Goal: Task Accomplishment & Management: Manage account settings

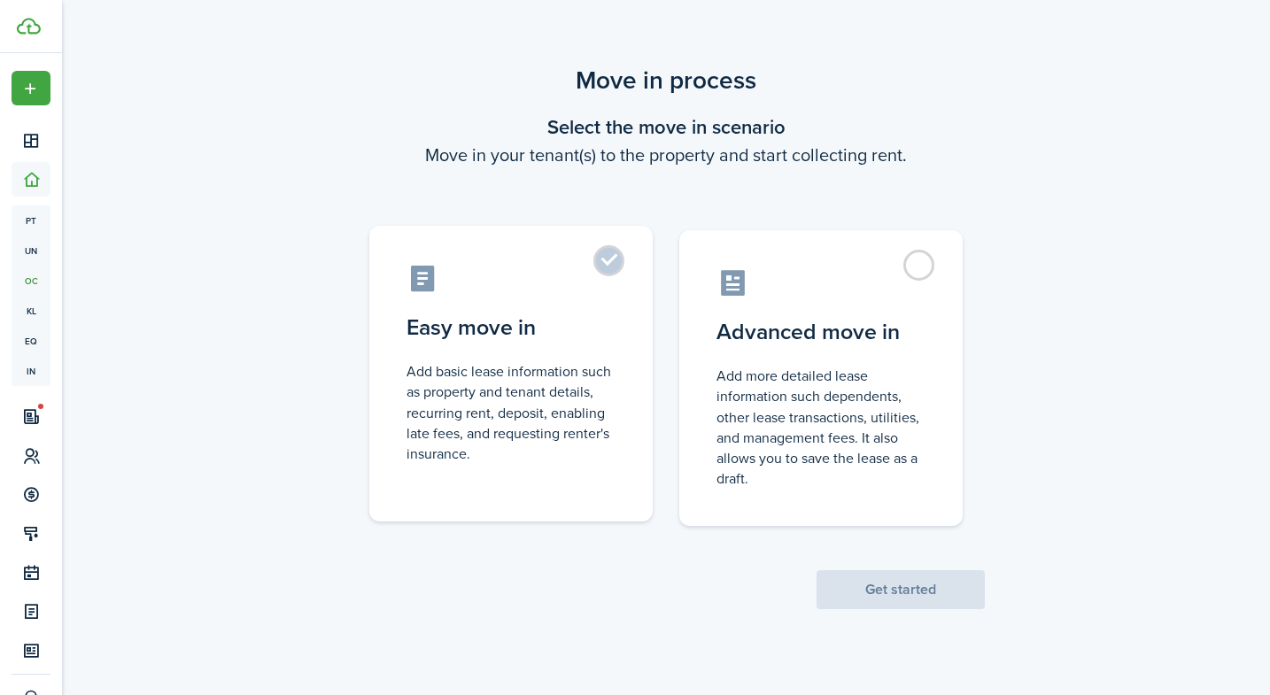
click at [584, 347] on label "Easy move in Add basic lease information such as property and tenant details, r…" at bounding box center [510, 374] width 283 height 296
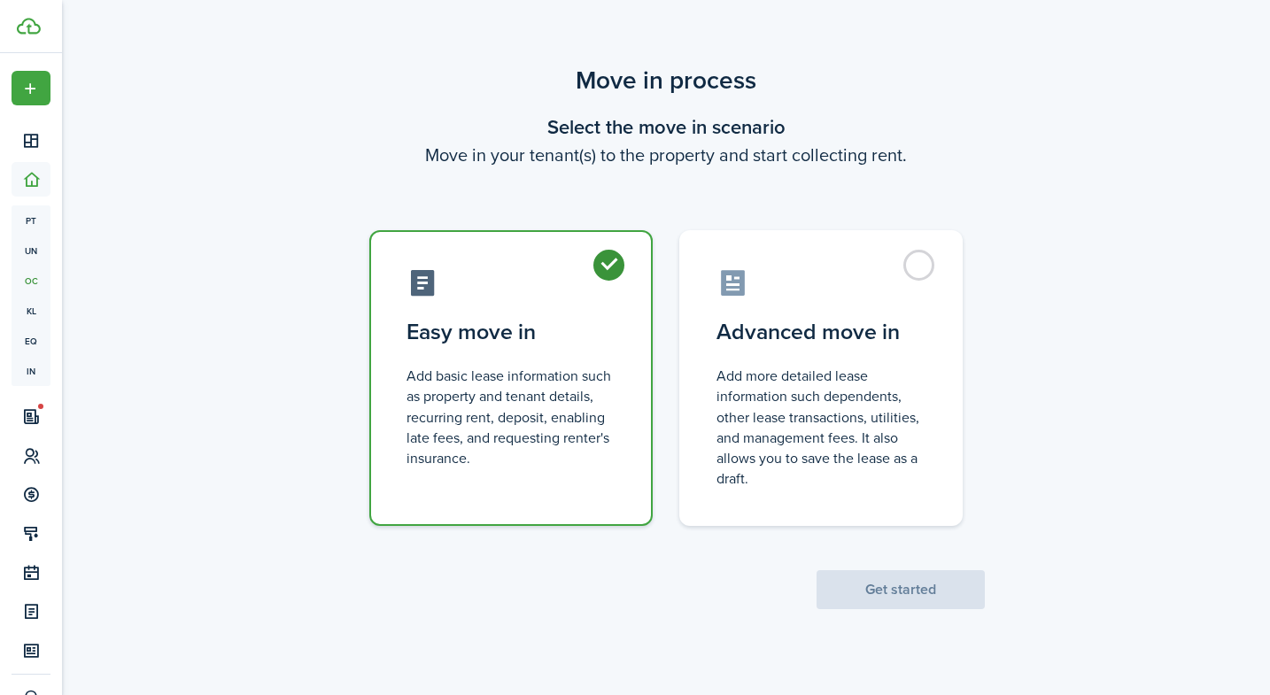
radio input "true"
click at [888, 605] on button "Get started" at bounding box center [901, 589] width 168 height 39
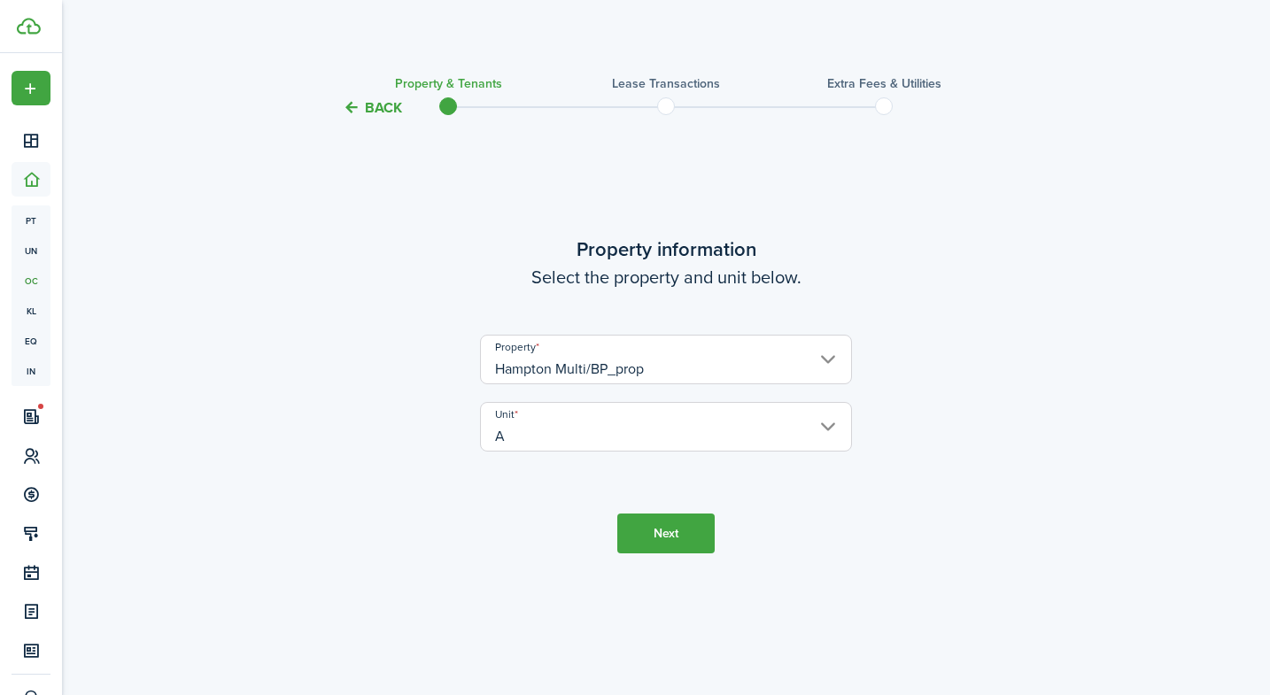
click at [696, 518] on button "Next" at bounding box center [665, 534] width 97 height 40
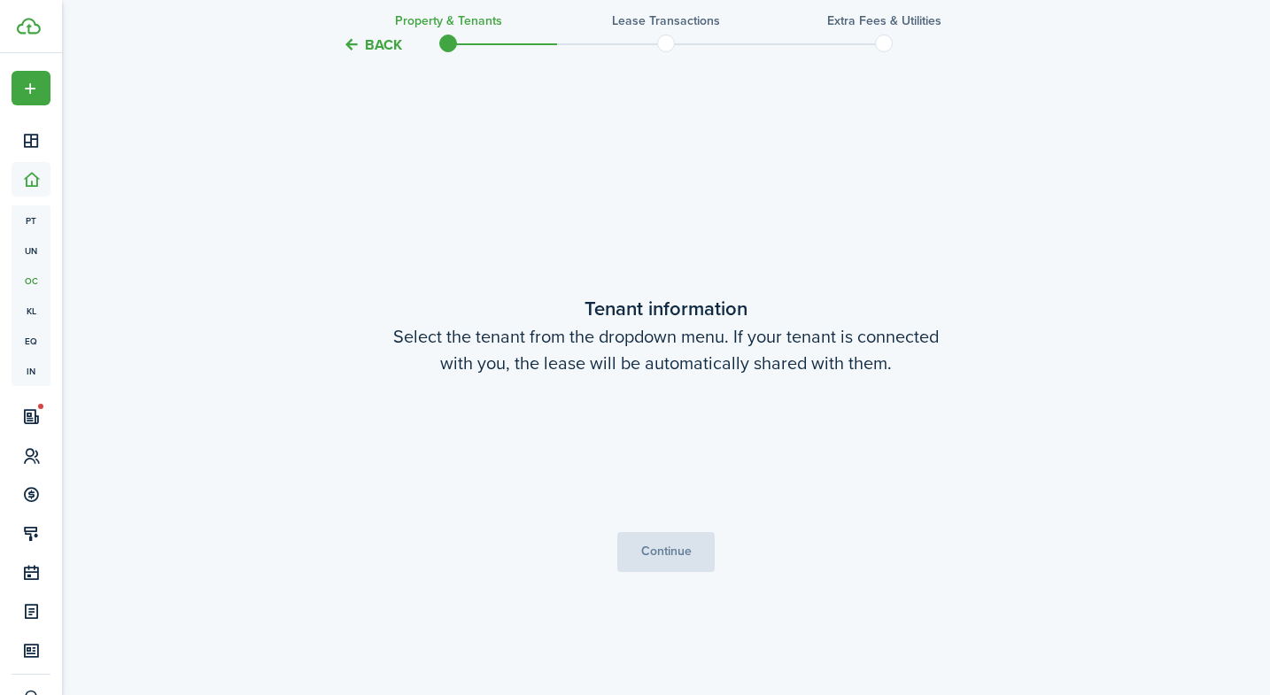
scroll to position [577, 0]
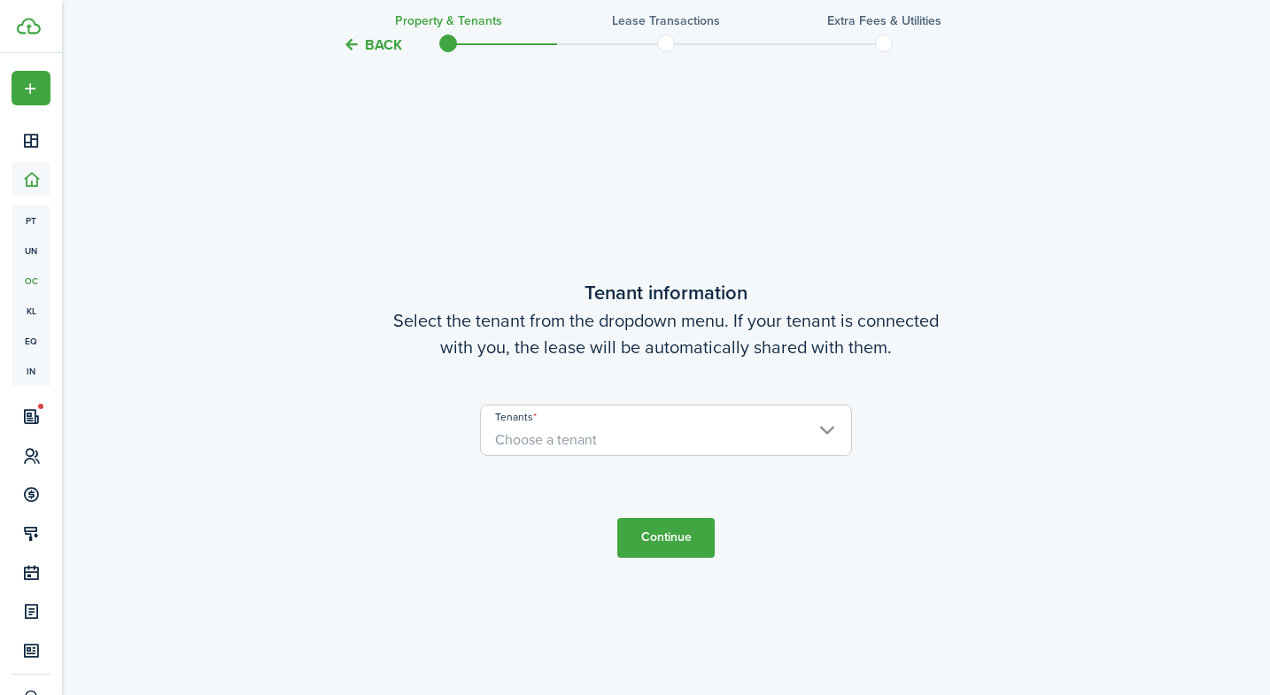
click at [599, 434] on span "Choose a tenant" at bounding box center [666, 440] width 370 height 30
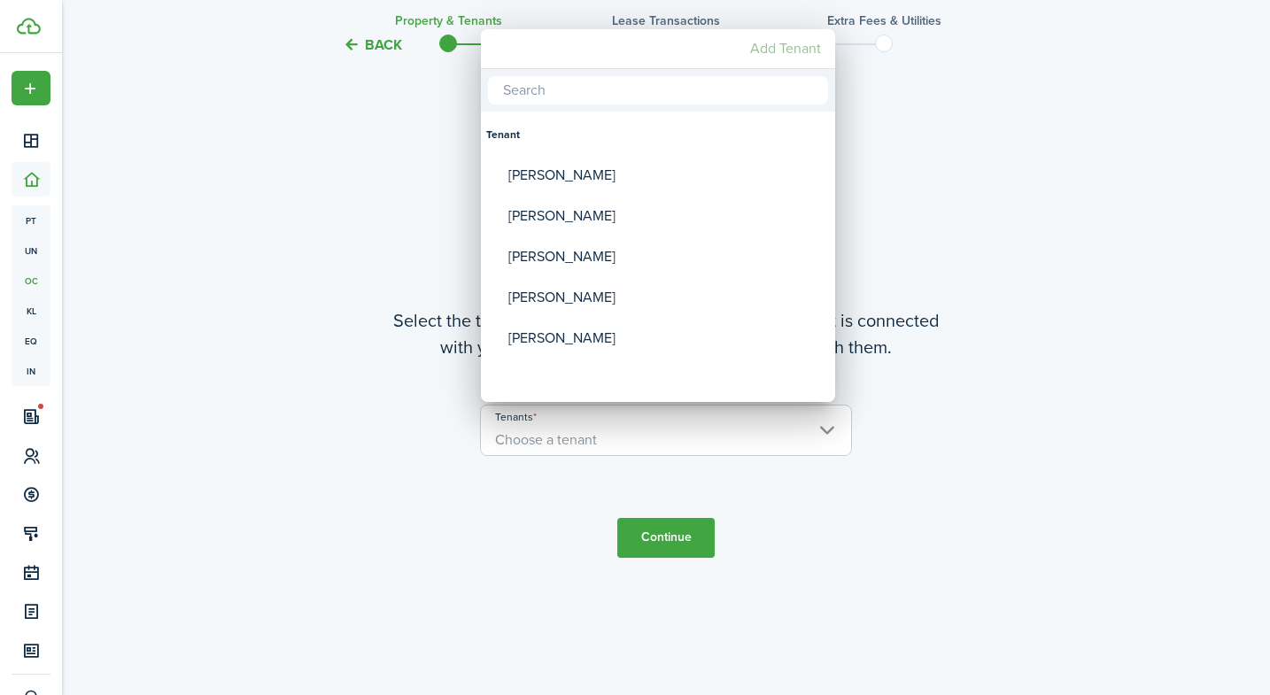
click at [776, 47] on mbsc-button "Add Tenant" at bounding box center [785, 49] width 85 height 32
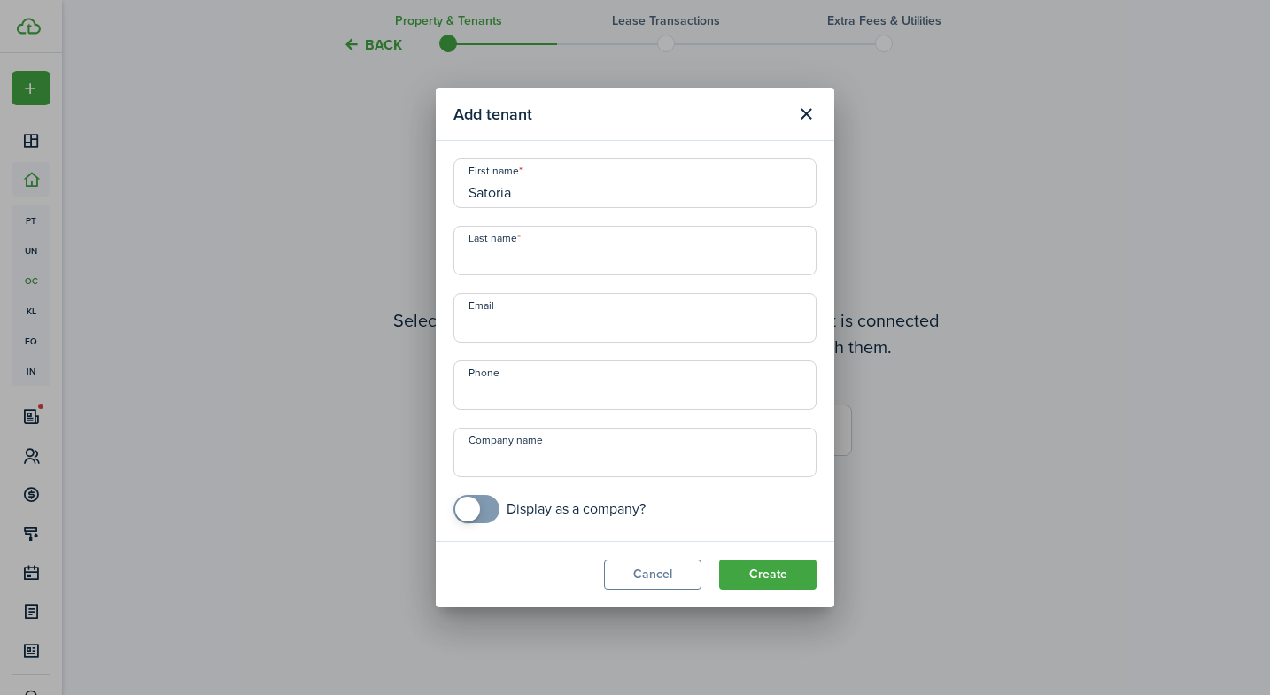
type input "Satoria"
type input "[PERSON_NAME]"
paste input "[EMAIL_ADDRESS][PERSON_NAME][DOMAIN_NAME]"
type input "[EMAIL_ADDRESS][PERSON_NAME][DOMAIN_NAME]"
paste input "[PHONE_NUMBER]"
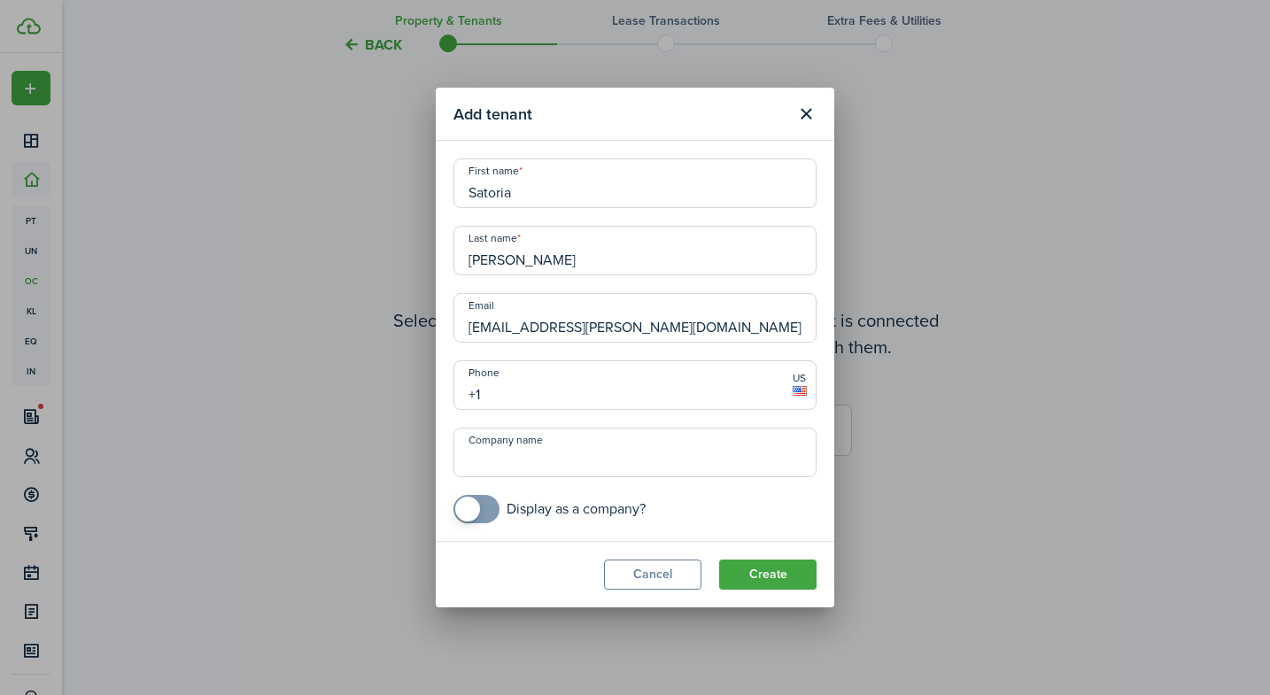
type input "[PHONE_NUMBER]"
click at [745, 569] on button "Create" at bounding box center [767, 575] width 97 height 30
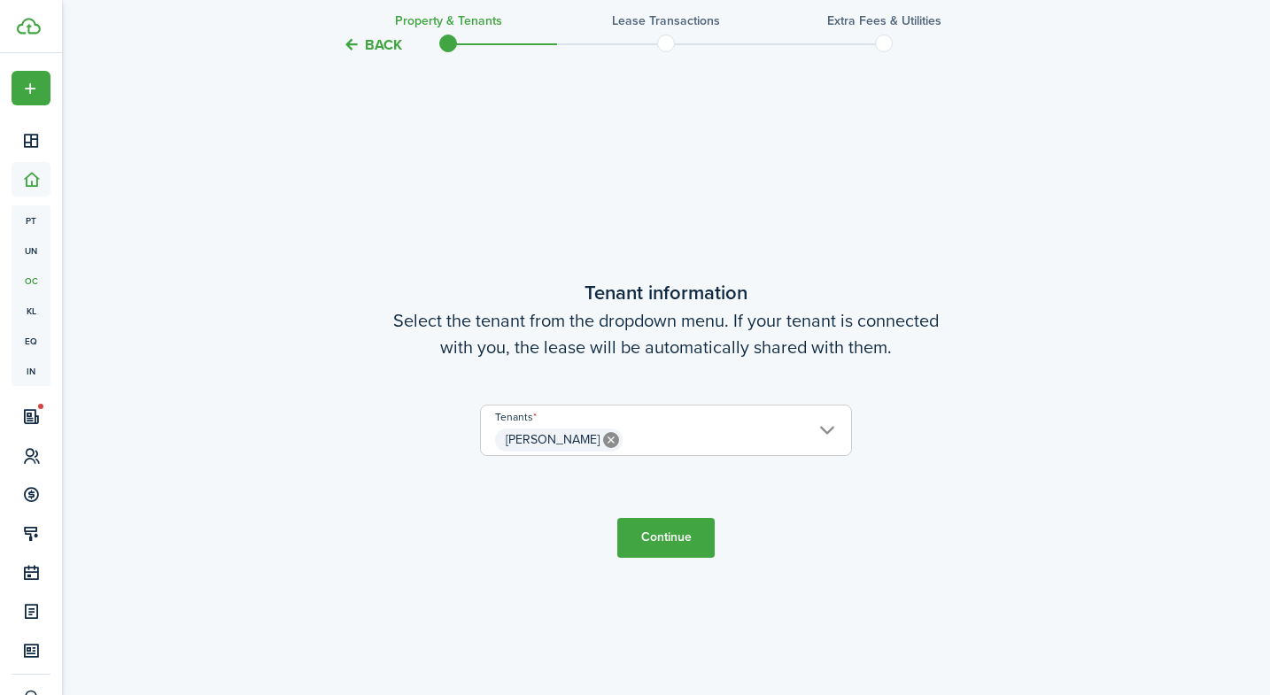
click at [645, 531] on button "Continue" at bounding box center [665, 538] width 97 height 40
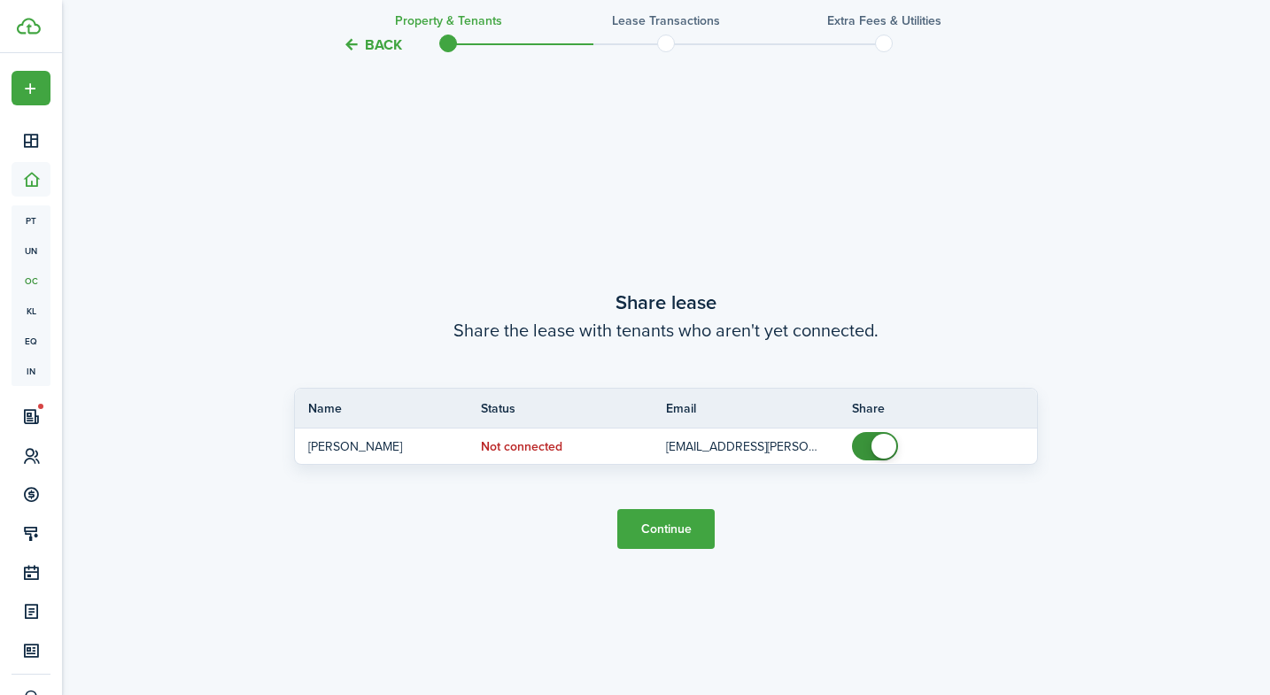
scroll to position [1272, 0]
click at [669, 520] on button "Continue" at bounding box center [665, 528] width 97 height 40
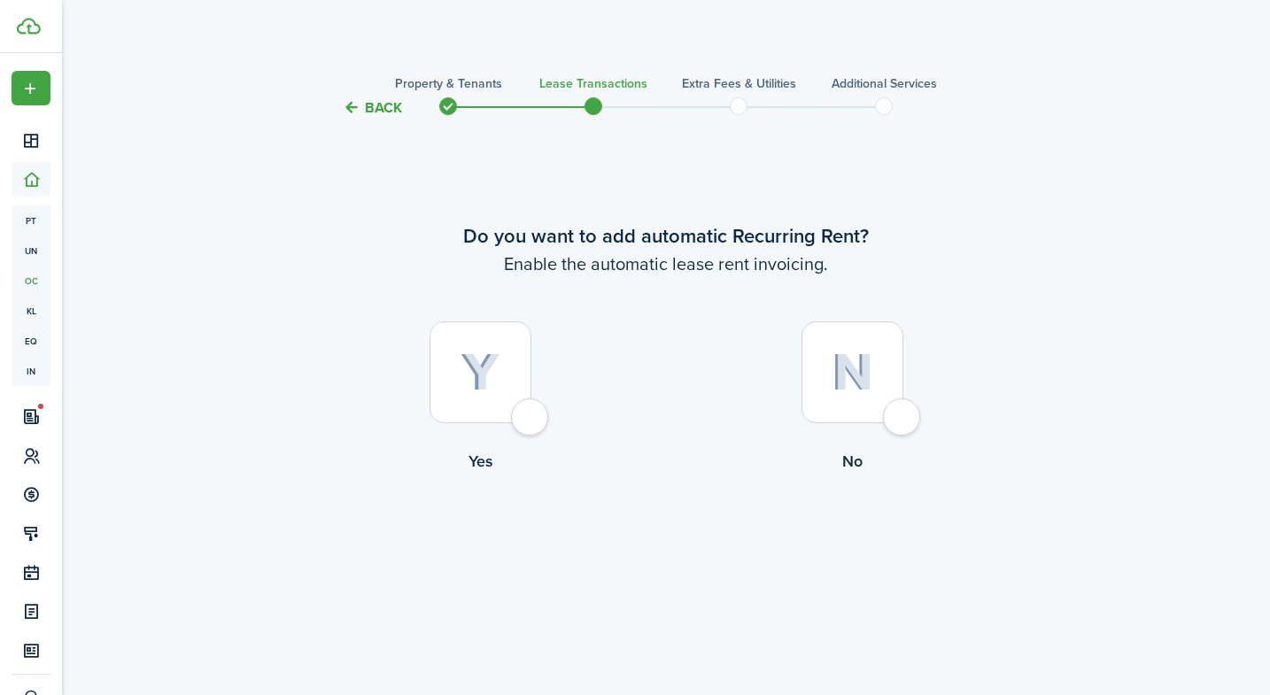
click at [523, 376] on div at bounding box center [481, 372] width 102 height 102
radio input "true"
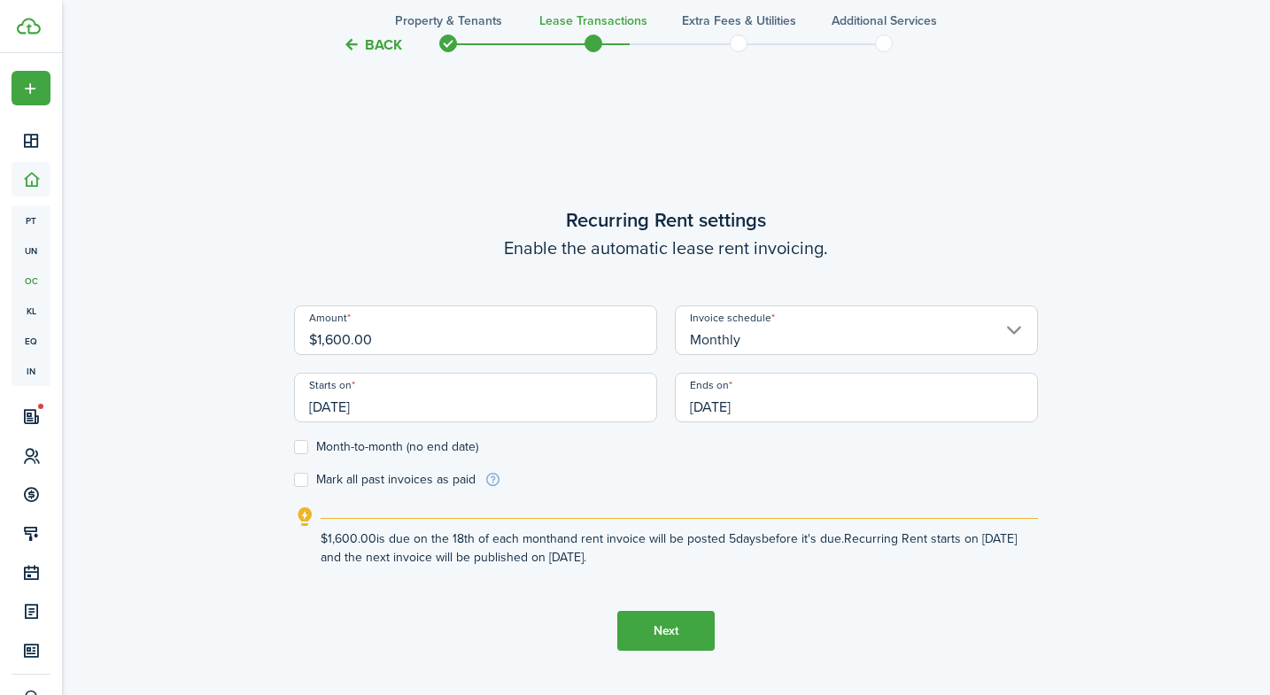
scroll to position [577, 0]
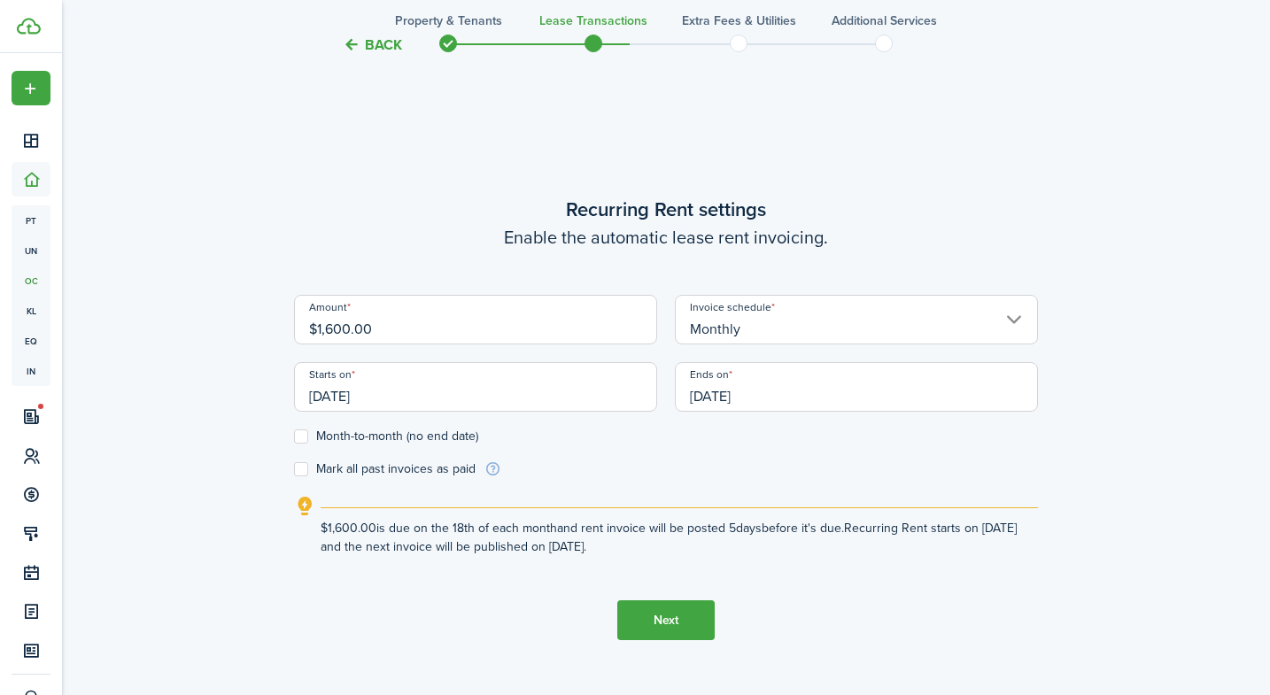
click at [496, 394] on input "[DATE]" at bounding box center [475, 387] width 363 height 50
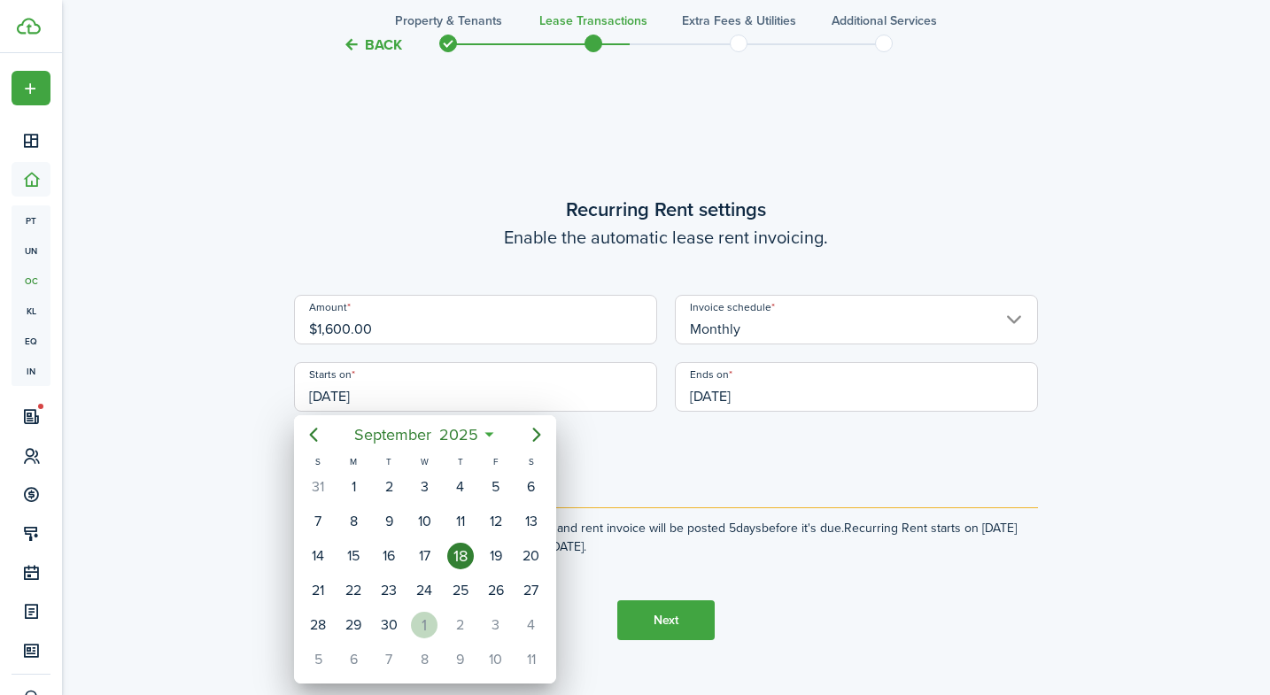
click at [427, 624] on div "1" at bounding box center [424, 625] width 27 height 27
type input "[DATE]"
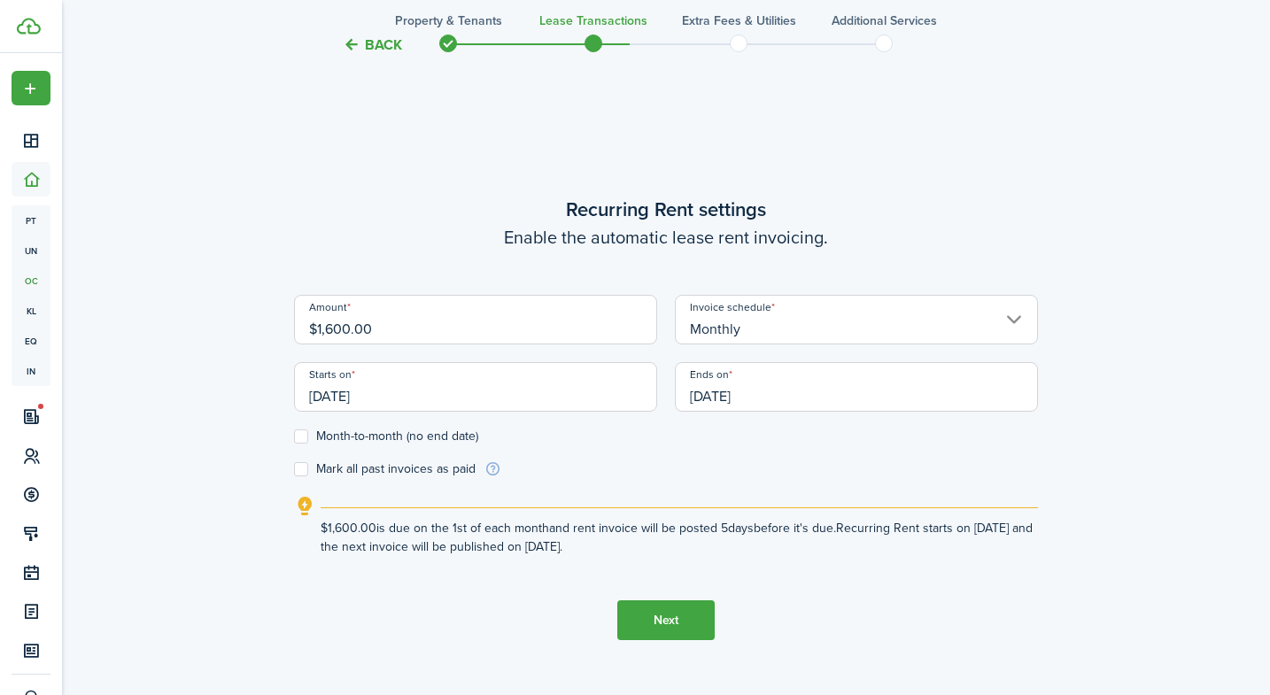
scroll to position [0, 0]
click at [786, 394] on input "[DATE]" at bounding box center [856, 387] width 363 height 50
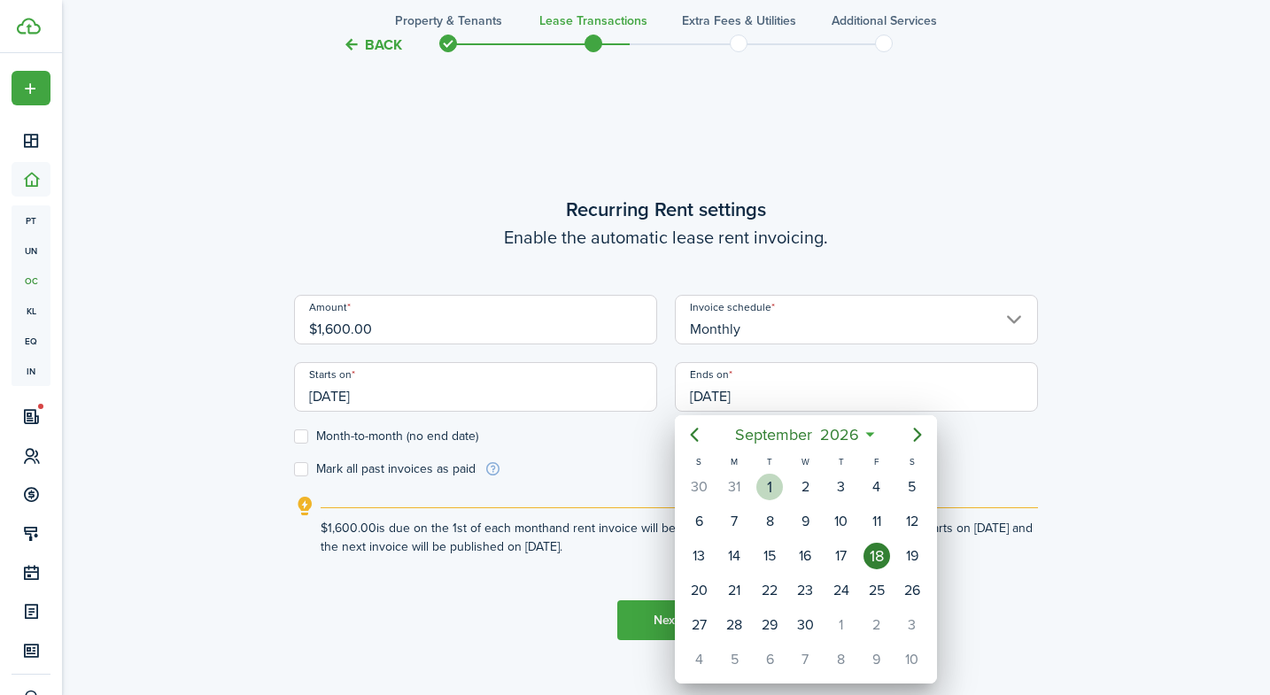
click at [767, 484] on div "1" at bounding box center [769, 487] width 27 height 27
type input "[DATE]"
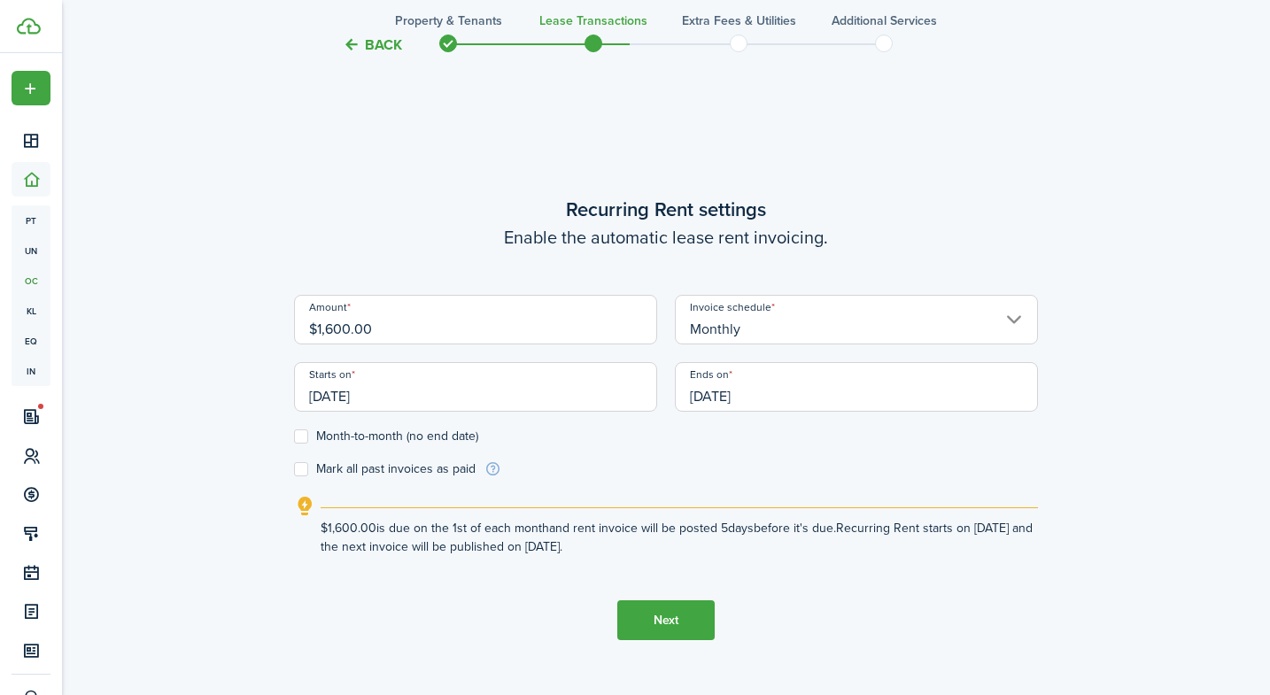
click at [665, 610] on button "Next" at bounding box center [665, 620] width 97 height 40
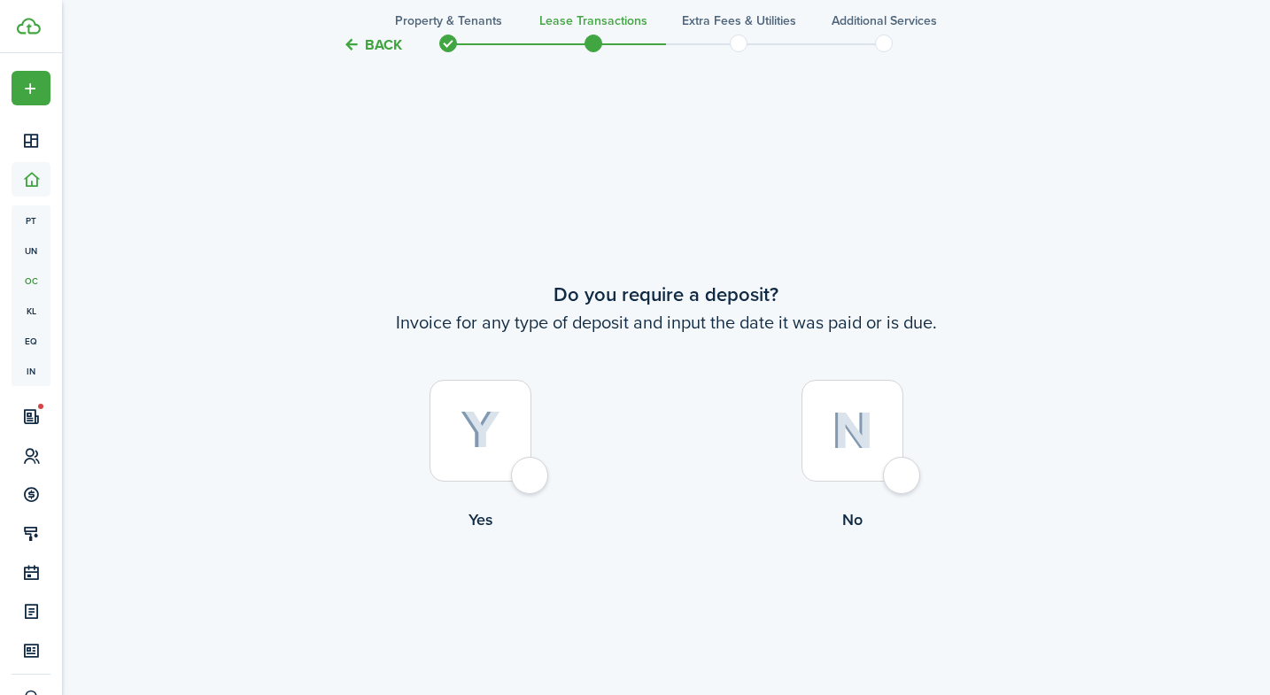
scroll to position [1272, 0]
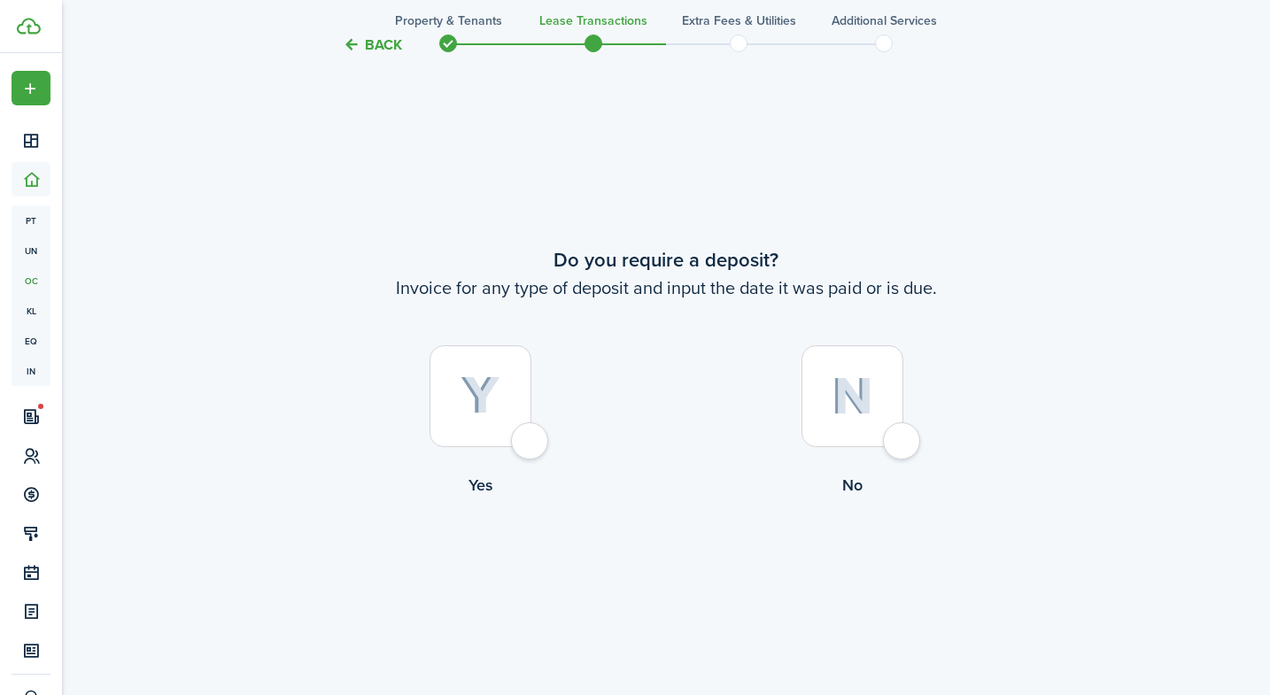
click at [512, 390] on div at bounding box center [481, 396] width 102 height 102
radio input "true"
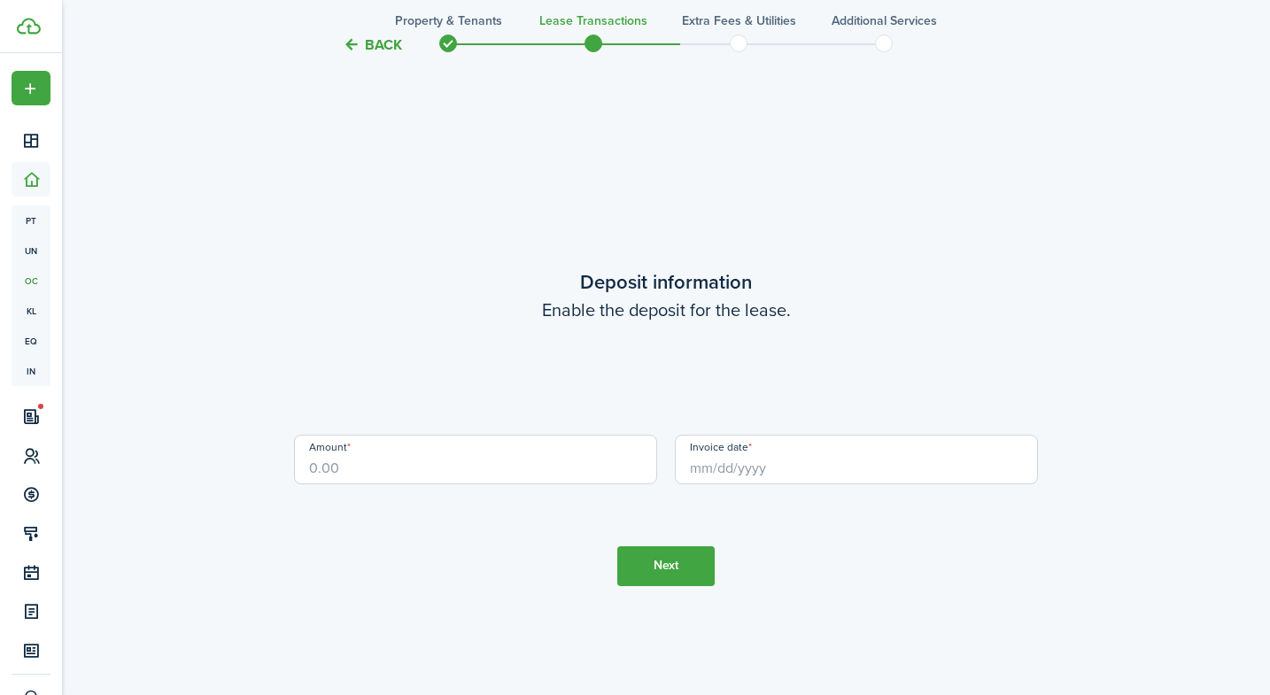
scroll to position [1967, 0]
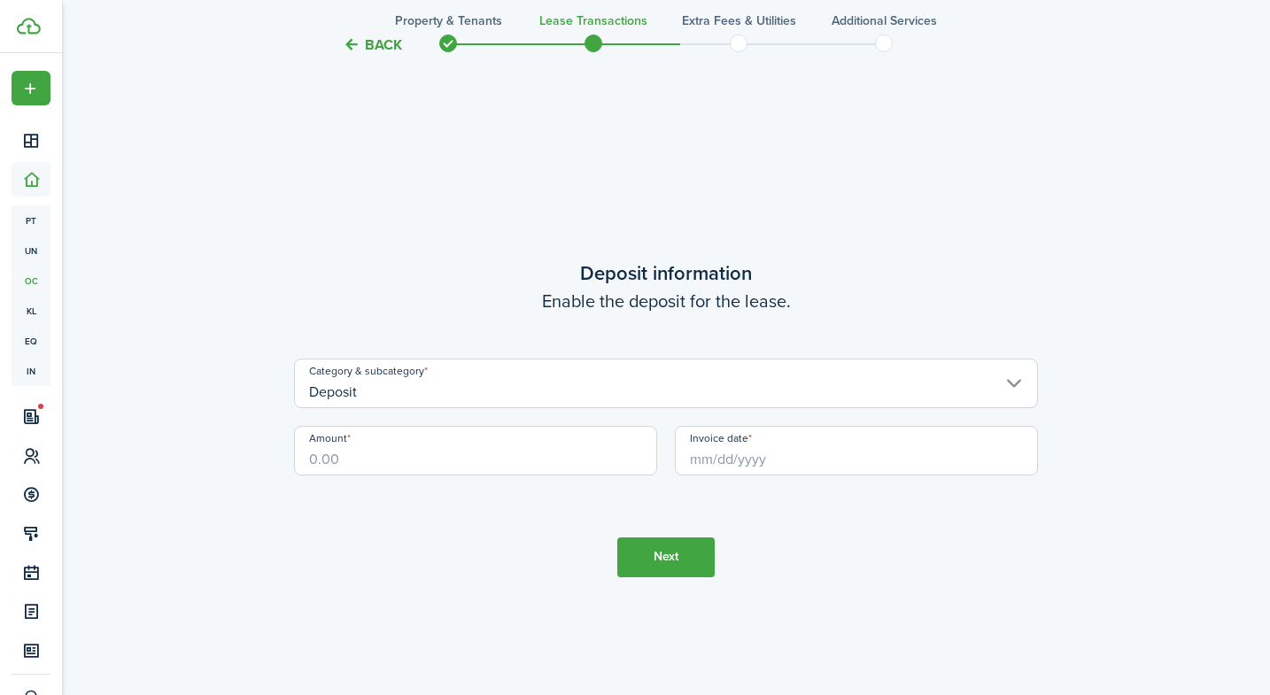
click at [530, 440] on input "Amount" at bounding box center [475, 451] width 363 height 50
click at [804, 459] on input "Invoice date" at bounding box center [856, 451] width 363 height 50
type input "$1,400.00"
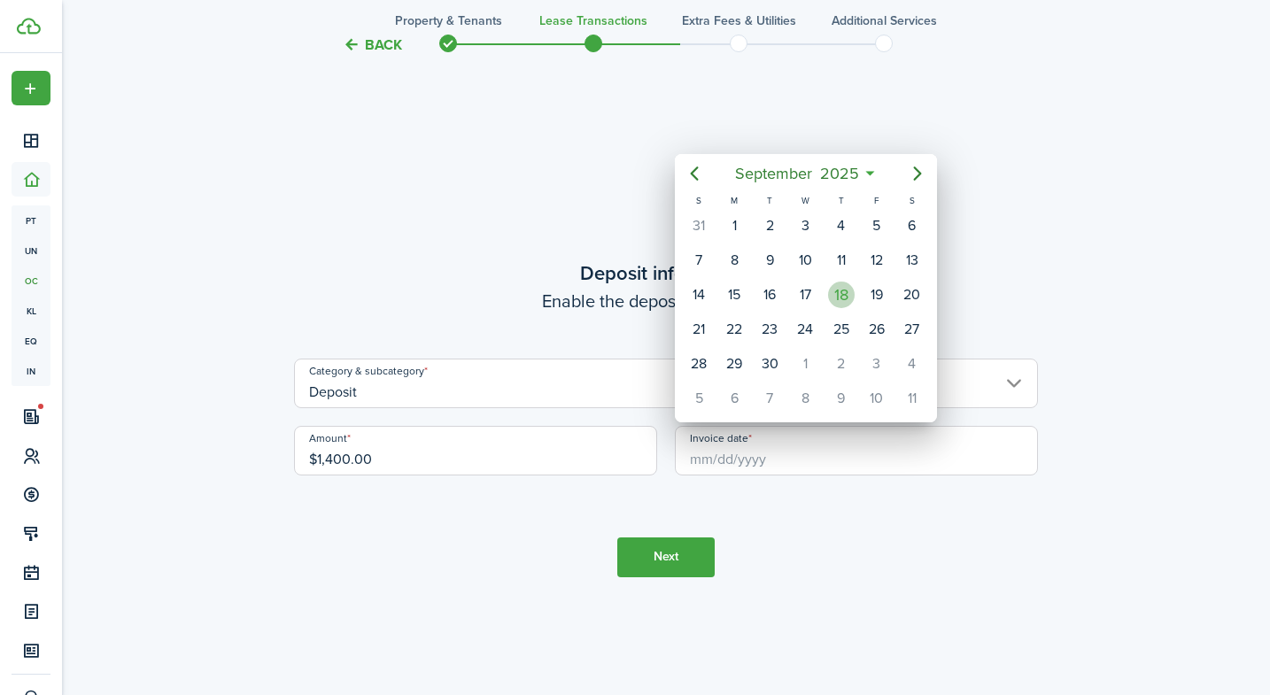
click at [846, 298] on div "18" at bounding box center [841, 295] width 27 height 27
type input "[DATE]"
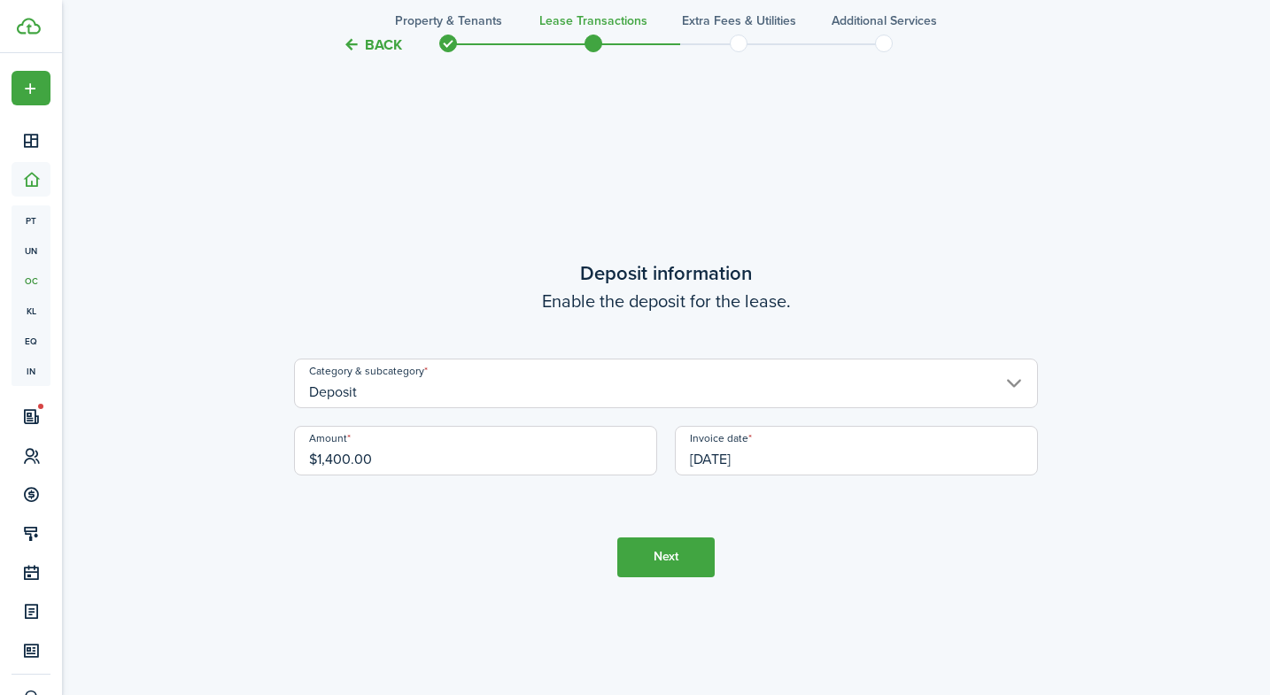
click at [670, 570] on button "Next" at bounding box center [665, 558] width 97 height 40
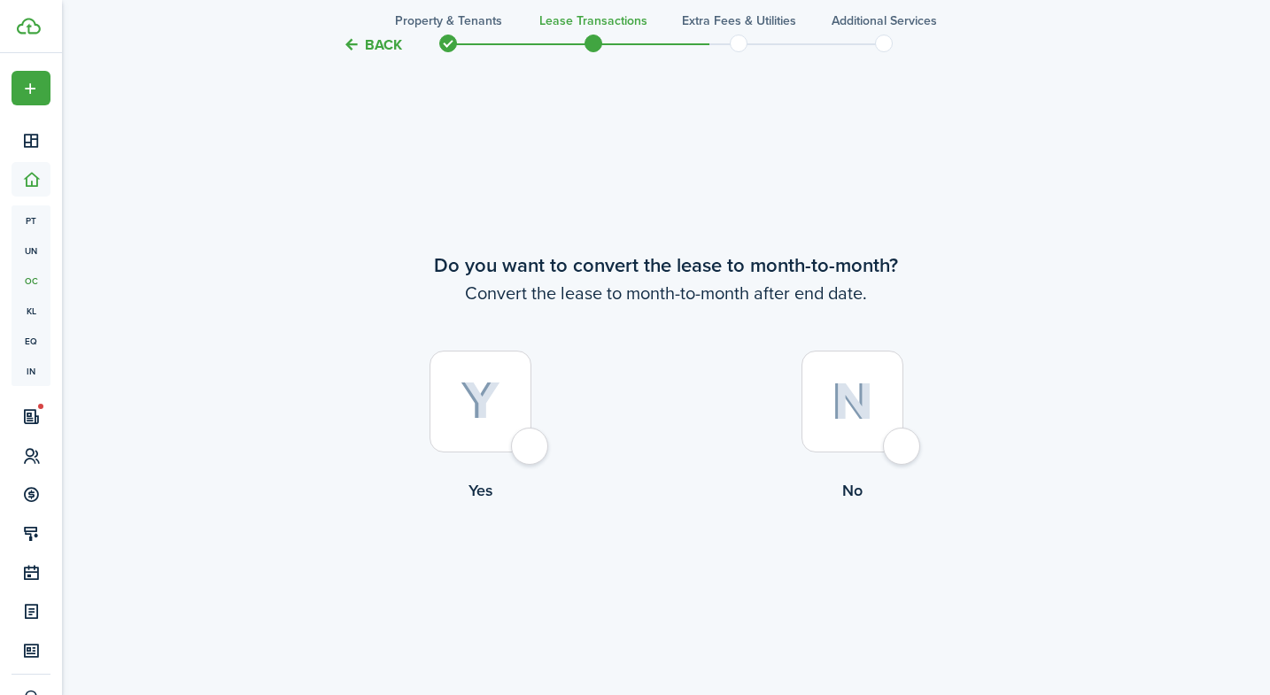
scroll to position [2662, 0]
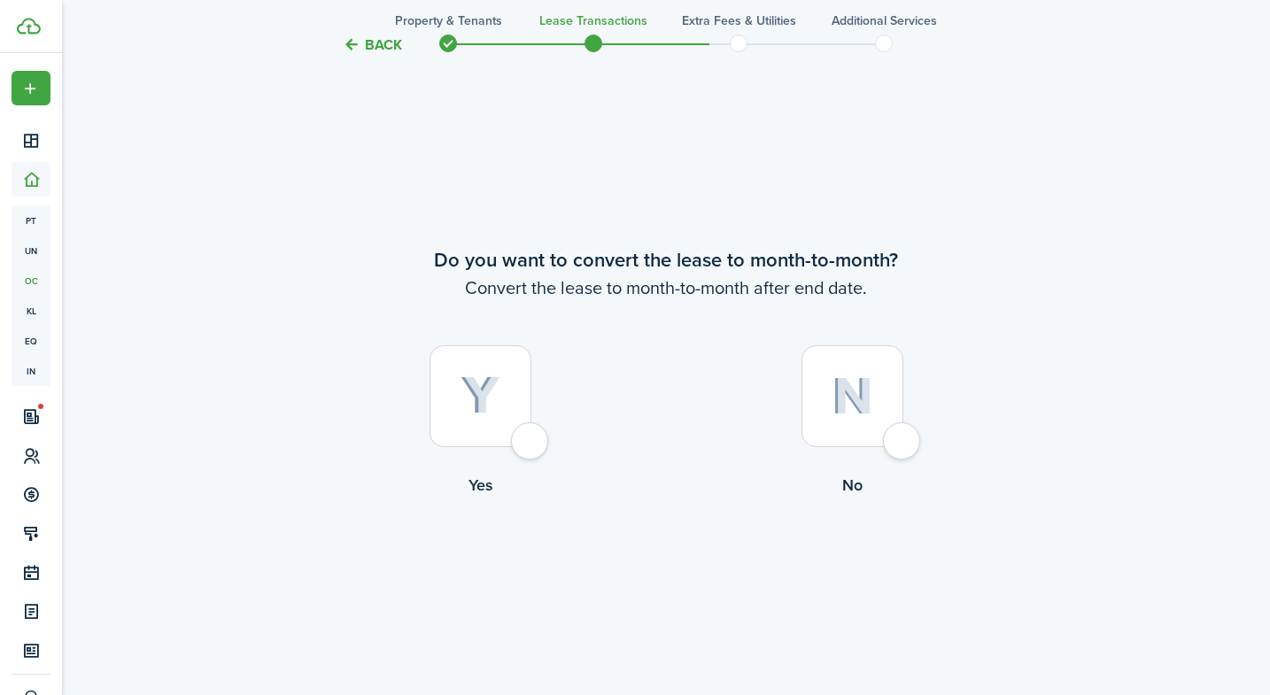
click at [515, 391] on div at bounding box center [481, 396] width 102 height 102
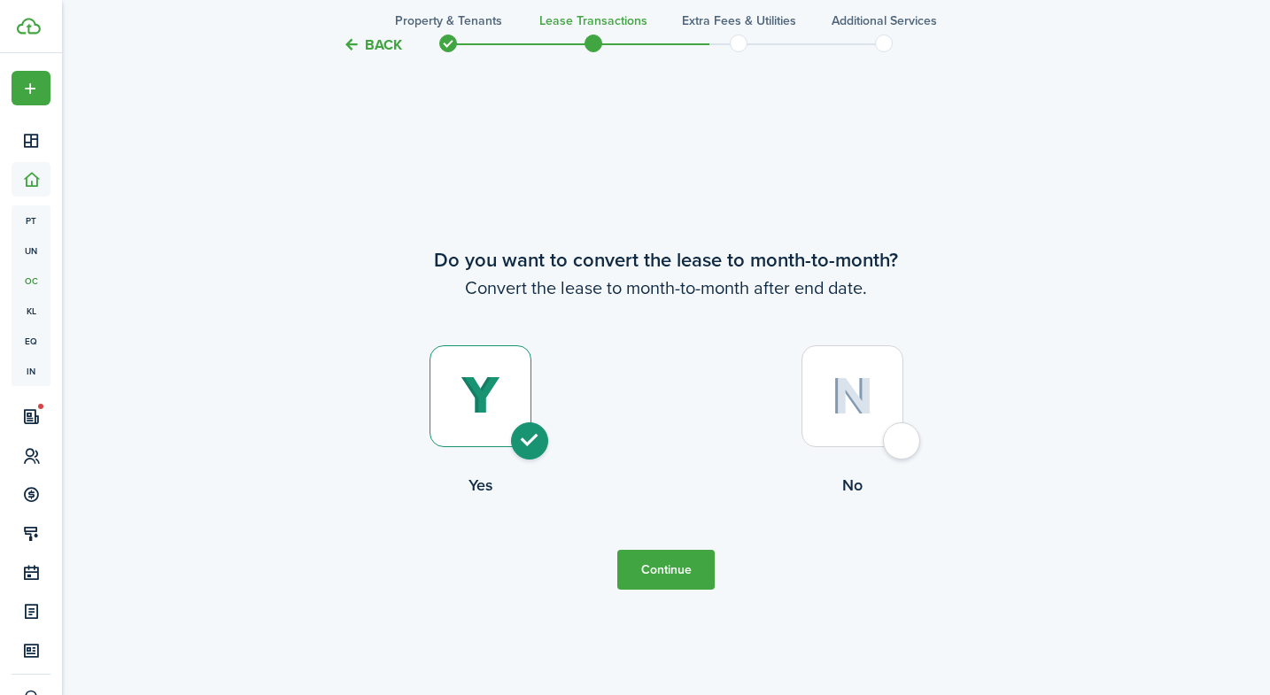
click at [855, 377] on div at bounding box center [852, 396] width 102 height 102
radio input "false"
radio input "true"
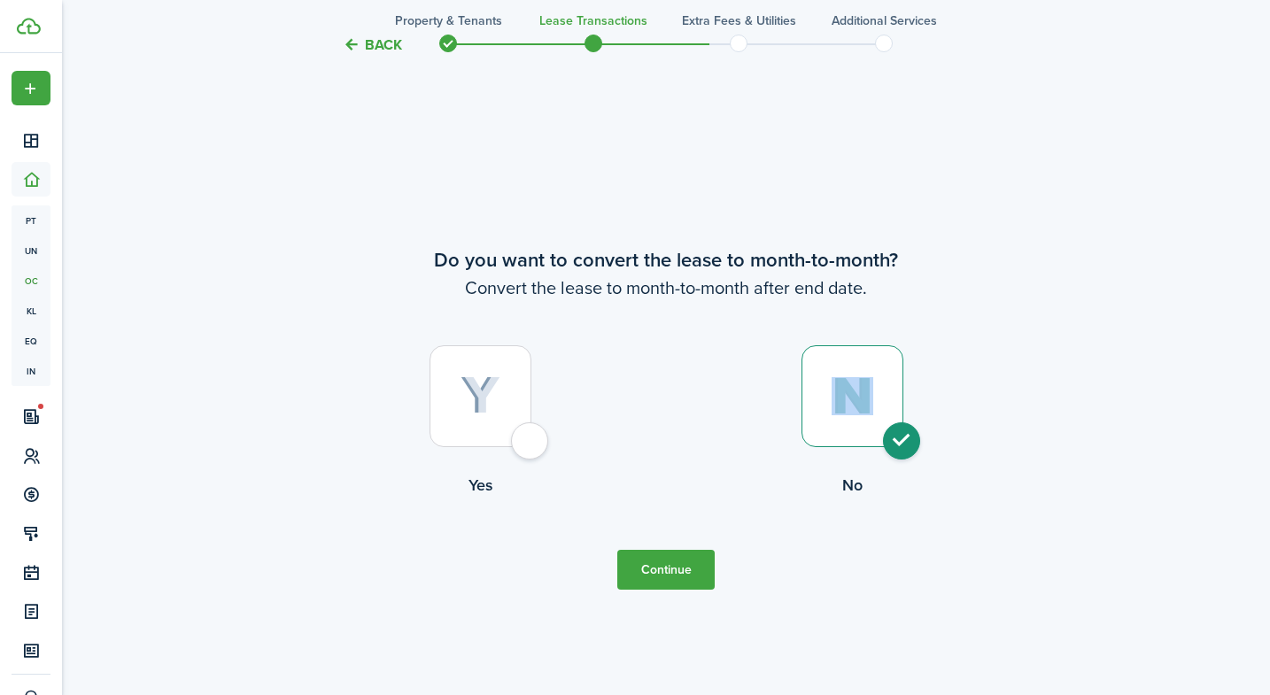
click at [688, 566] on button "Continue" at bounding box center [665, 570] width 97 height 40
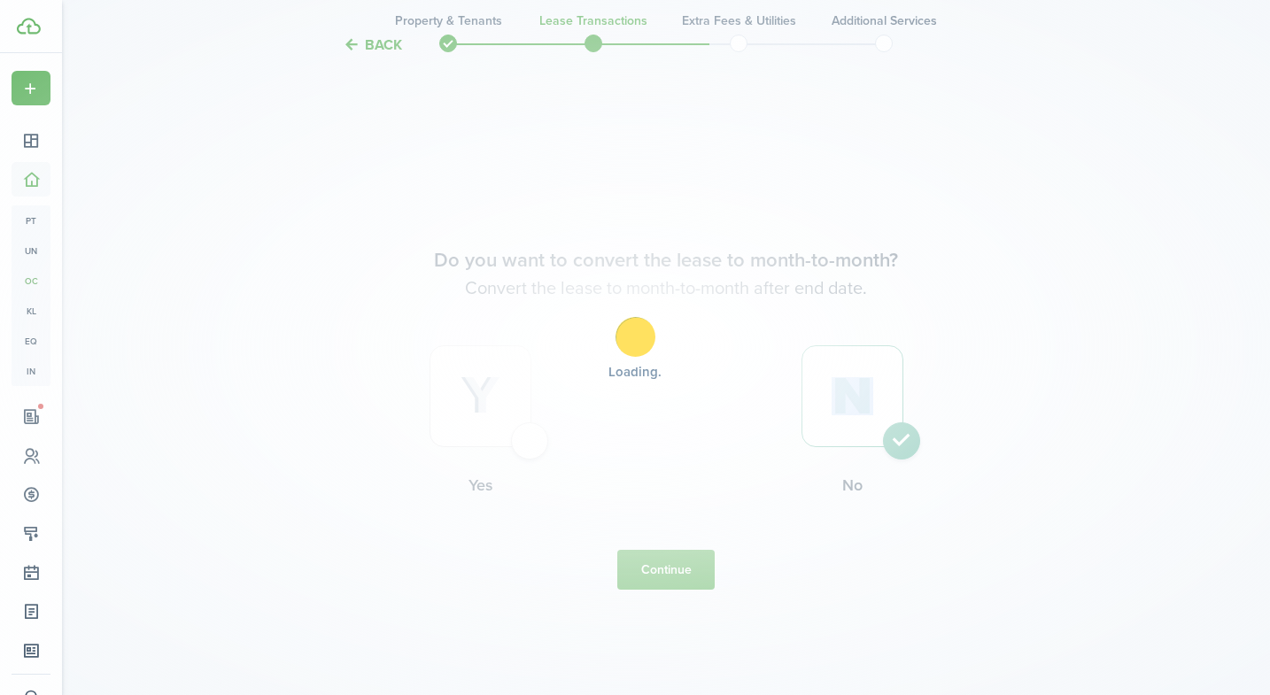
scroll to position [0, 0]
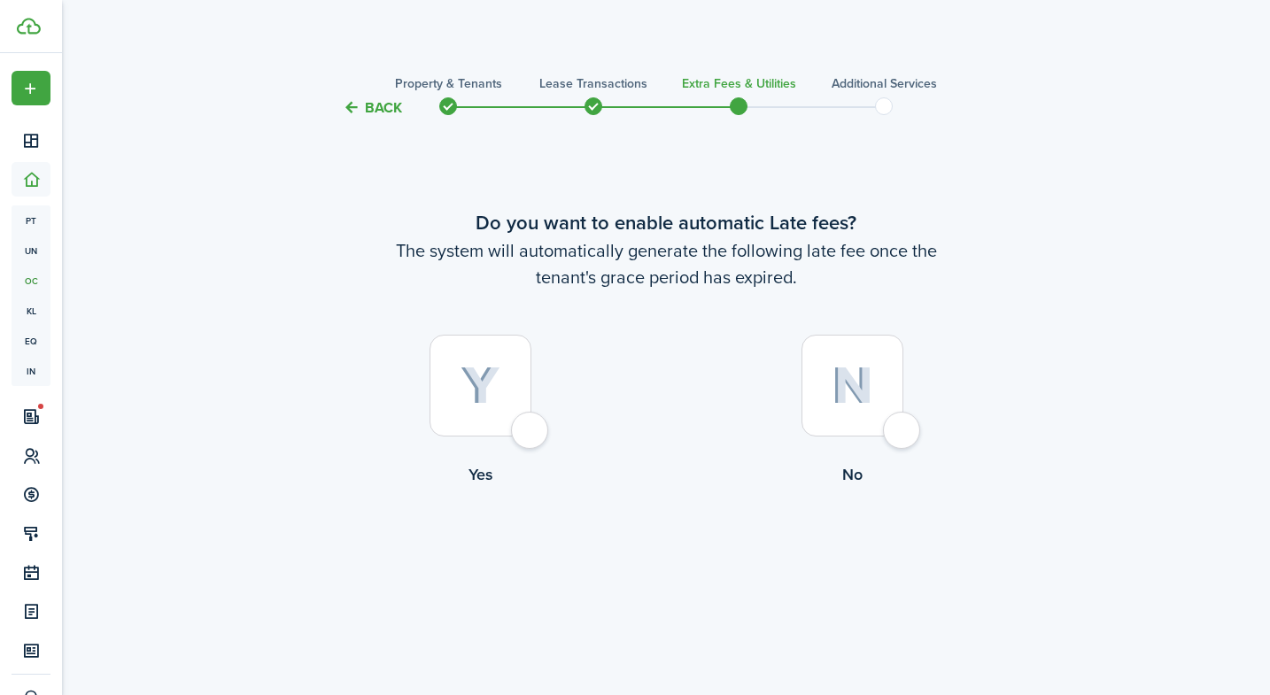
click at [466, 390] on img at bounding box center [481, 386] width 40 height 39
radio input "true"
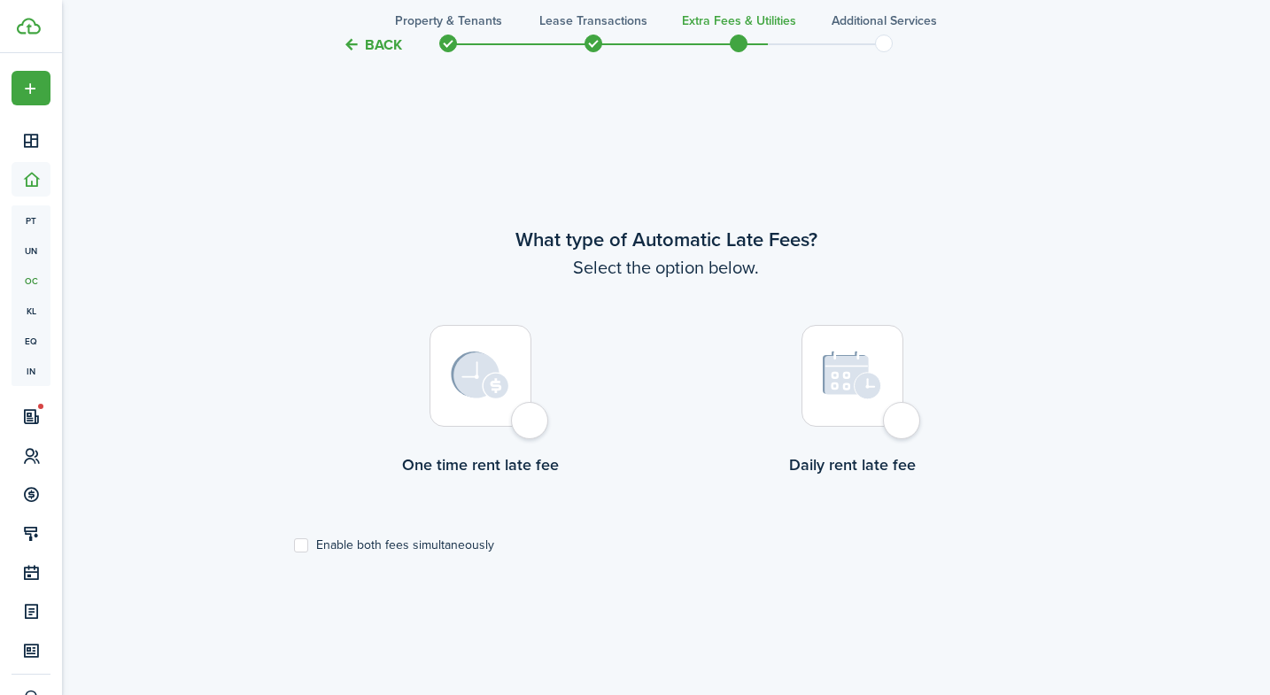
scroll to position [577, 0]
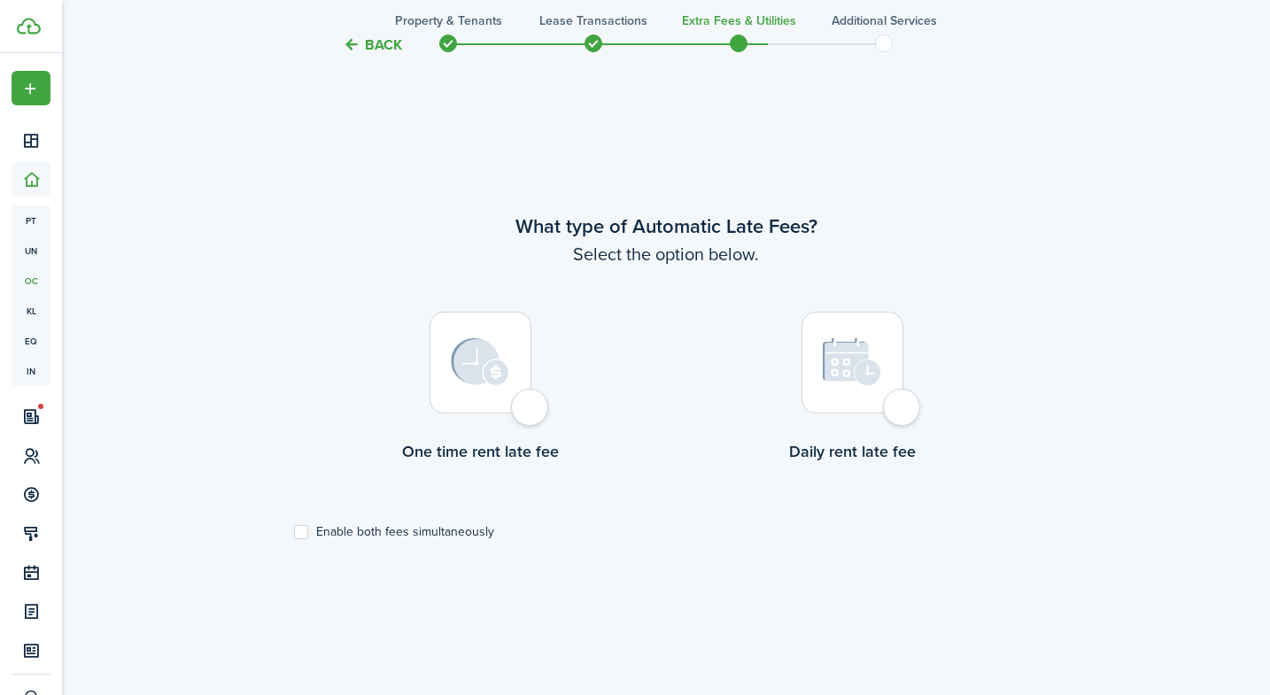
click at [531, 399] on div at bounding box center [481, 363] width 102 height 102
radio input "true"
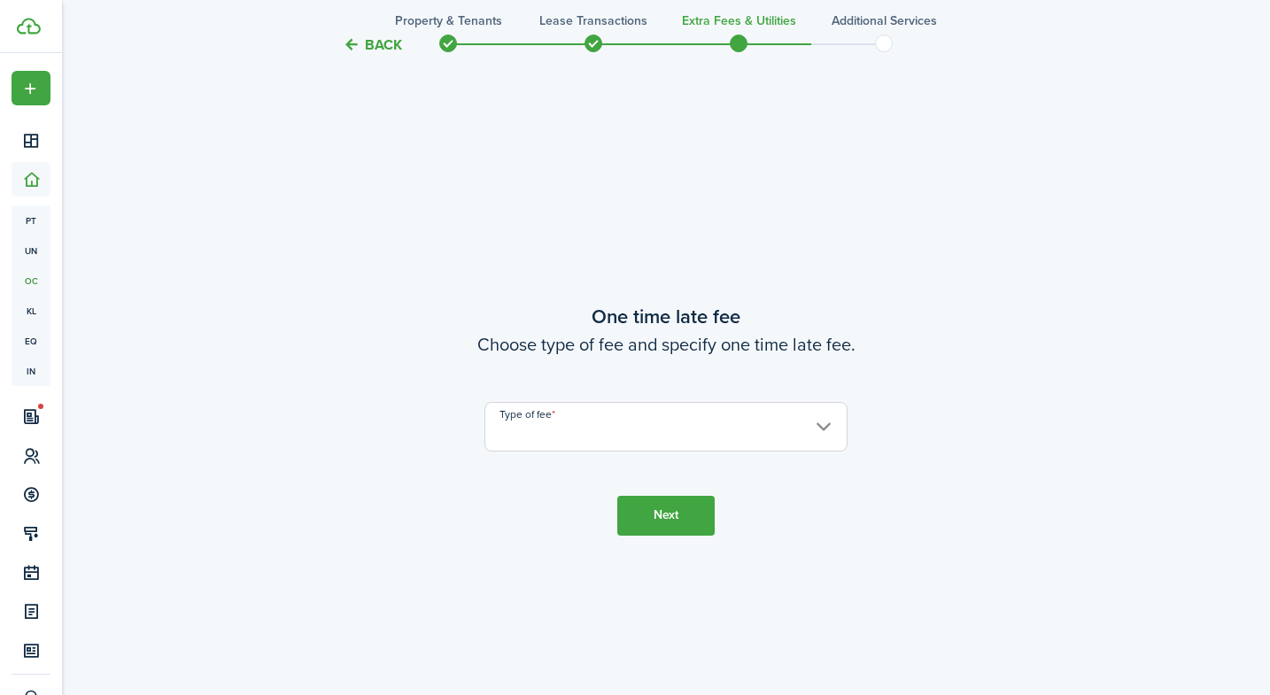
scroll to position [1272, 0]
click at [571, 422] on input "Type of fee" at bounding box center [665, 426] width 363 height 50
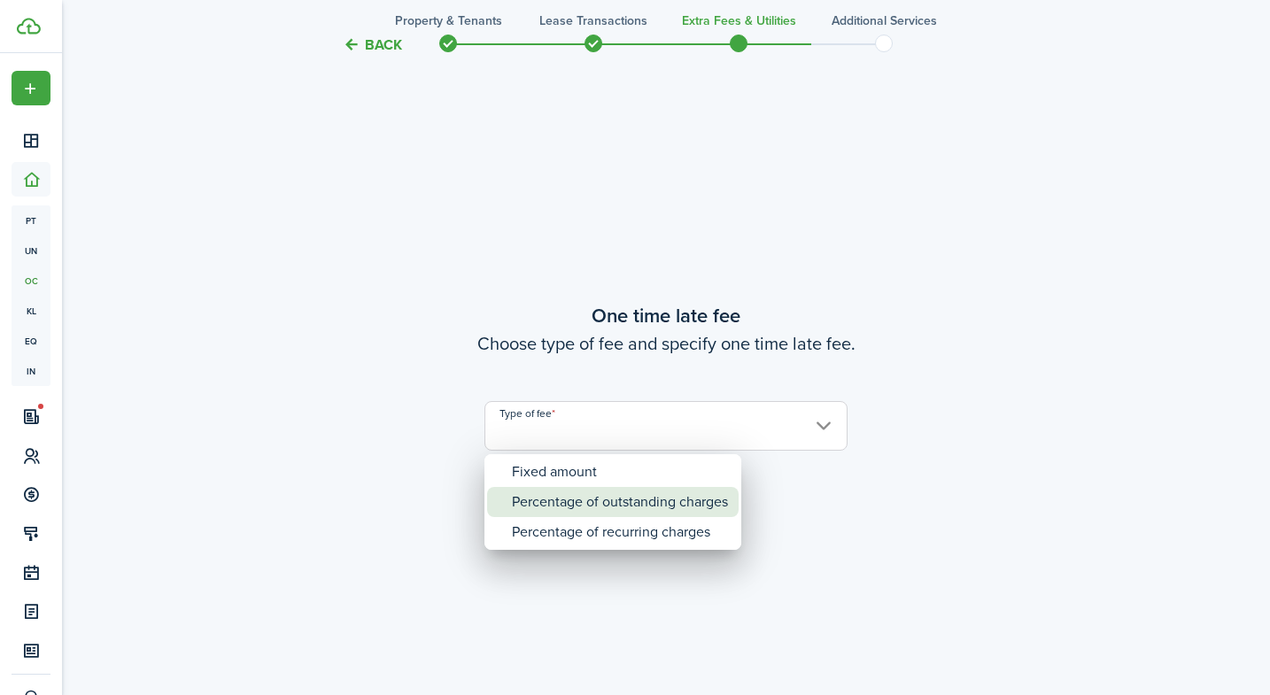
click at [588, 514] on div "Percentage of outstanding charges" at bounding box center [620, 502] width 216 height 30
type input "Percentage of outstanding charges"
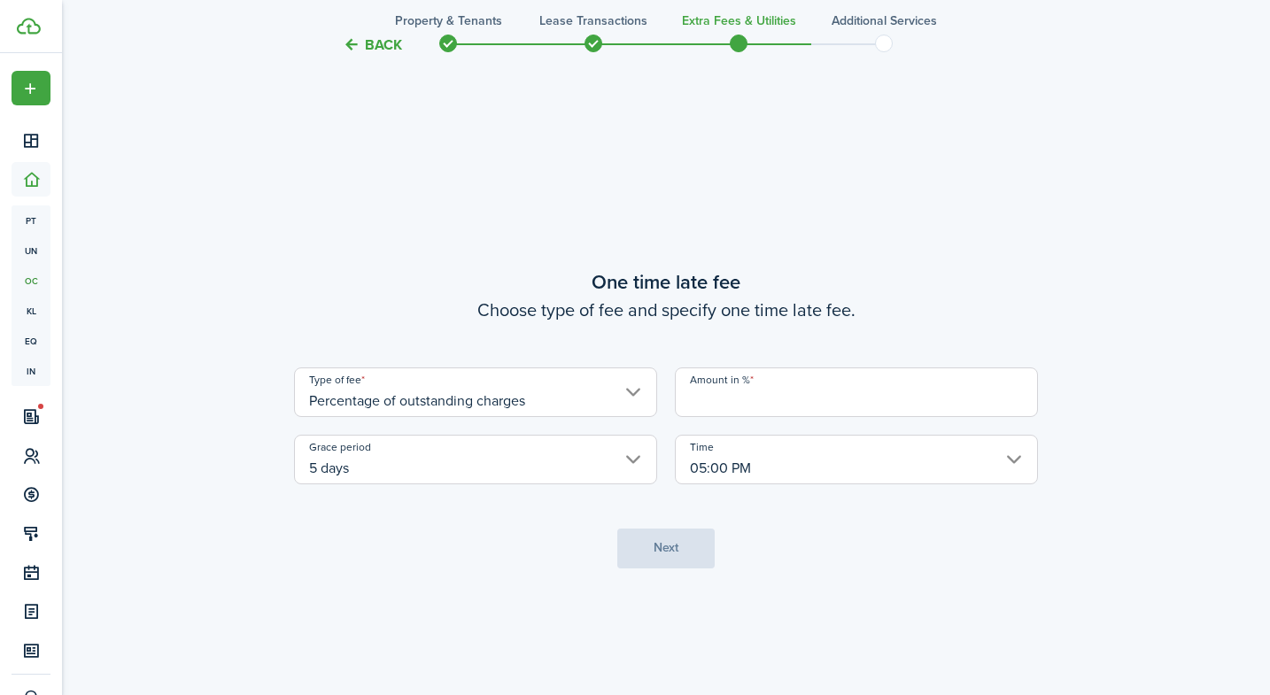
click at [723, 399] on input "Amount in %" at bounding box center [856, 393] width 363 height 50
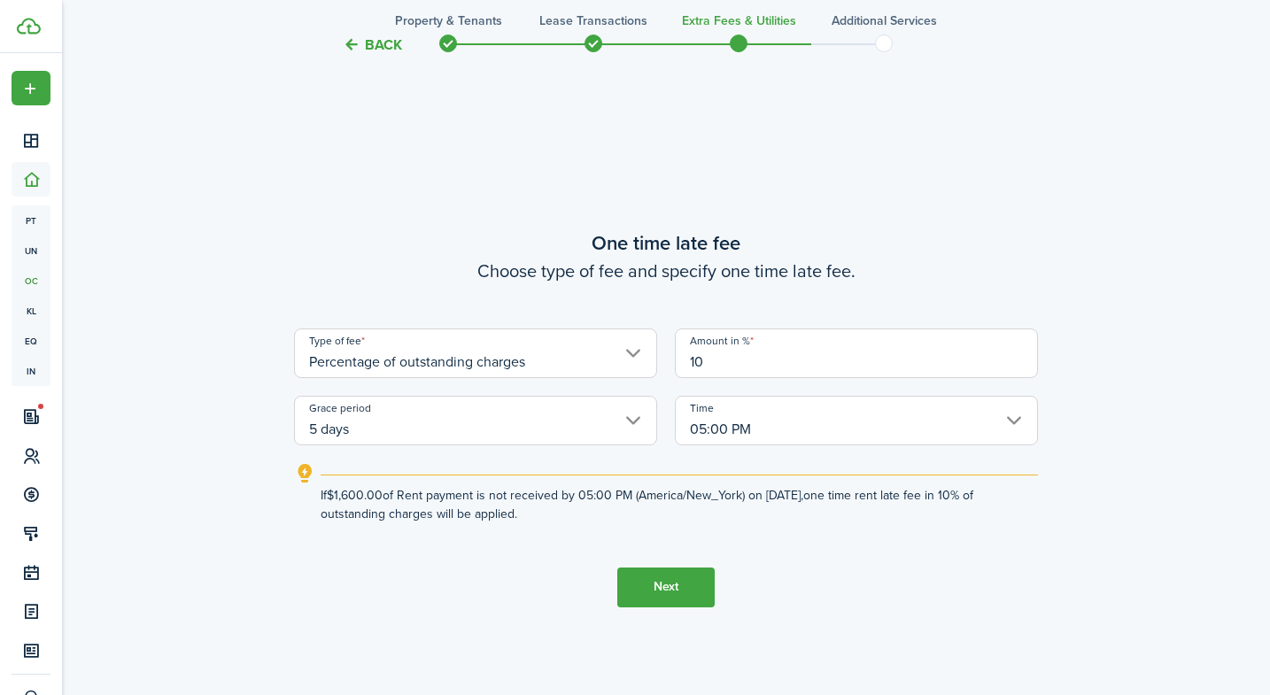
click at [427, 433] on input "5 days" at bounding box center [475, 421] width 363 height 50
type input "10"
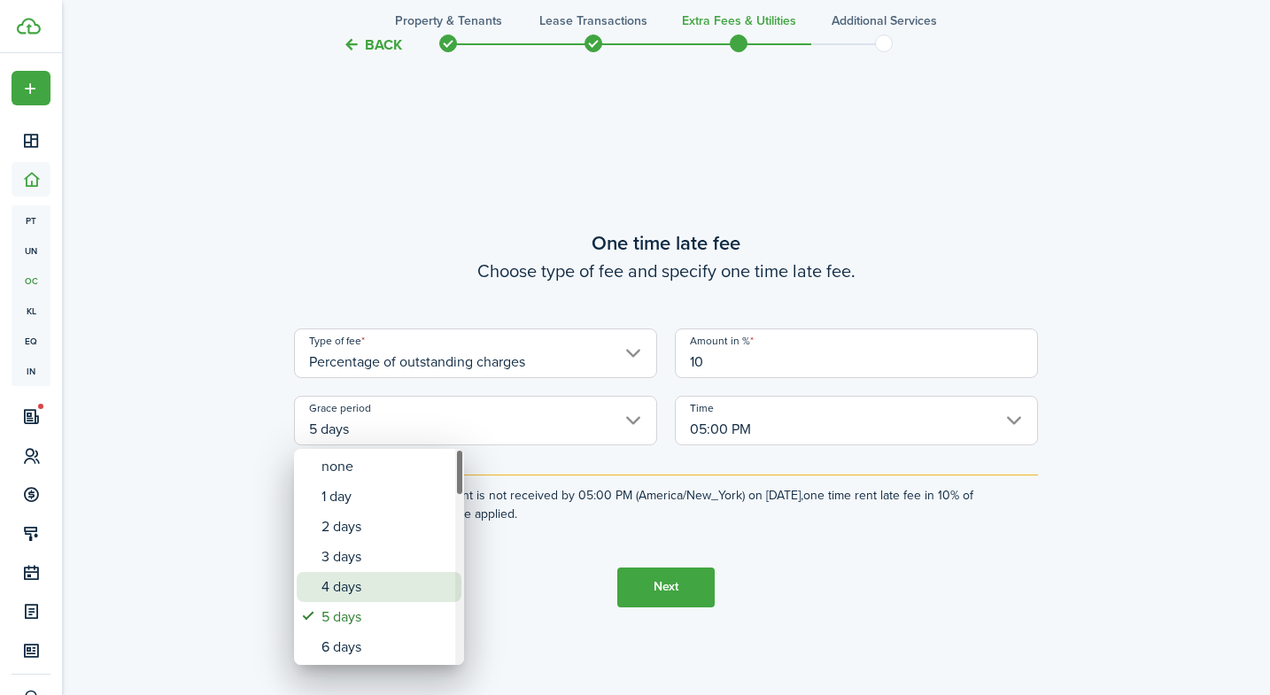
click at [437, 587] on div "4 days" at bounding box center [385, 587] width 129 height 30
type input "4 days"
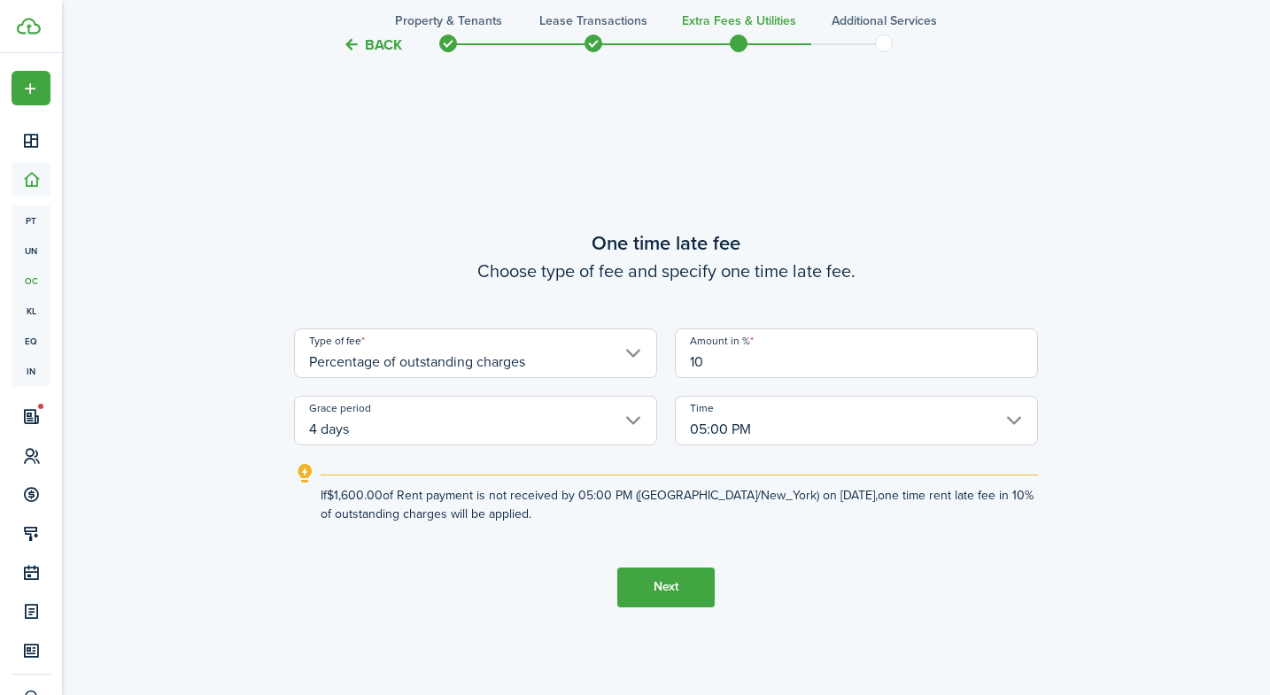
click at [644, 578] on button "Next" at bounding box center [665, 588] width 97 height 40
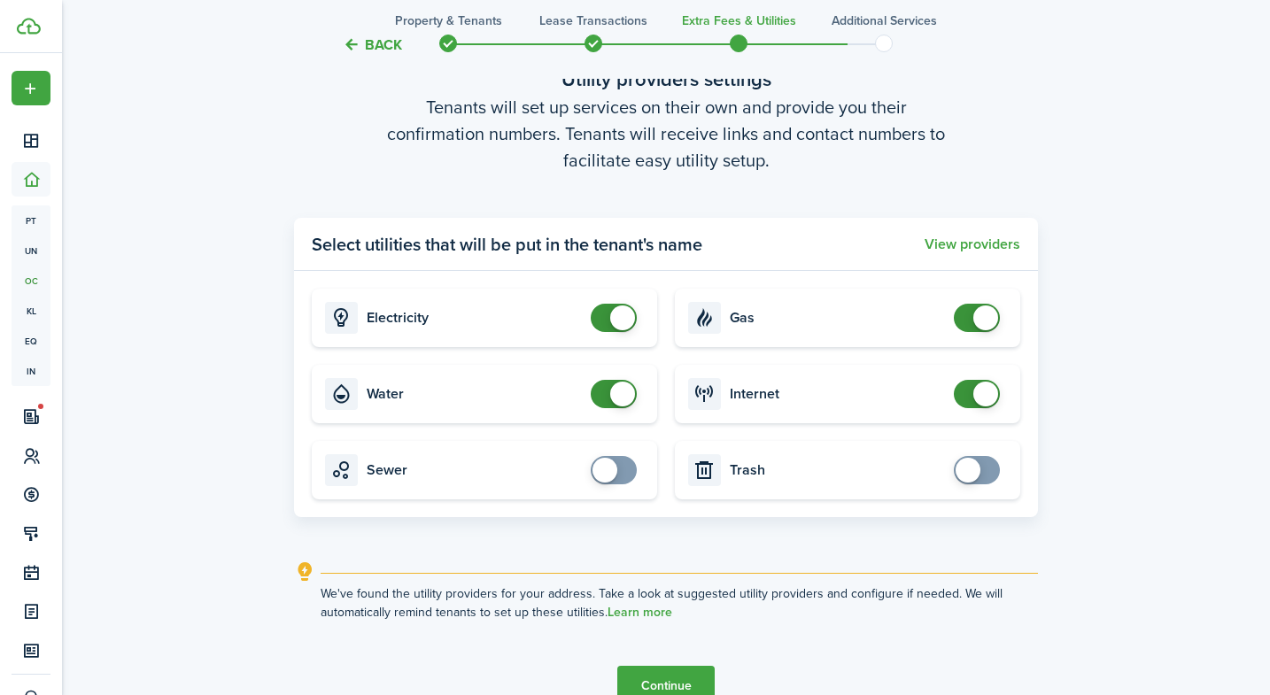
scroll to position [2013, 0]
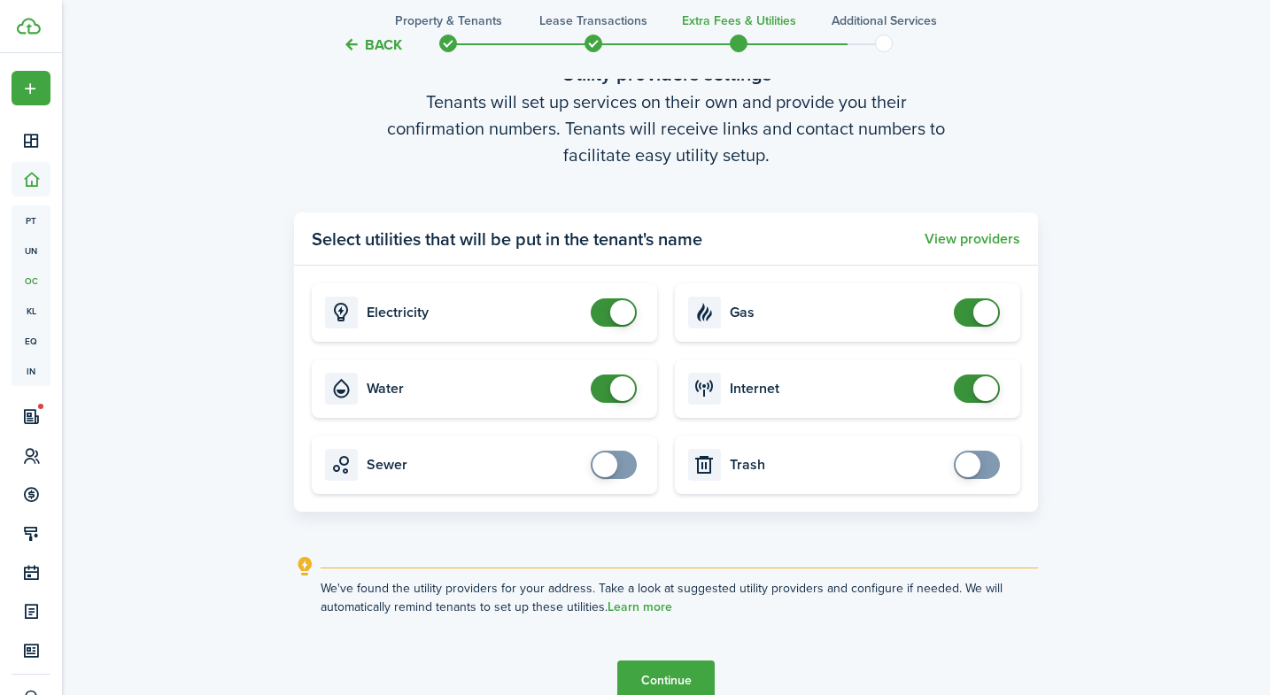
checkbox input "false"
click at [620, 391] on span at bounding box center [622, 388] width 25 height 25
click at [990, 314] on span at bounding box center [985, 312] width 25 height 25
checkbox input "true"
click at [979, 318] on span at bounding box center [968, 312] width 25 height 25
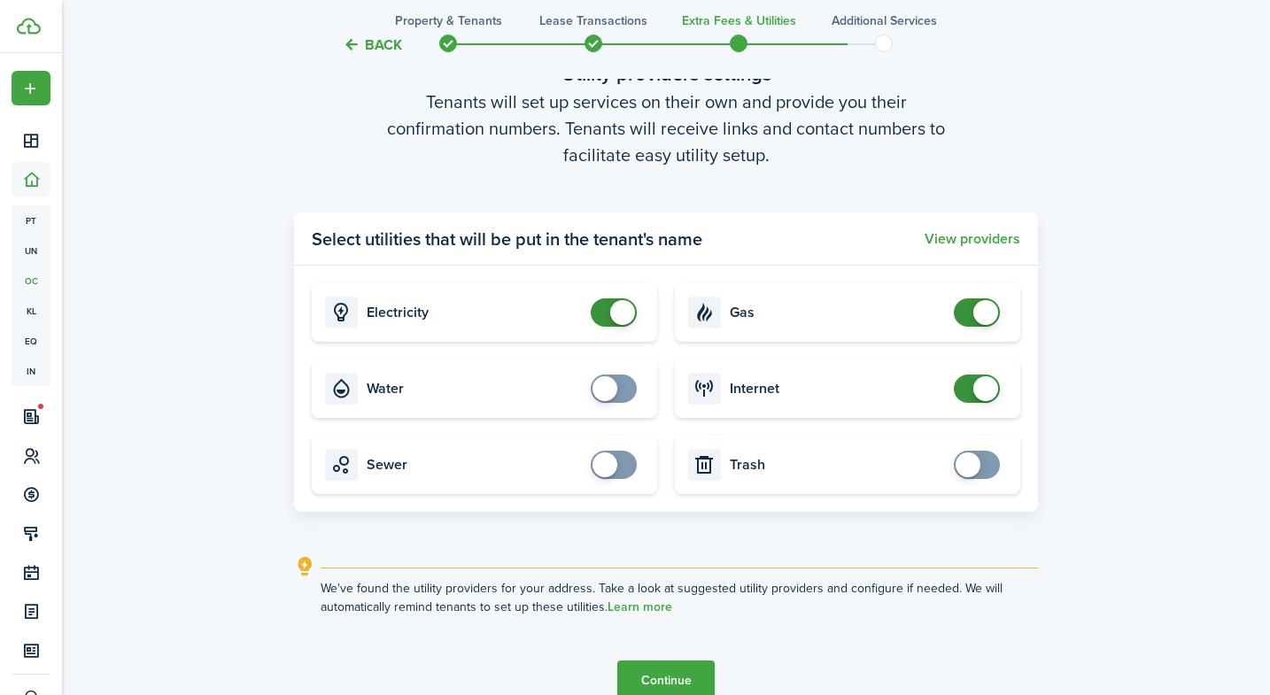
click at [695, 666] on button "Continue" at bounding box center [665, 681] width 97 height 40
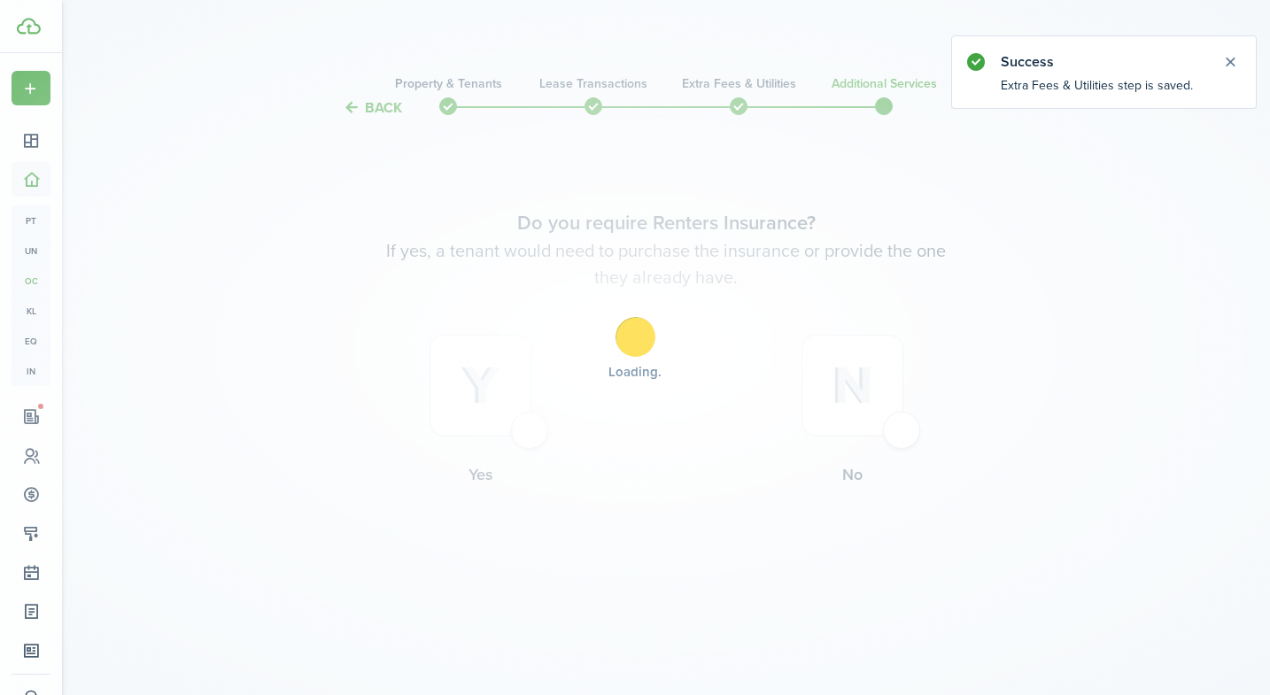
scroll to position [0, 0]
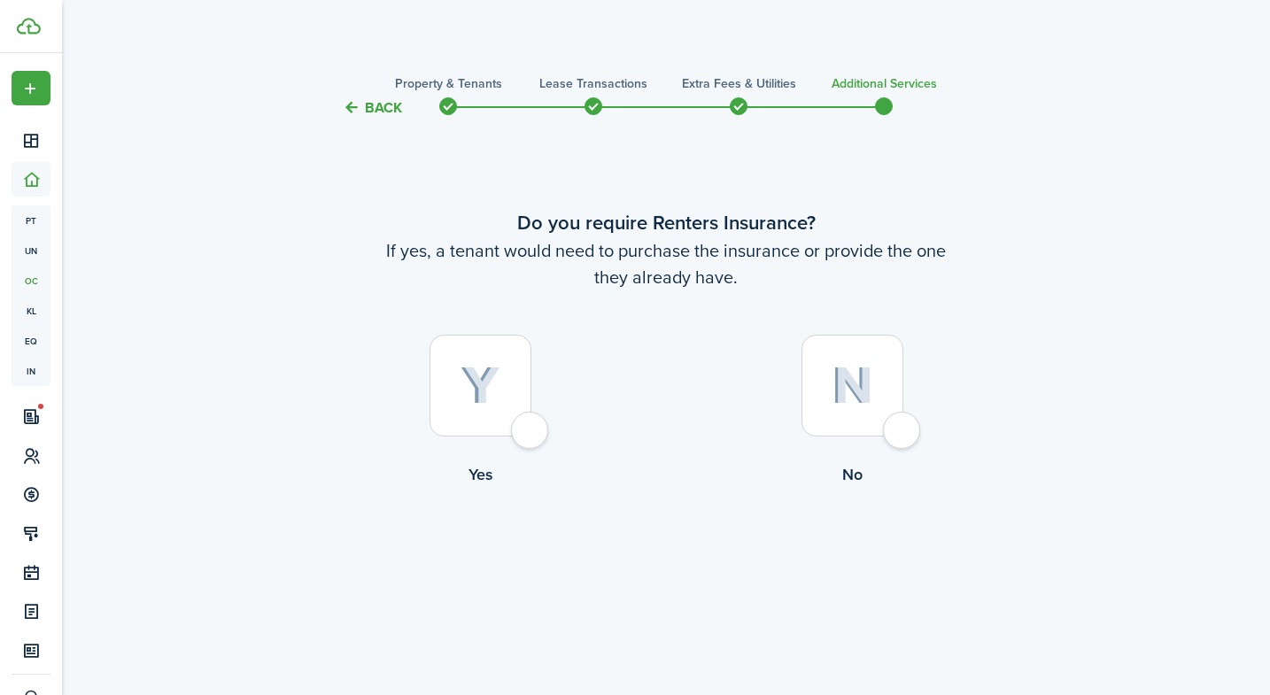
click at [515, 383] on div at bounding box center [481, 386] width 102 height 102
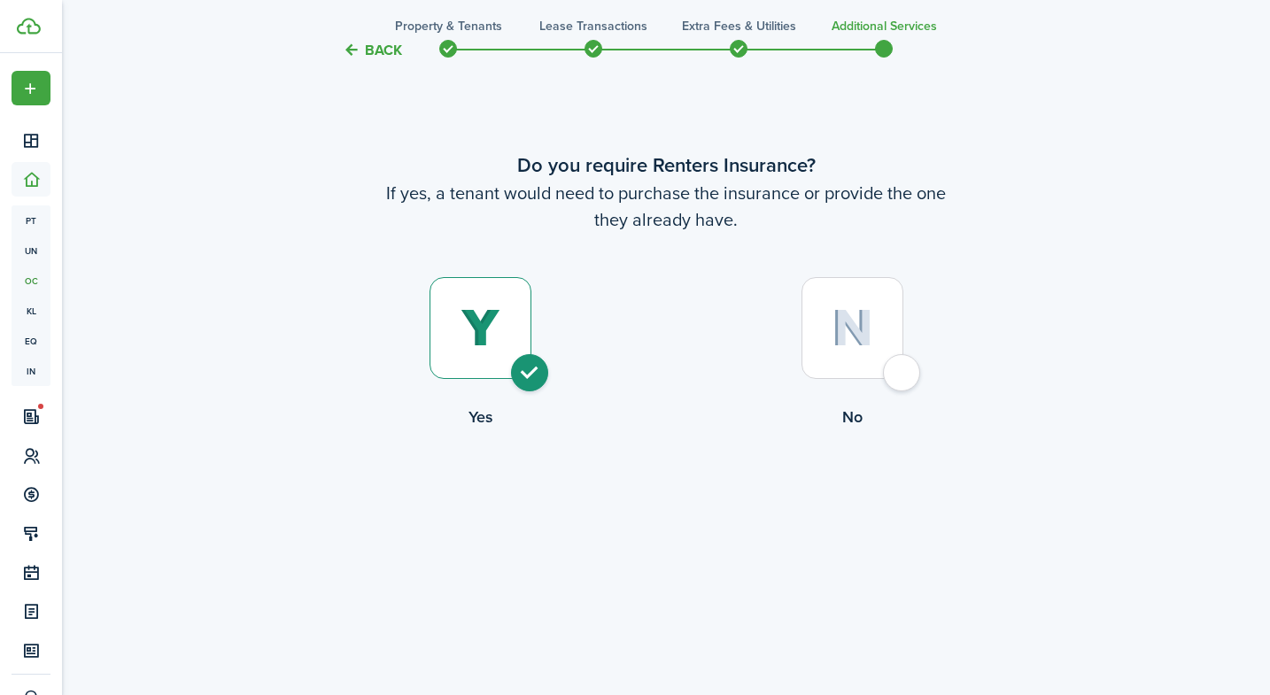
scroll to position [4, 0]
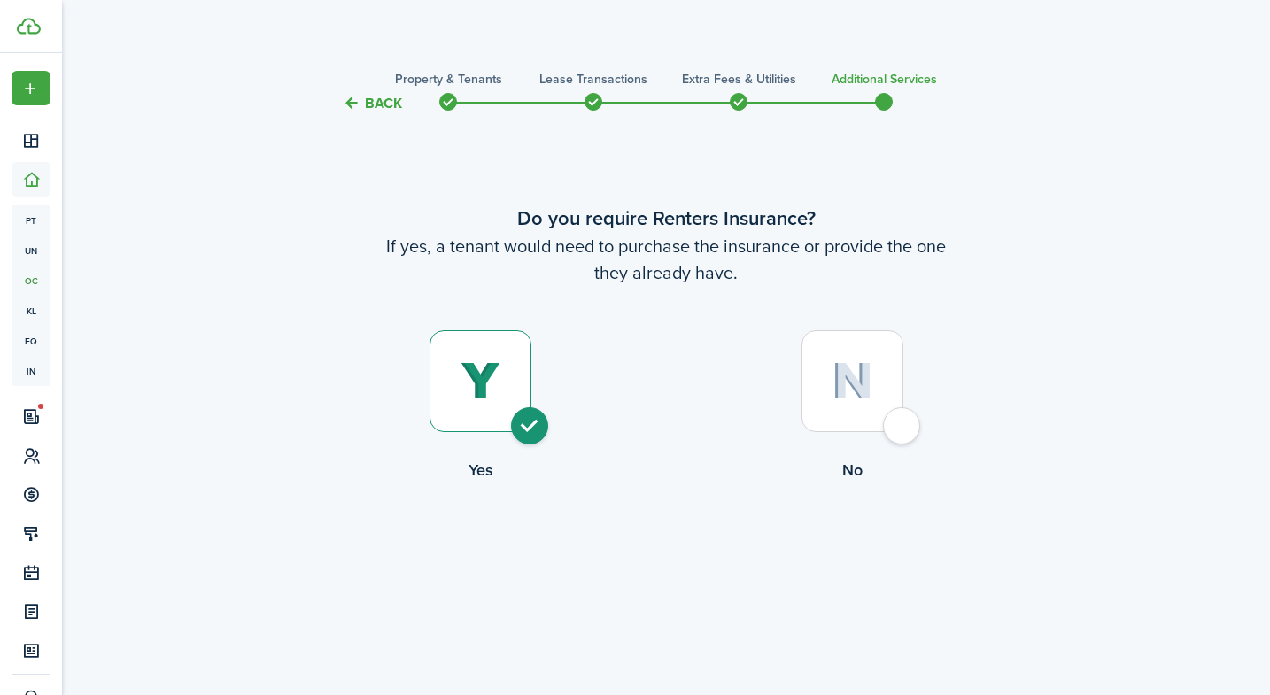
click at [826, 370] on div at bounding box center [852, 381] width 102 height 102
radio input "false"
radio input "true"
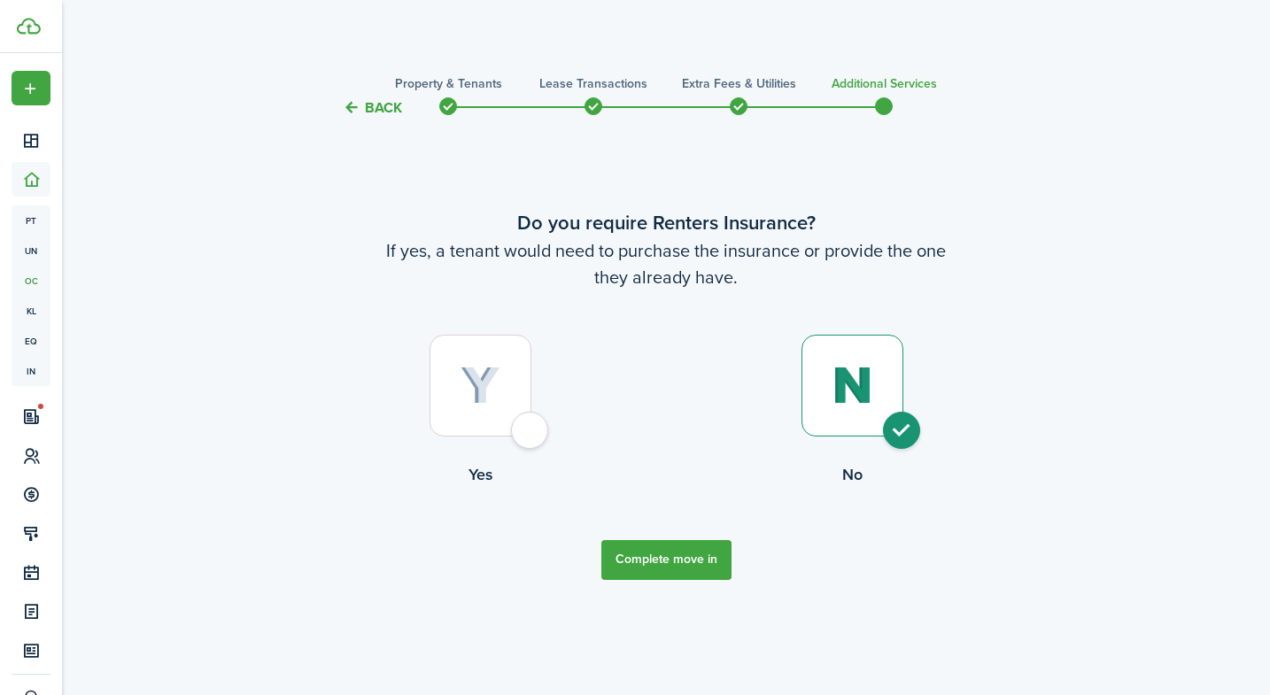
scroll to position [0, 0]
click at [649, 551] on button "Complete move in" at bounding box center [666, 560] width 130 height 40
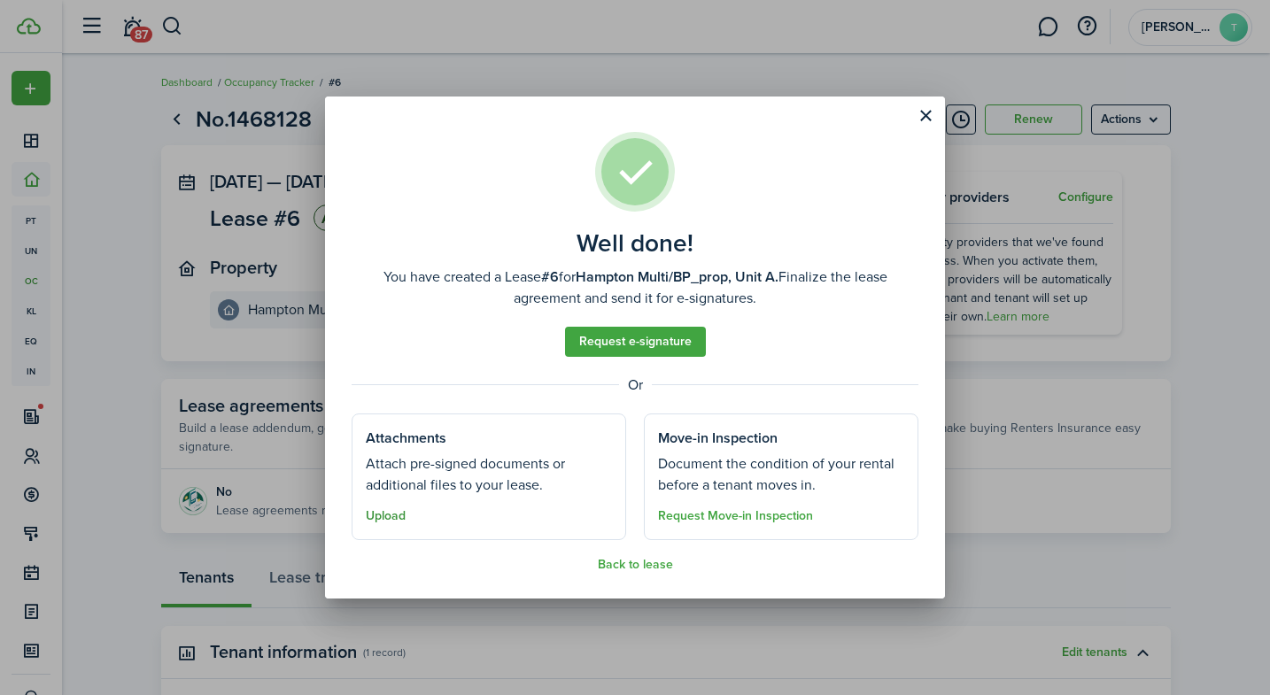
click at [398, 512] on button "Upload" at bounding box center [386, 516] width 40 height 14
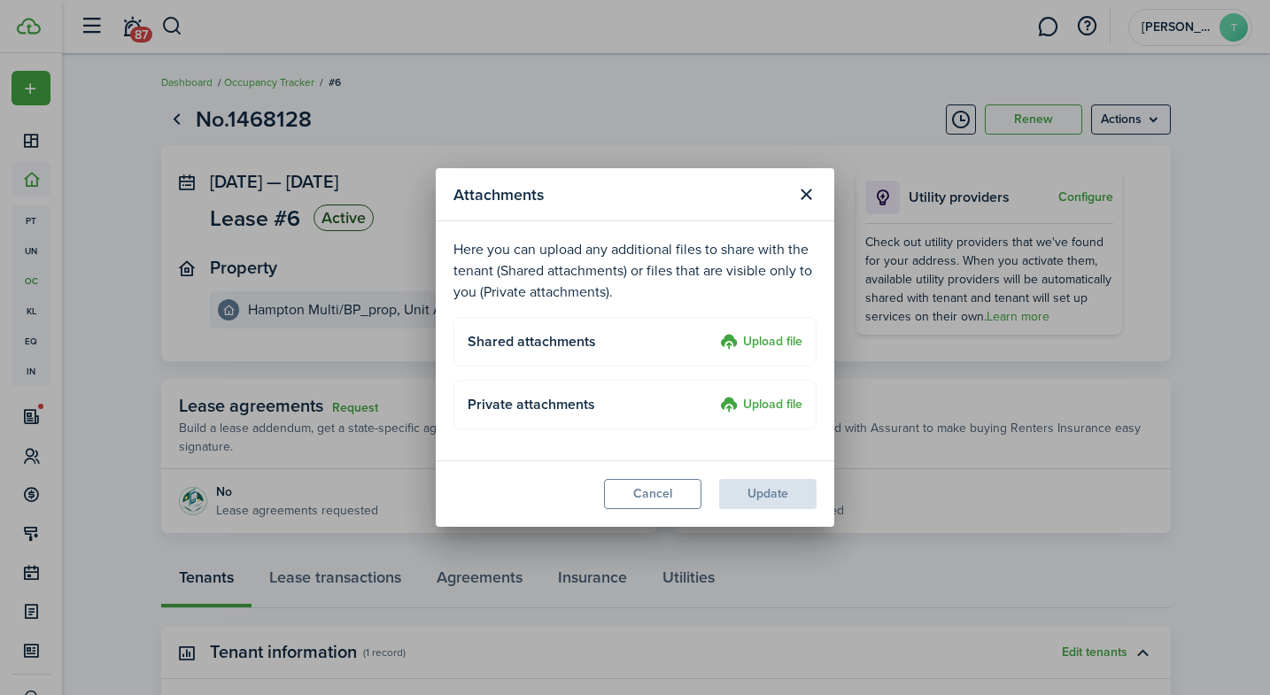
click at [754, 402] on label "Upload file" at bounding box center [761, 405] width 82 height 21
click at [714, 395] on input "Upload file" at bounding box center [714, 395] width 0 height 0
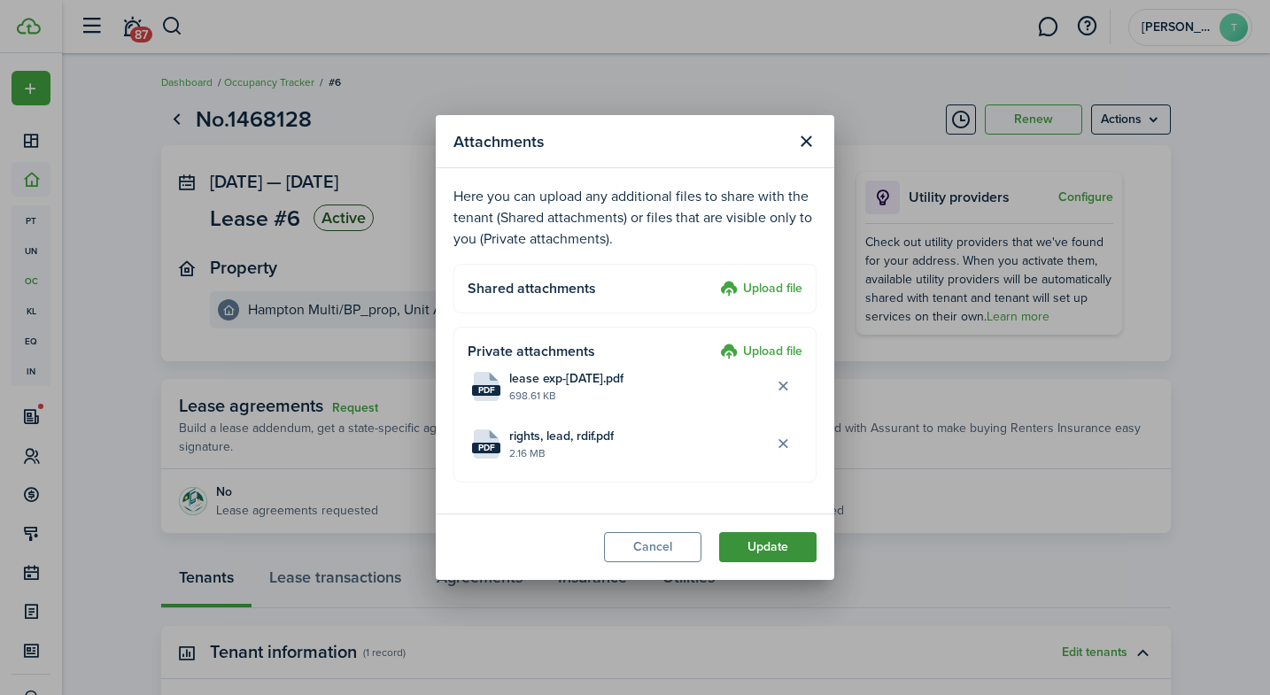
click at [773, 550] on button "Update" at bounding box center [767, 547] width 97 height 30
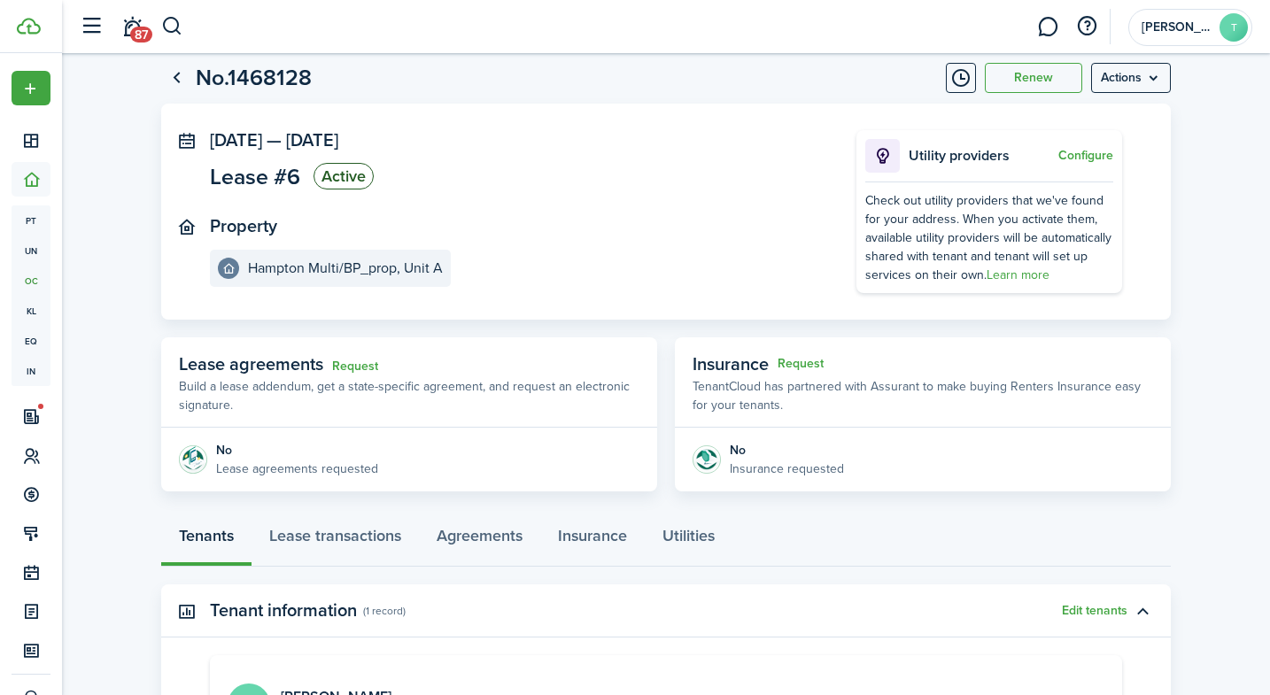
scroll to position [43, 0]
click at [1098, 155] on button "Configure" at bounding box center [1085, 155] width 55 height 14
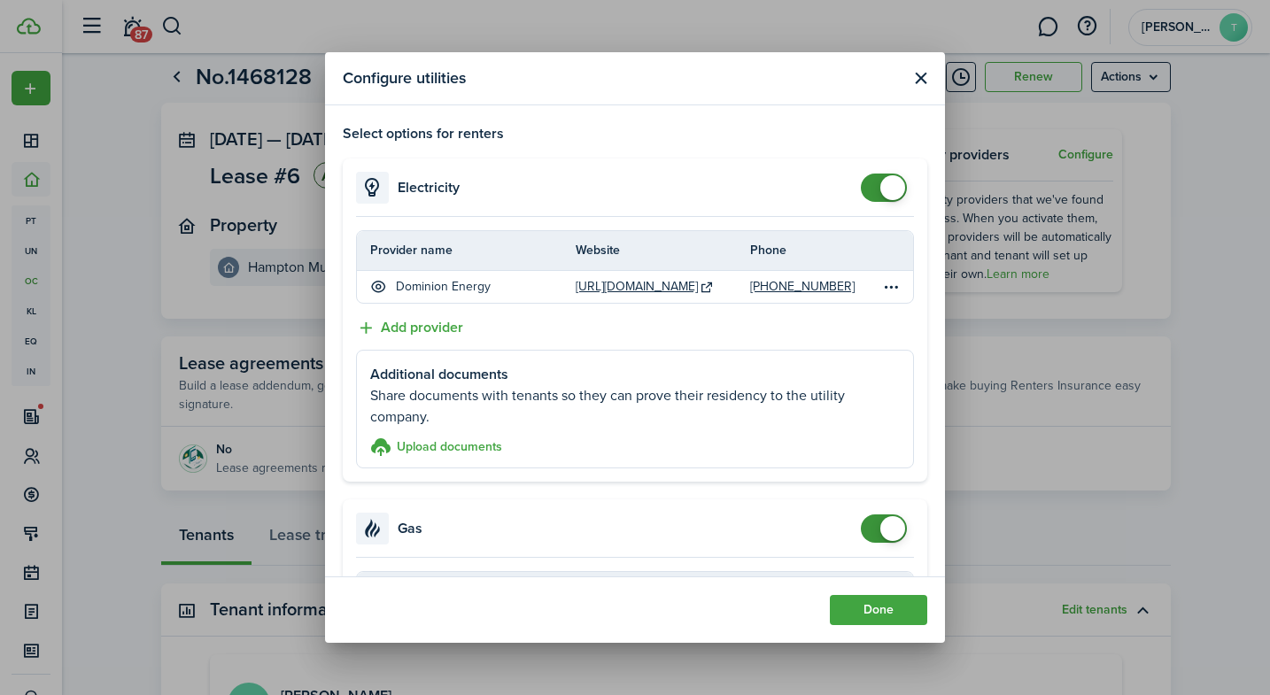
scroll to position [0, 0]
click at [851, 602] on button "Done" at bounding box center [878, 610] width 97 height 30
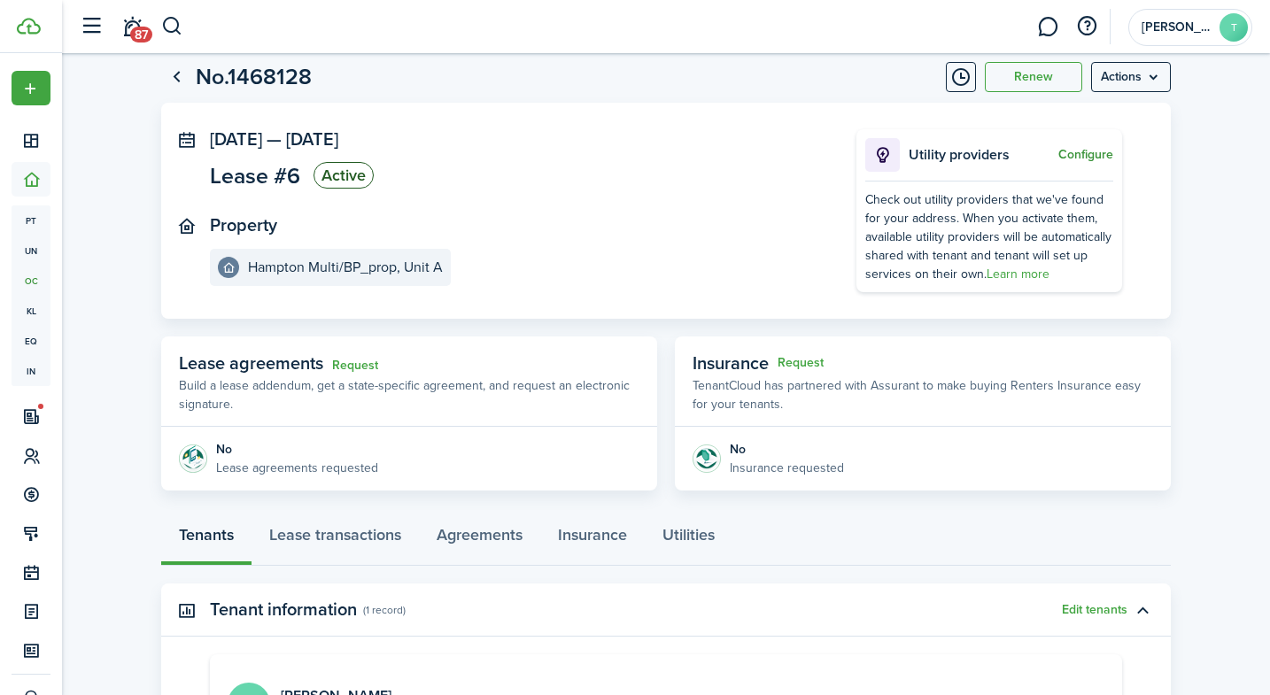
click at [1081, 151] on button "Configure" at bounding box center [1085, 155] width 55 height 14
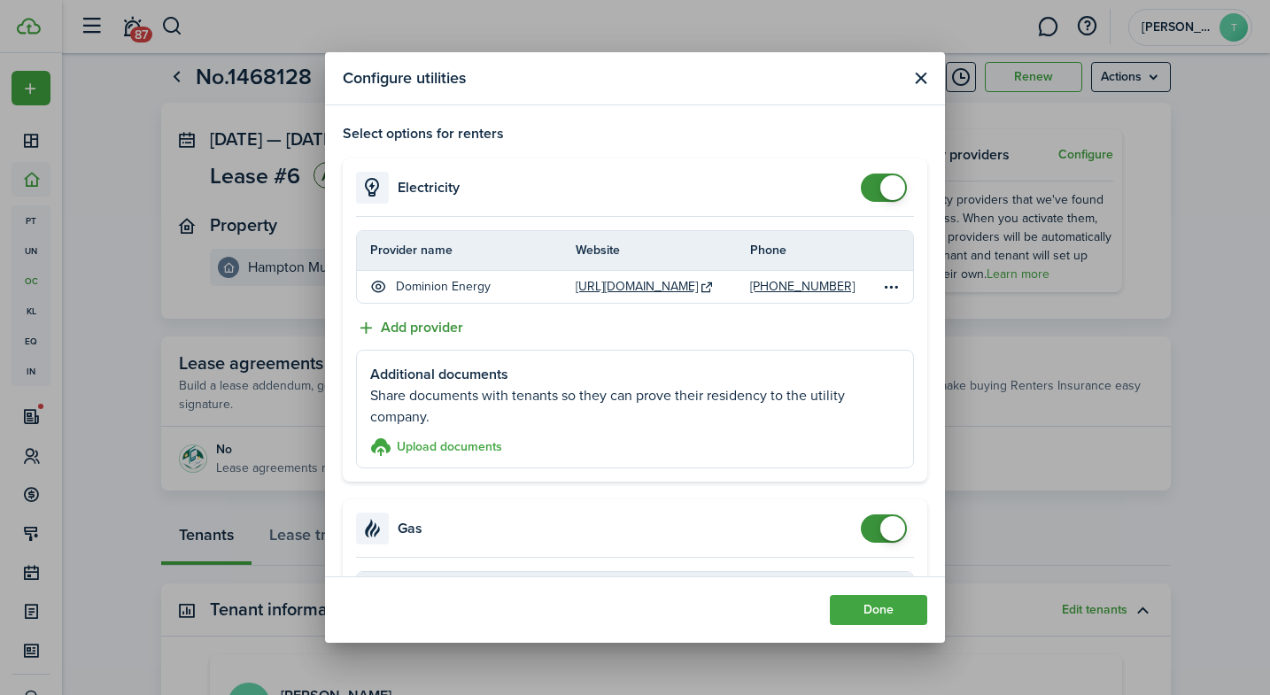
click at [430, 327] on button "Add provider" at bounding box center [409, 328] width 107 height 22
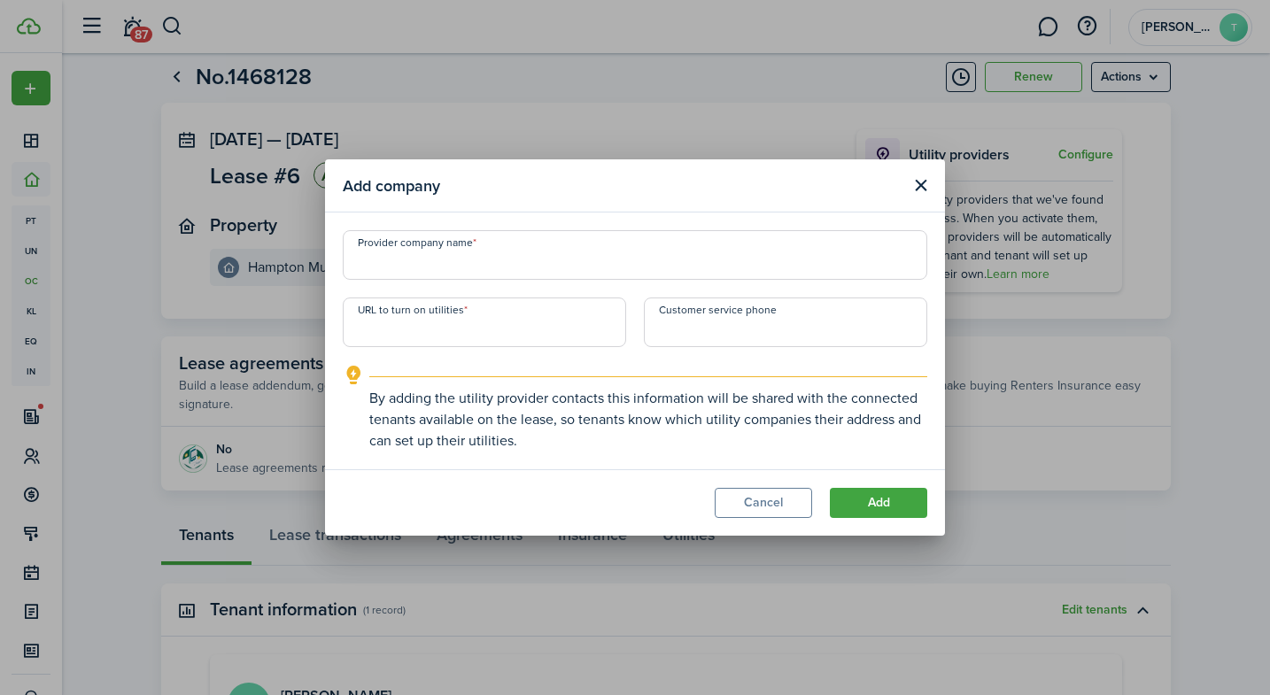
click at [921, 190] on button "Close modal" at bounding box center [921, 185] width 22 height 22
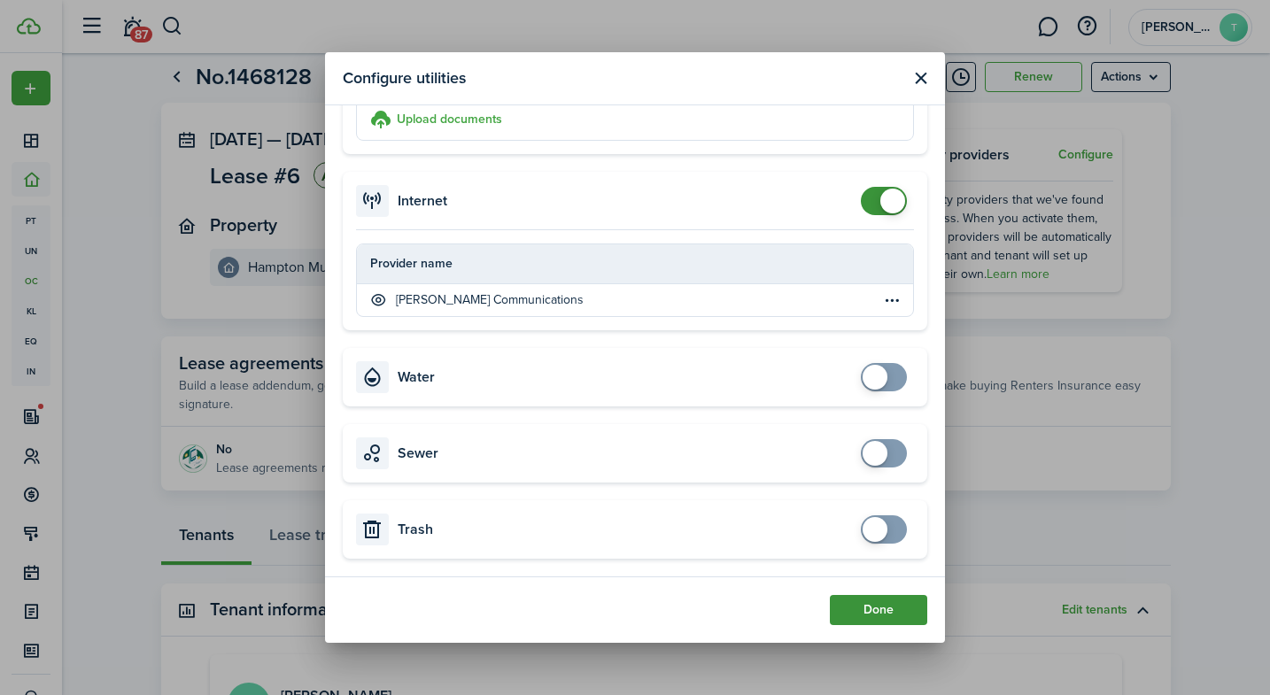
scroll to position [669, 0]
click at [843, 607] on button "Done" at bounding box center [878, 610] width 97 height 30
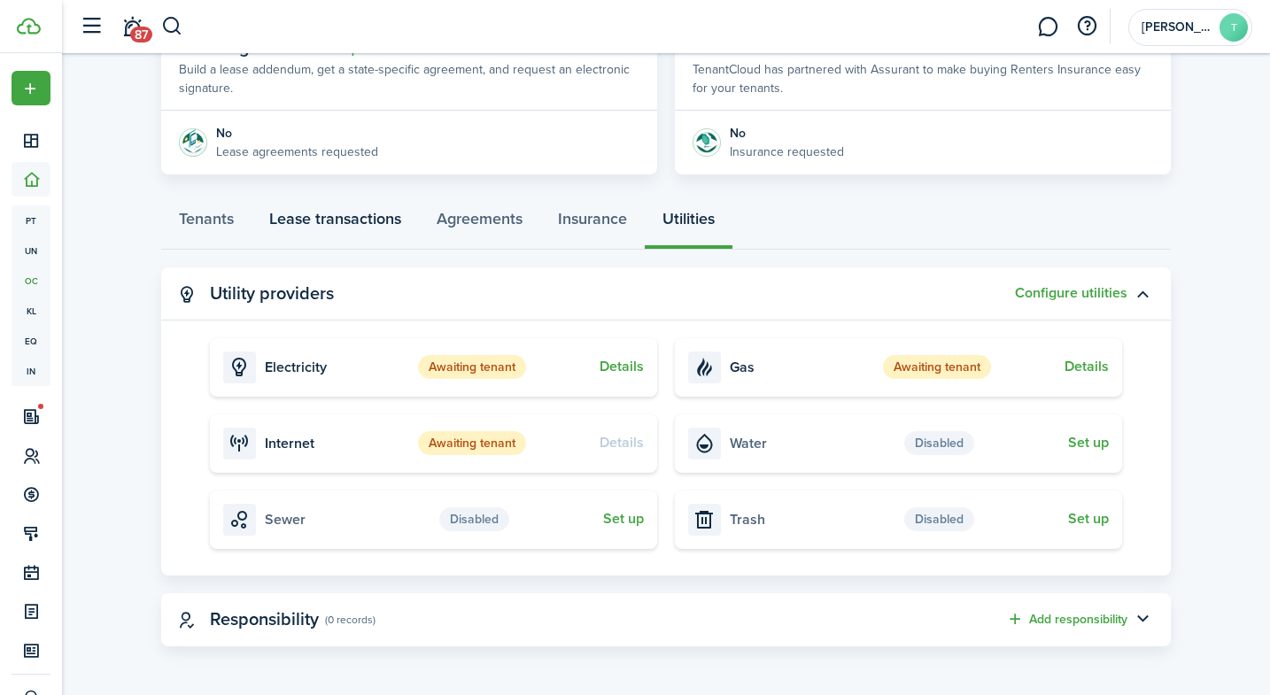
scroll to position [358, 0]
click at [358, 213] on link "Lease transactions" at bounding box center [335, 223] width 167 height 53
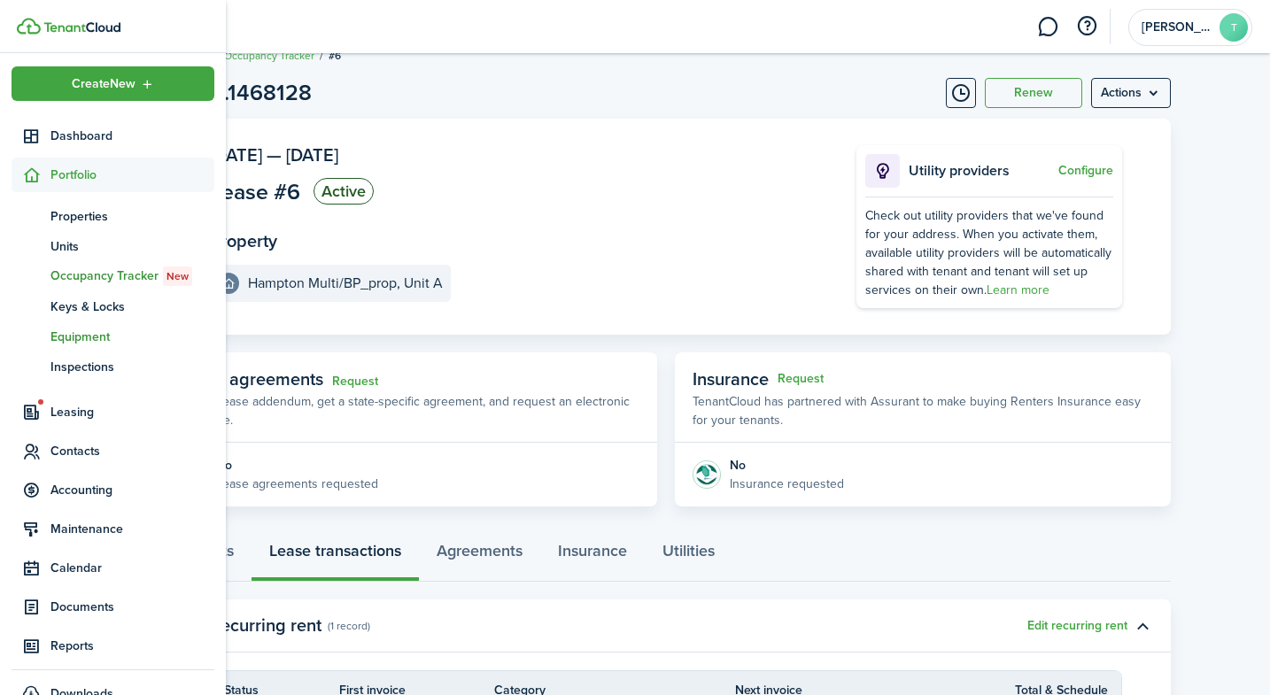
scroll to position [6, 0]
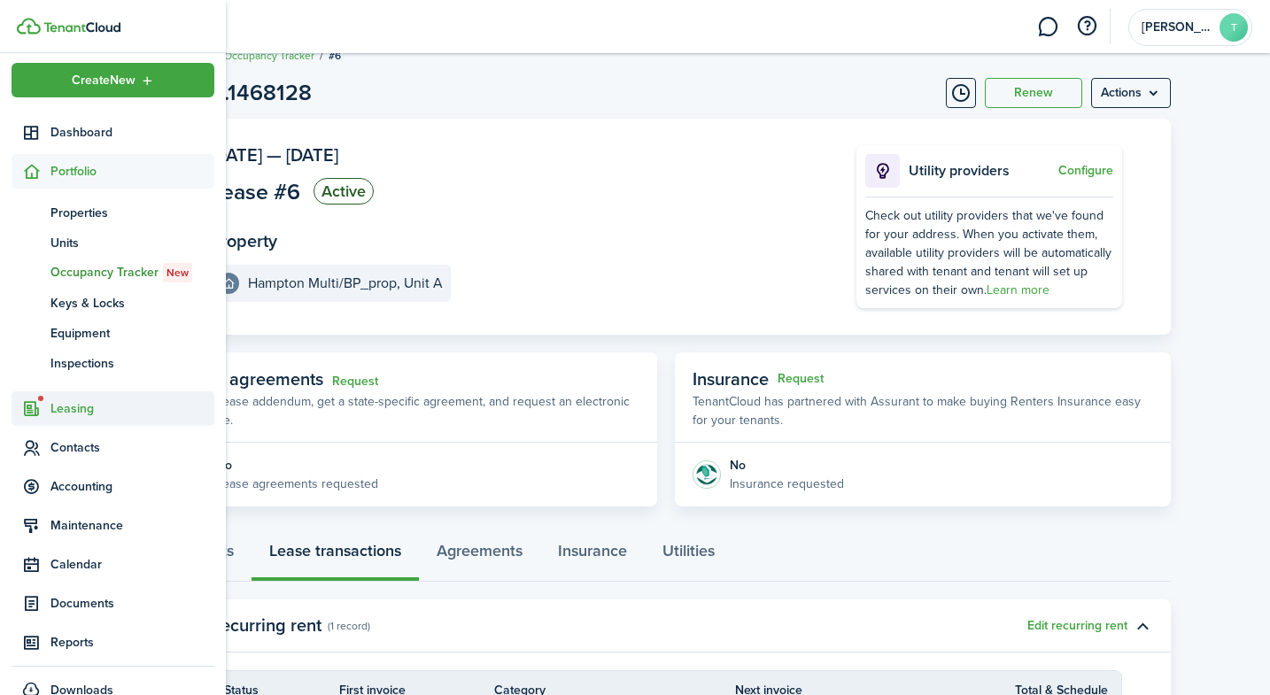
click at [84, 406] on span "Leasing" at bounding box center [132, 408] width 164 height 19
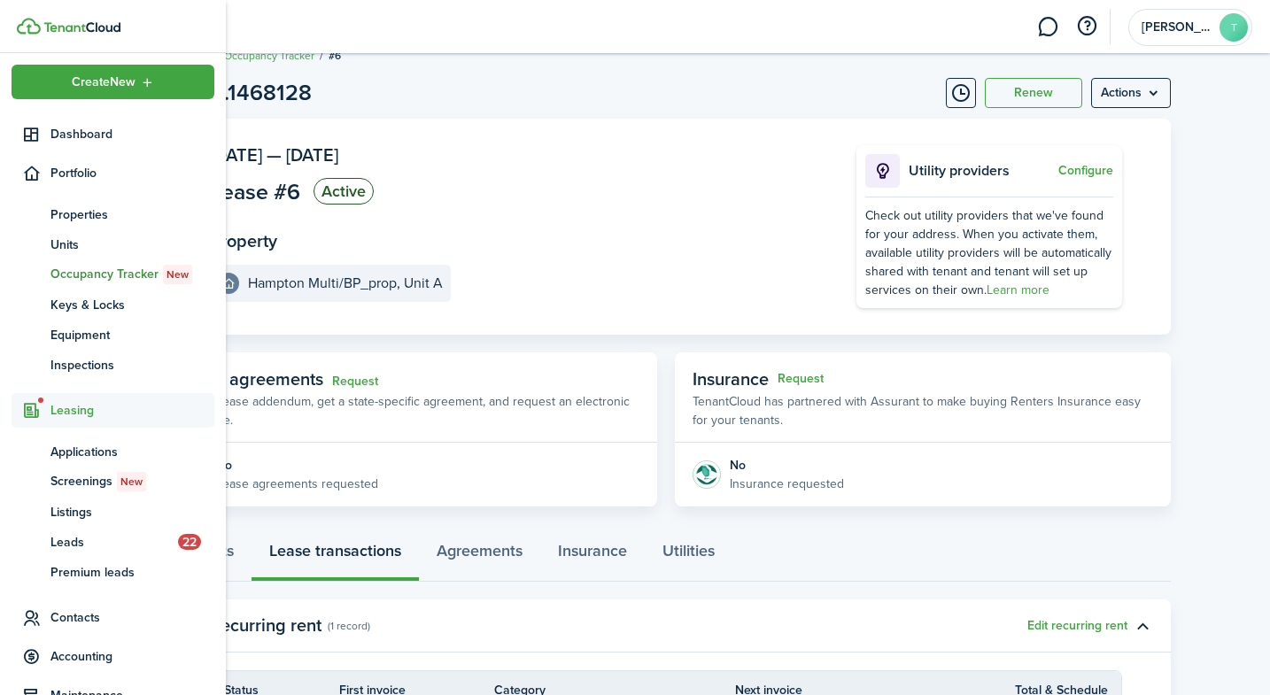
scroll to position [4, 0]
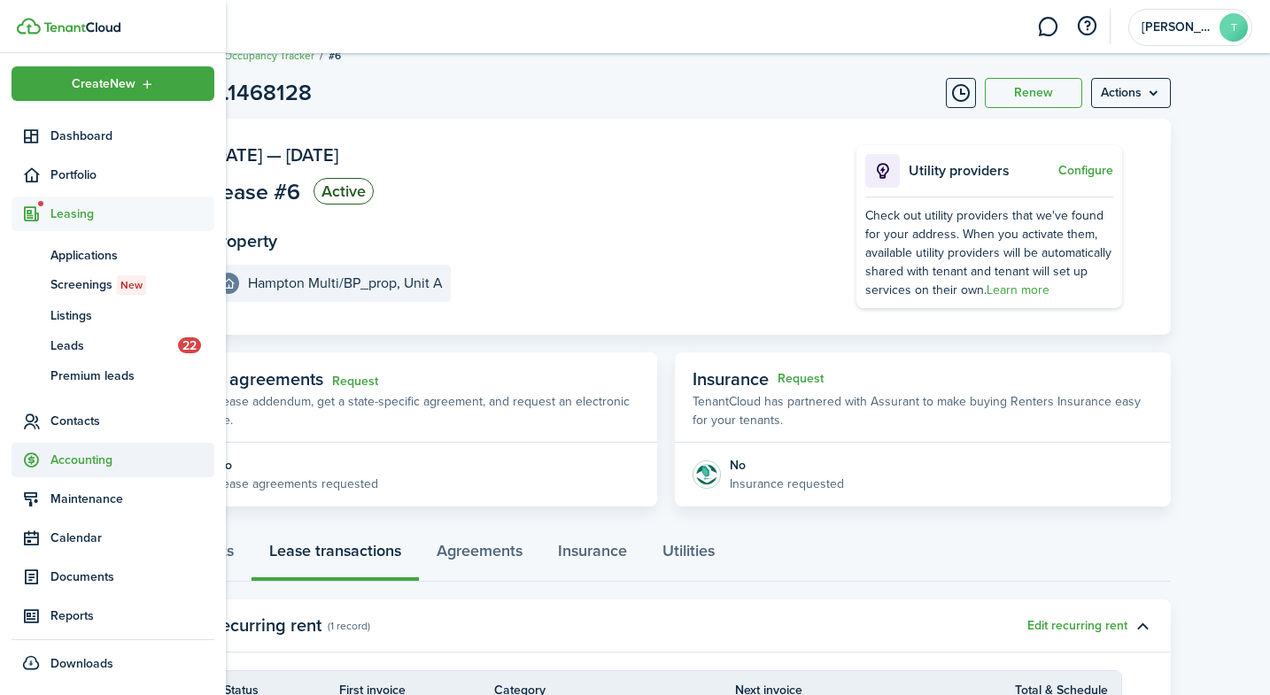
click at [98, 468] on span "Accounting" at bounding box center [132, 460] width 164 height 19
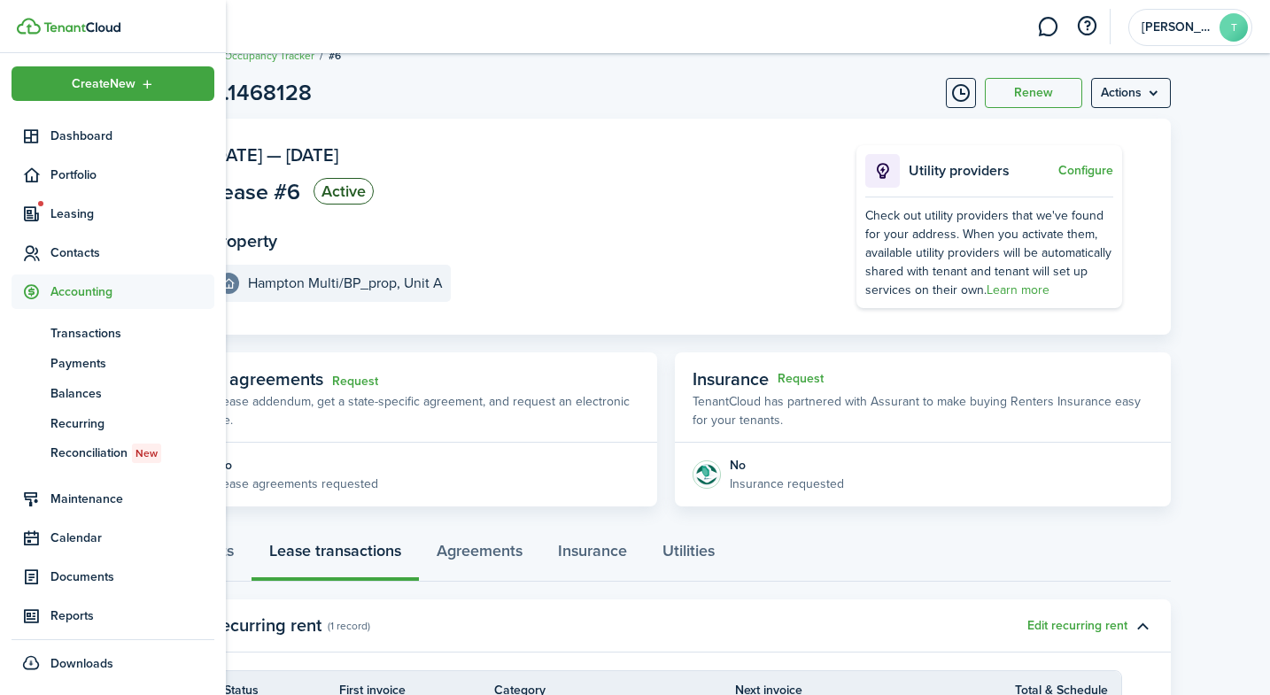
scroll to position [4, 0]
click at [81, 376] on link "pm Payments" at bounding box center [113, 364] width 203 height 30
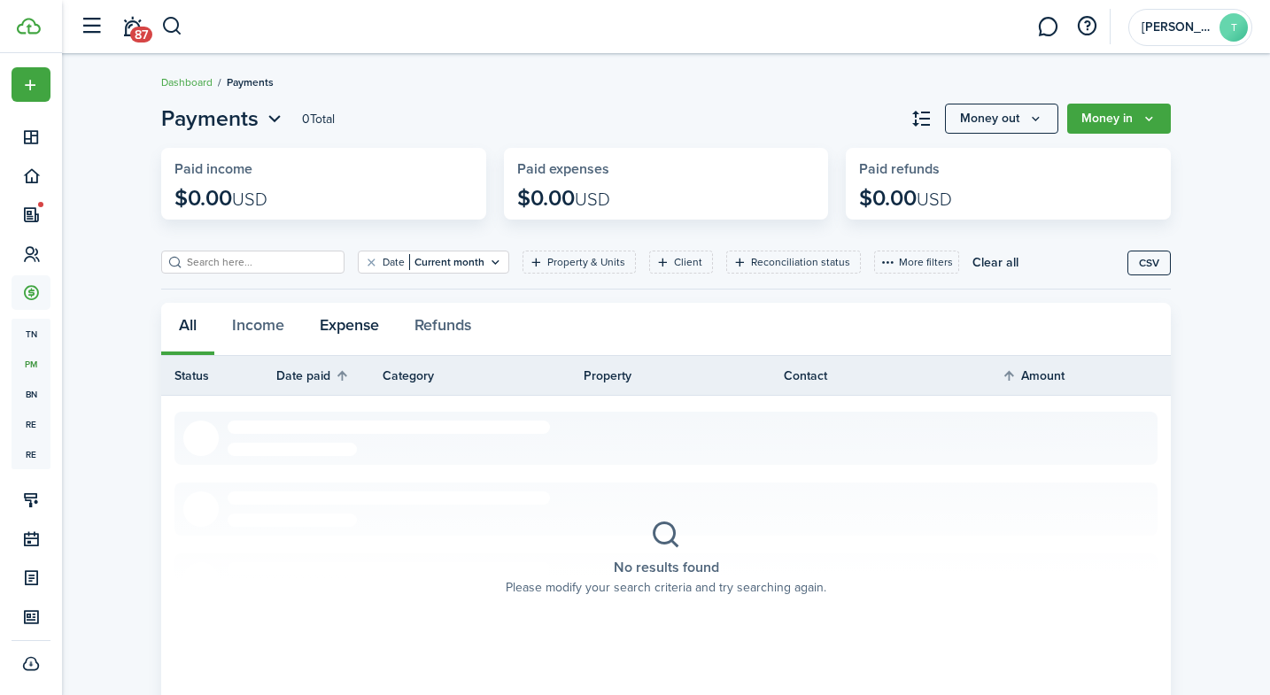
click at [347, 327] on button "Expense" at bounding box center [349, 329] width 95 height 53
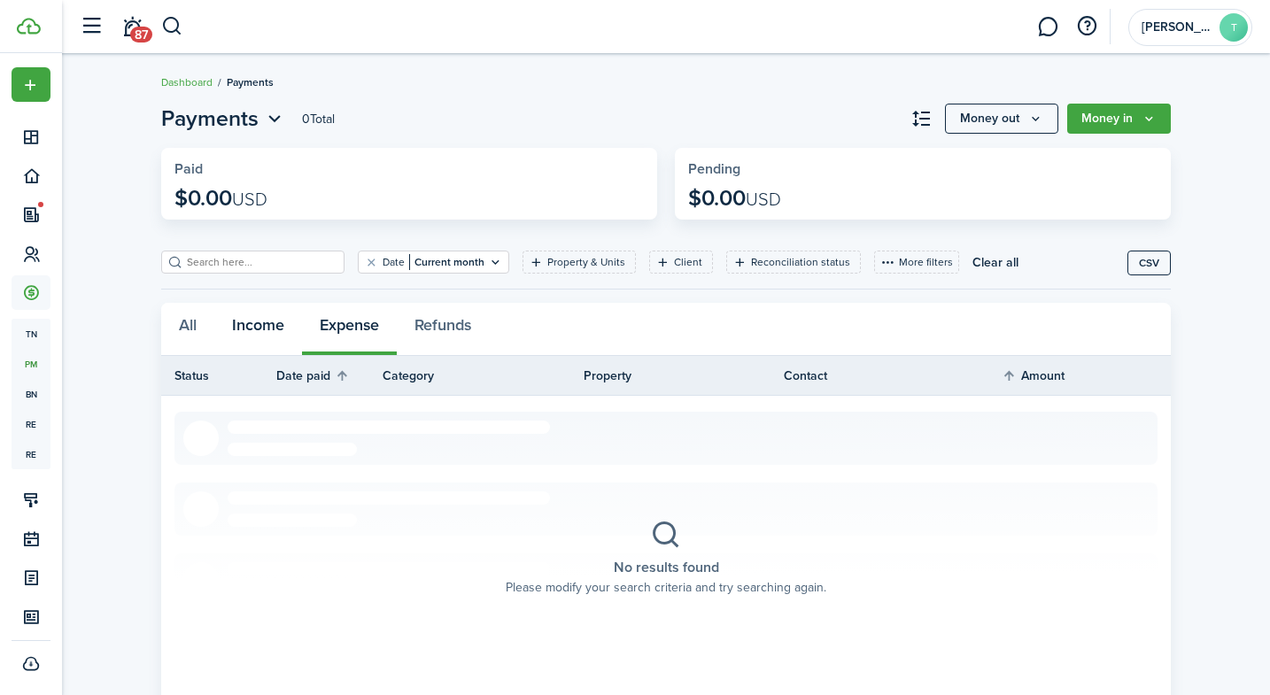
click at [275, 327] on button "Income" at bounding box center [258, 329] width 88 height 53
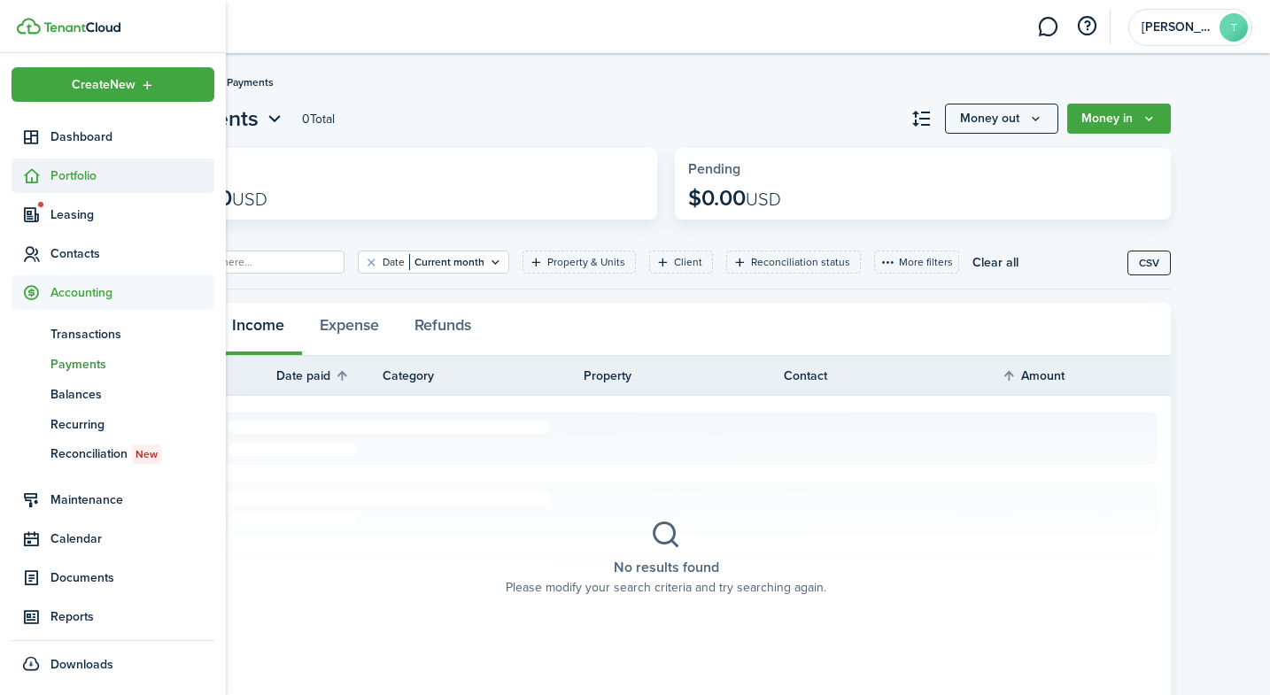
click at [56, 169] on span "Portfolio" at bounding box center [132, 175] width 164 height 19
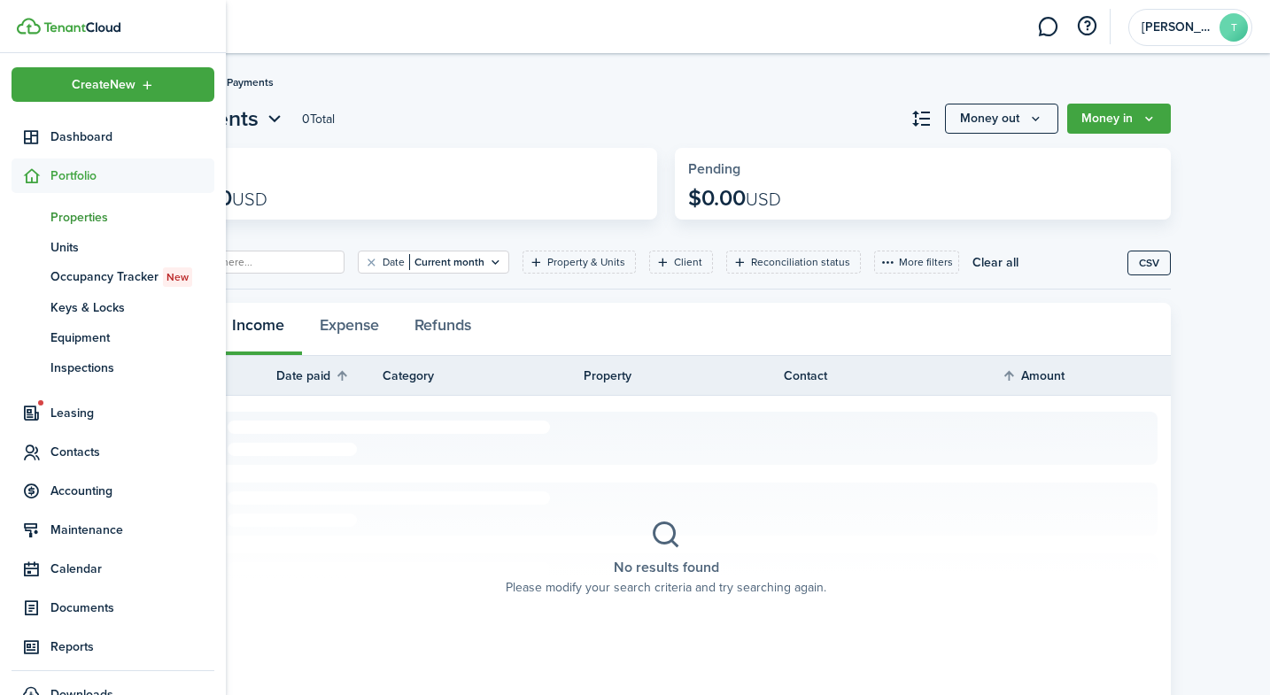
click at [91, 218] on span "Properties" at bounding box center [132, 217] width 164 height 19
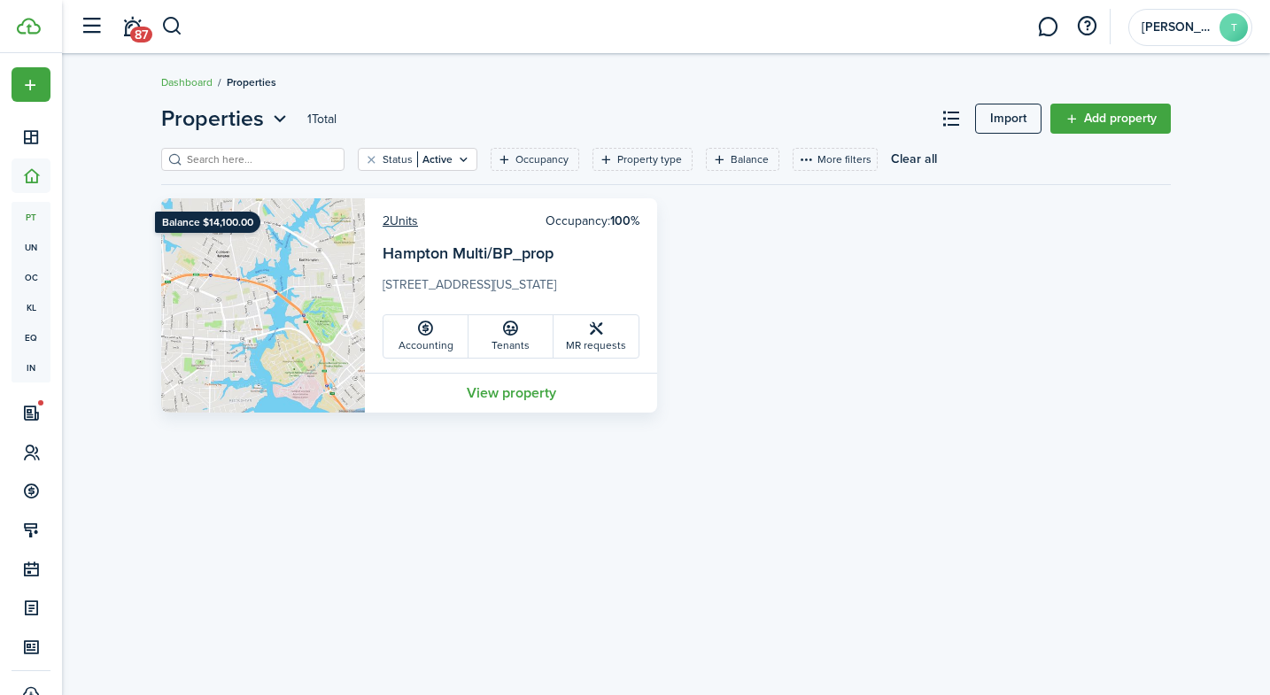
click at [424, 280] on card-description "[STREET_ADDRESS][US_STATE]" at bounding box center [511, 289] width 257 height 28
click at [391, 242] on link "Hampton Multi/BP_prop" at bounding box center [468, 253] width 171 height 23
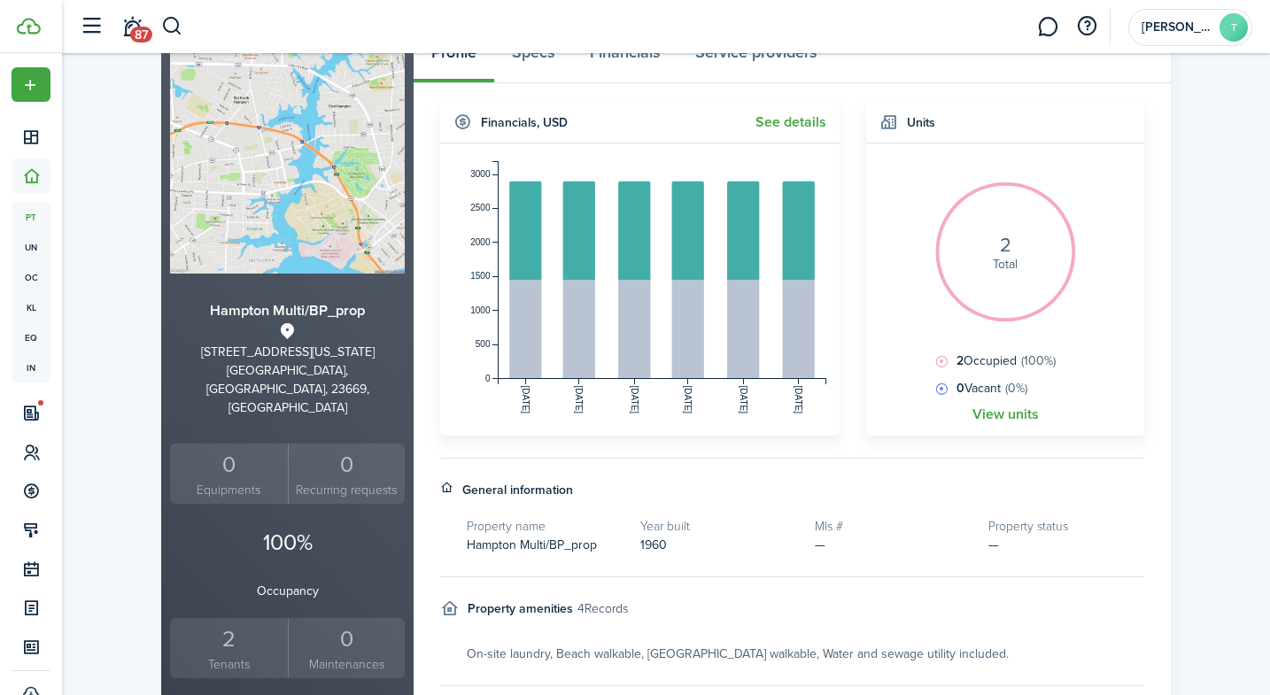
scroll to position [224, 0]
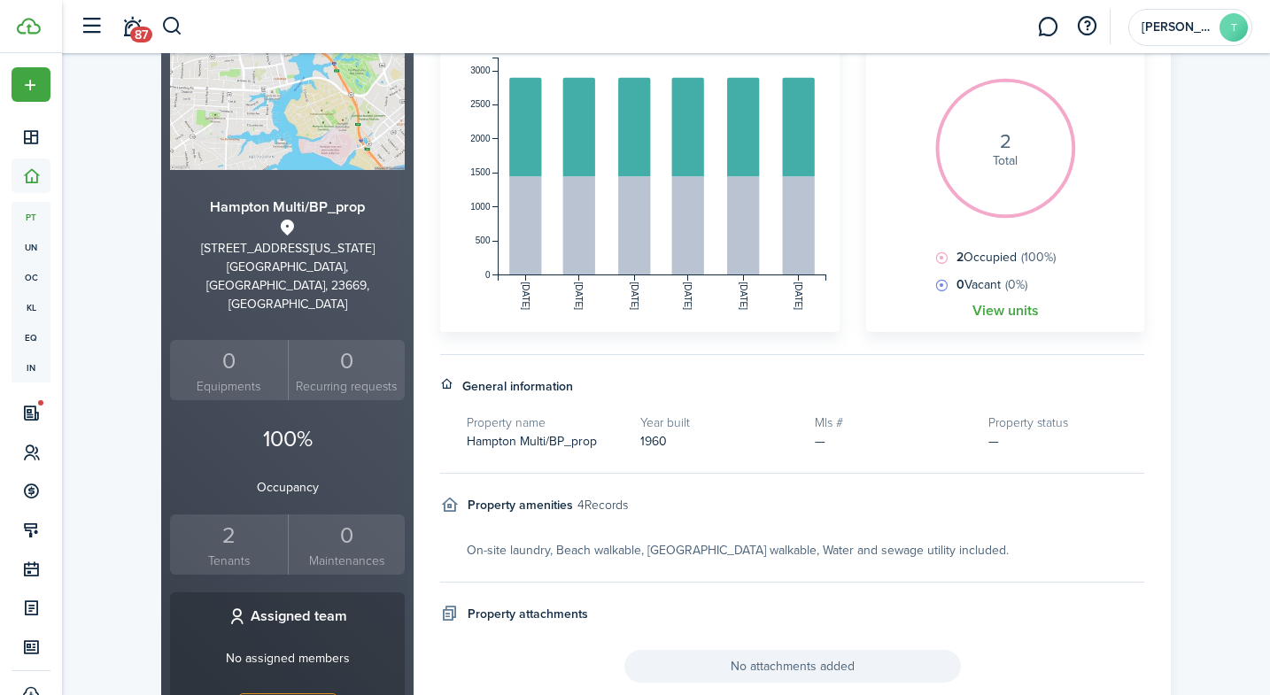
click at [1079, 271] on chart-legend "2 Occupied (100%) 0 Vacant (0%)" at bounding box center [1005, 271] width 252 height 46
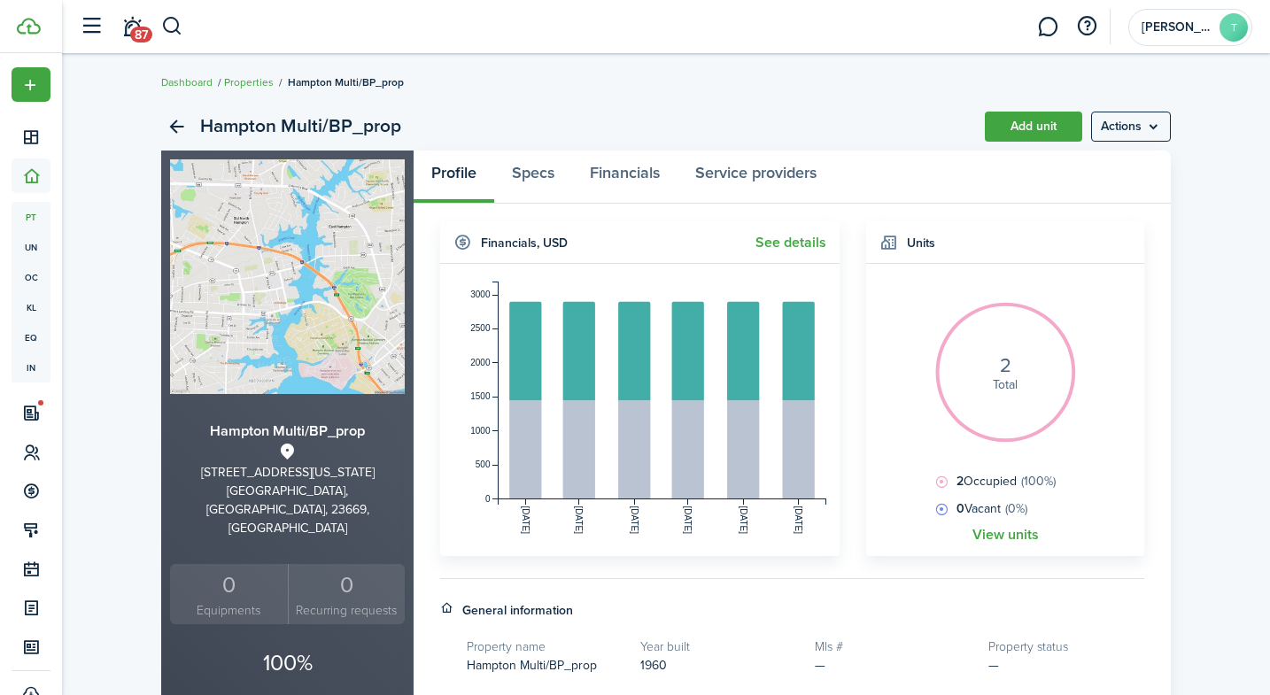
scroll to position [0, 0]
click at [1132, 129] on menu-btn "Actions" at bounding box center [1131, 127] width 80 height 30
click at [951, 201] on panel-main-header "Profile Specs Financials Service providers" at bounding box center [792, 177] width 757 height 53
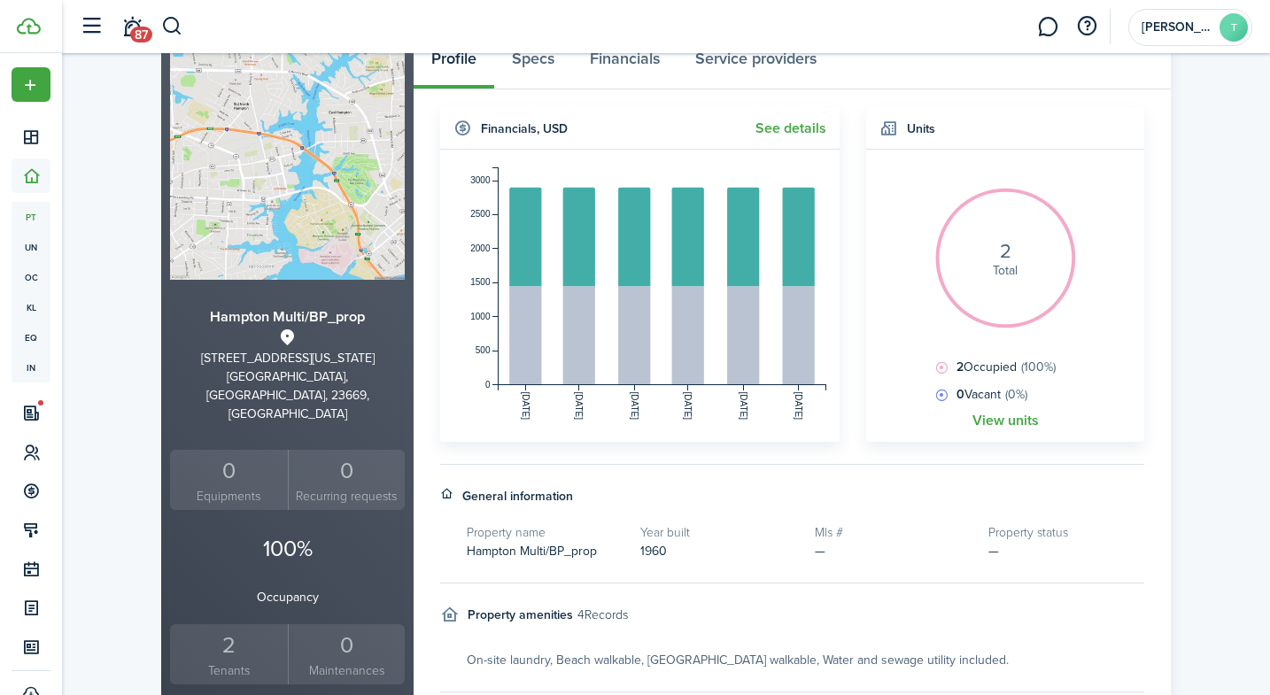
scroll to position [130, 0]
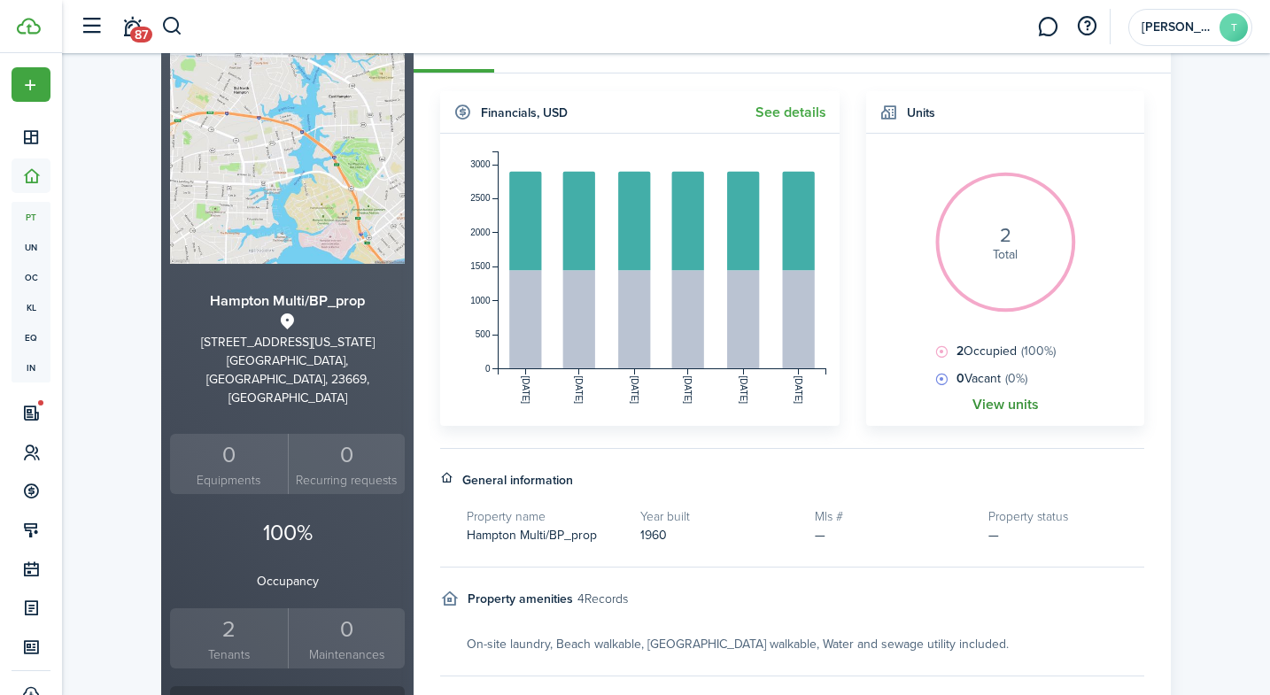
click at [1006, 403] on link "View units" at bounding box center [1005, 405] width 66 height 16
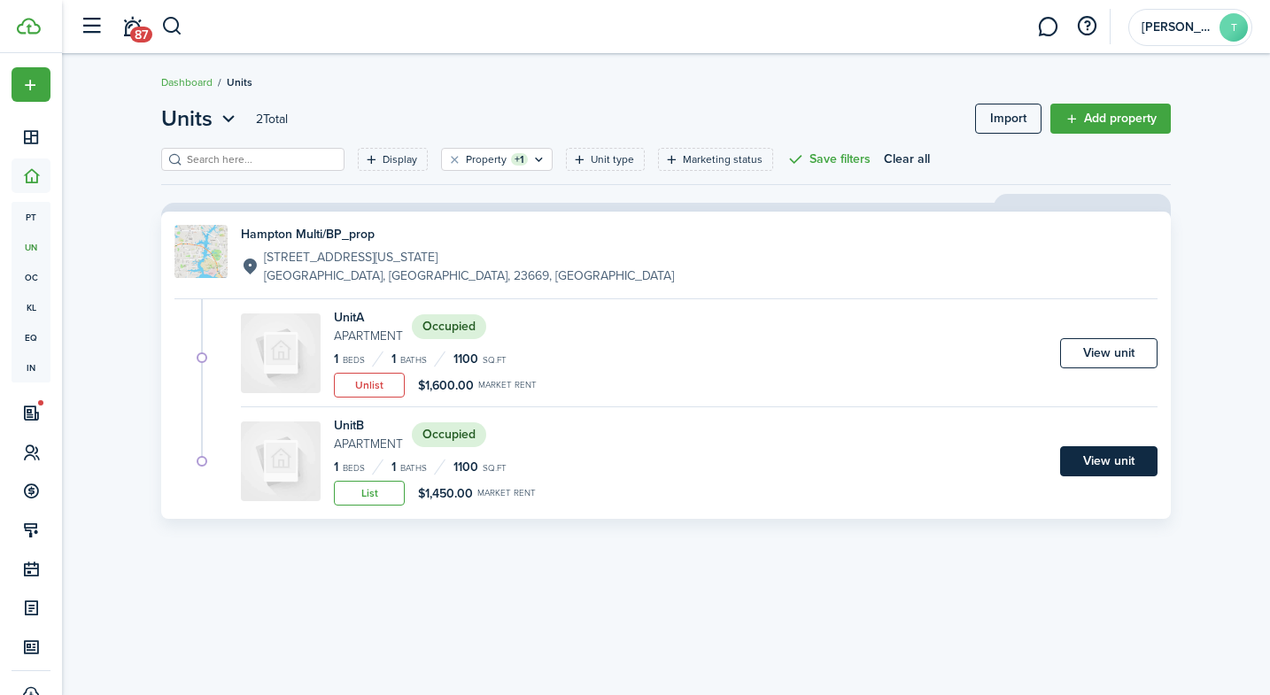
click at [1119, 463] on link "View unit" at bounding box center [1108, 461] width 97 height 30
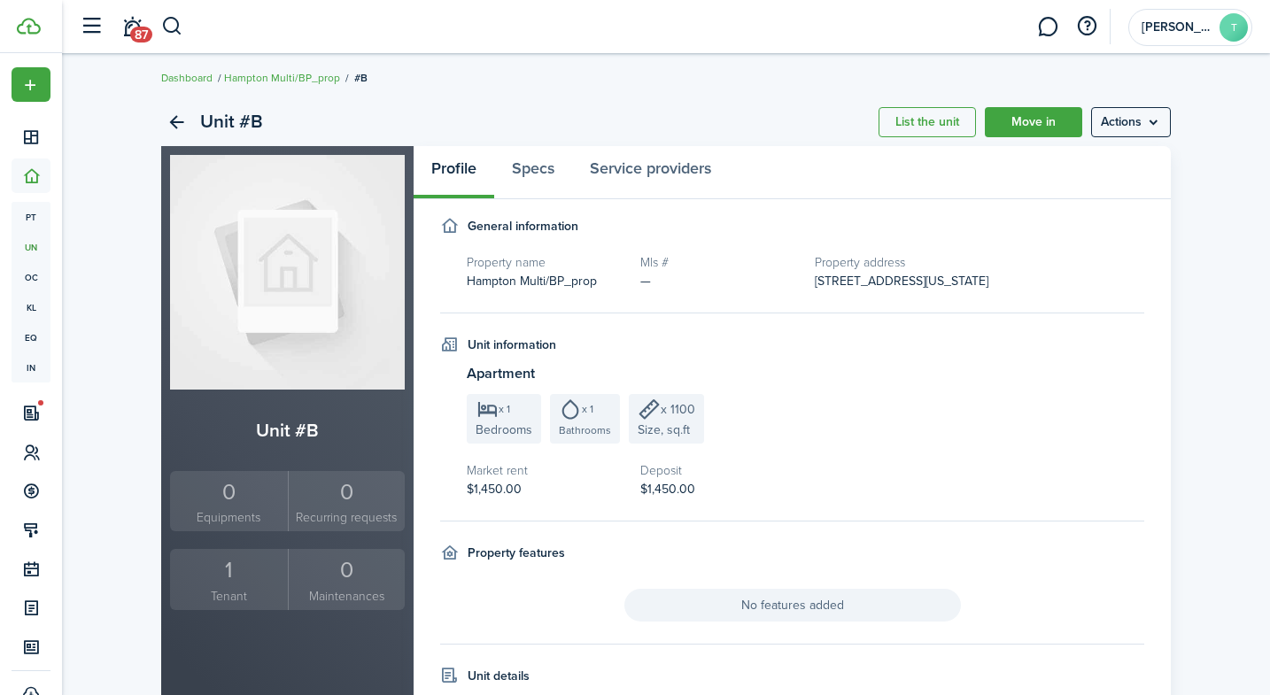
scroll to position [6, 0]
click at [538, 172] on link "Specs" at bounding box center [533, 170] width 78 height 53
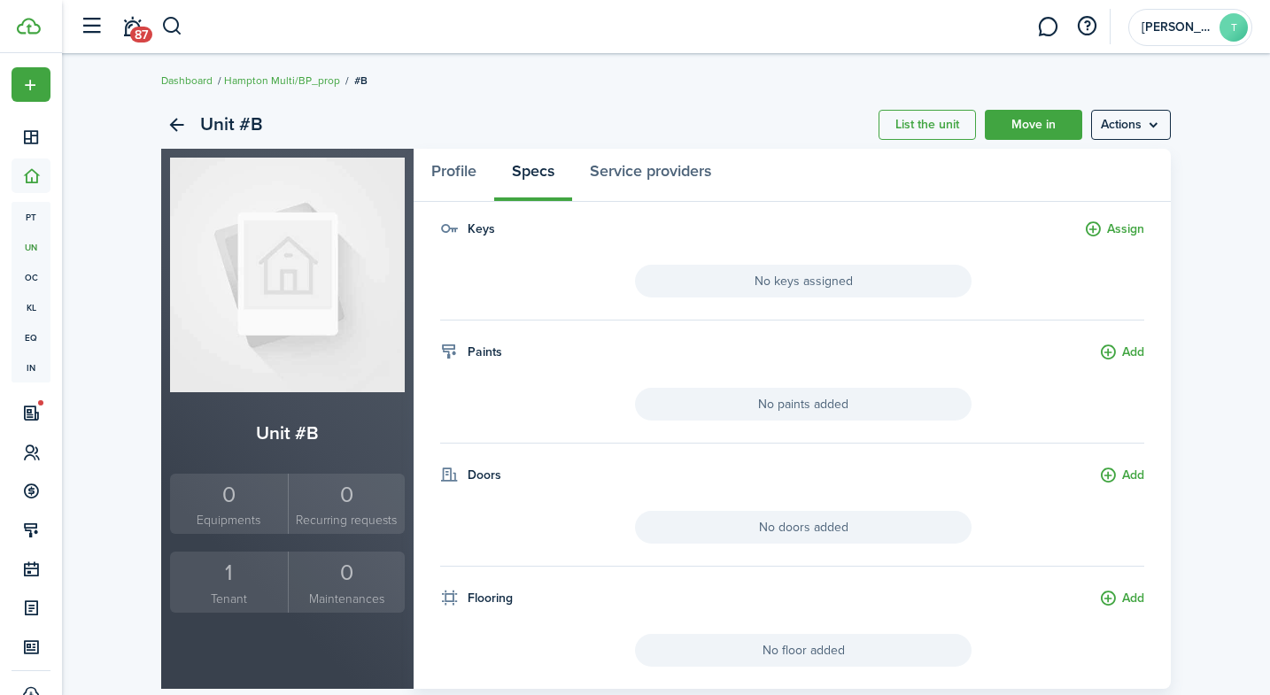
scroll to position [4, 0]
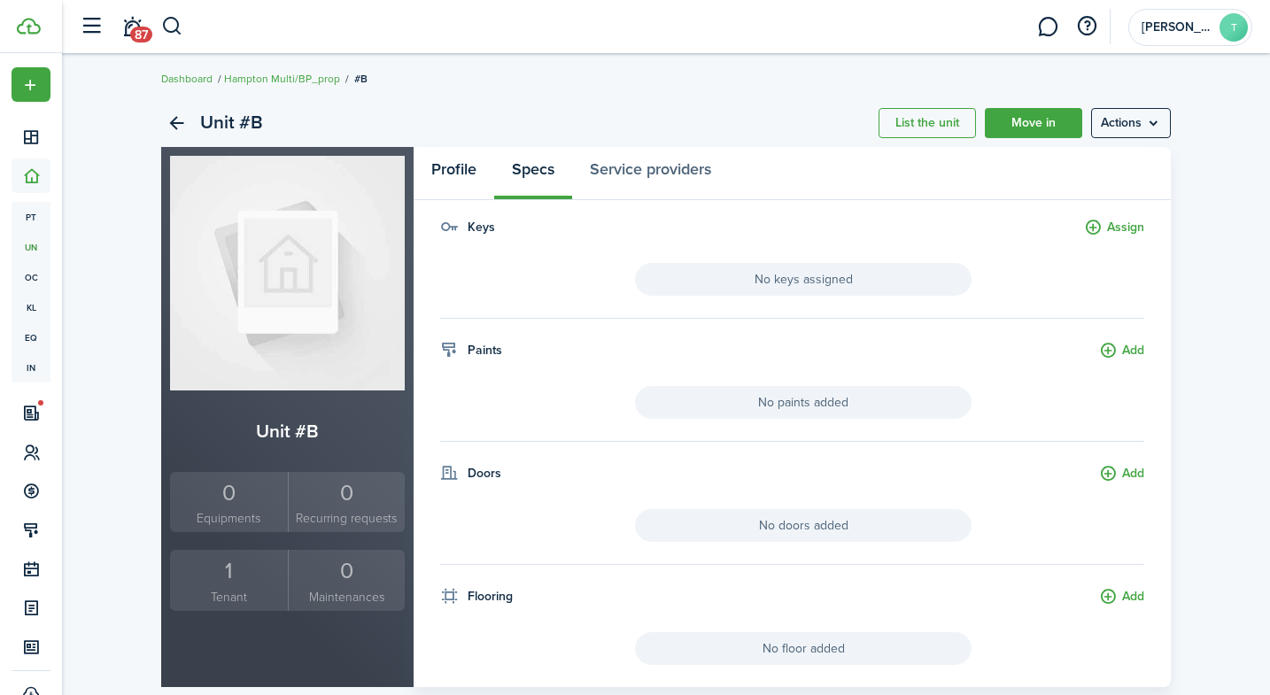
click at [468, 182] on link "Profile" at bounding box center [454, 173] width 81 height 53
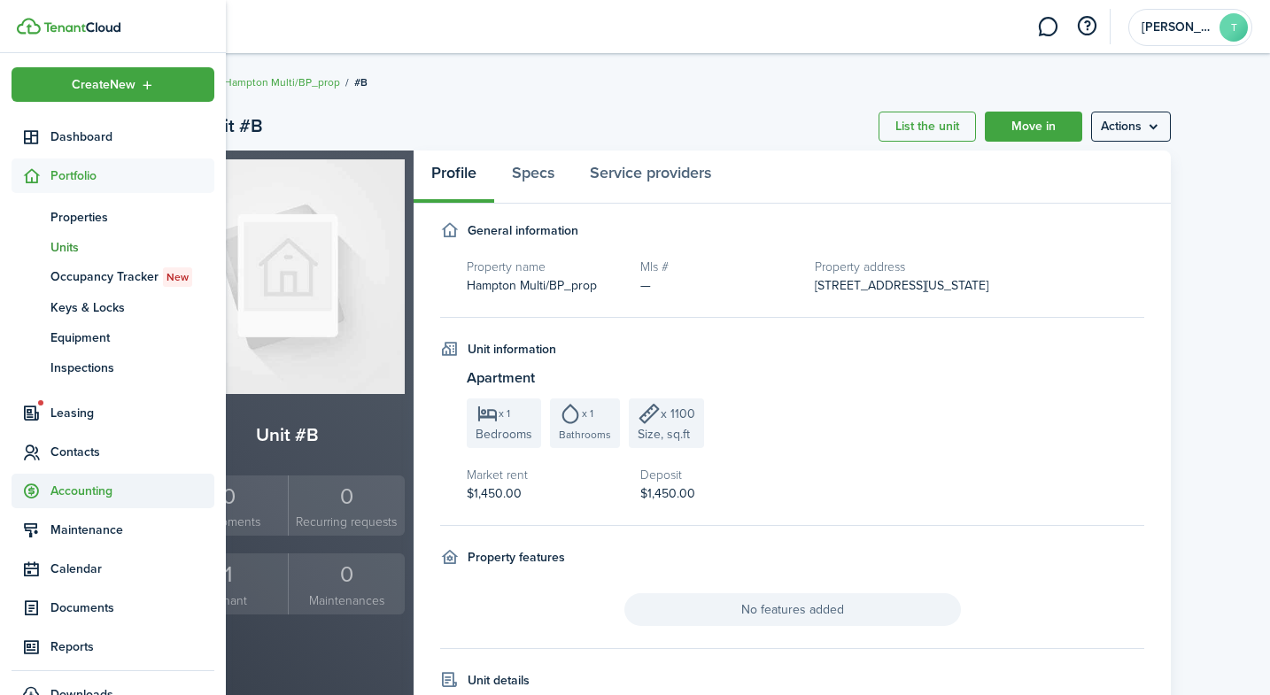
click at [87, 496] on span "Accounting" at bounding box center [132, 491] width 164 height 19
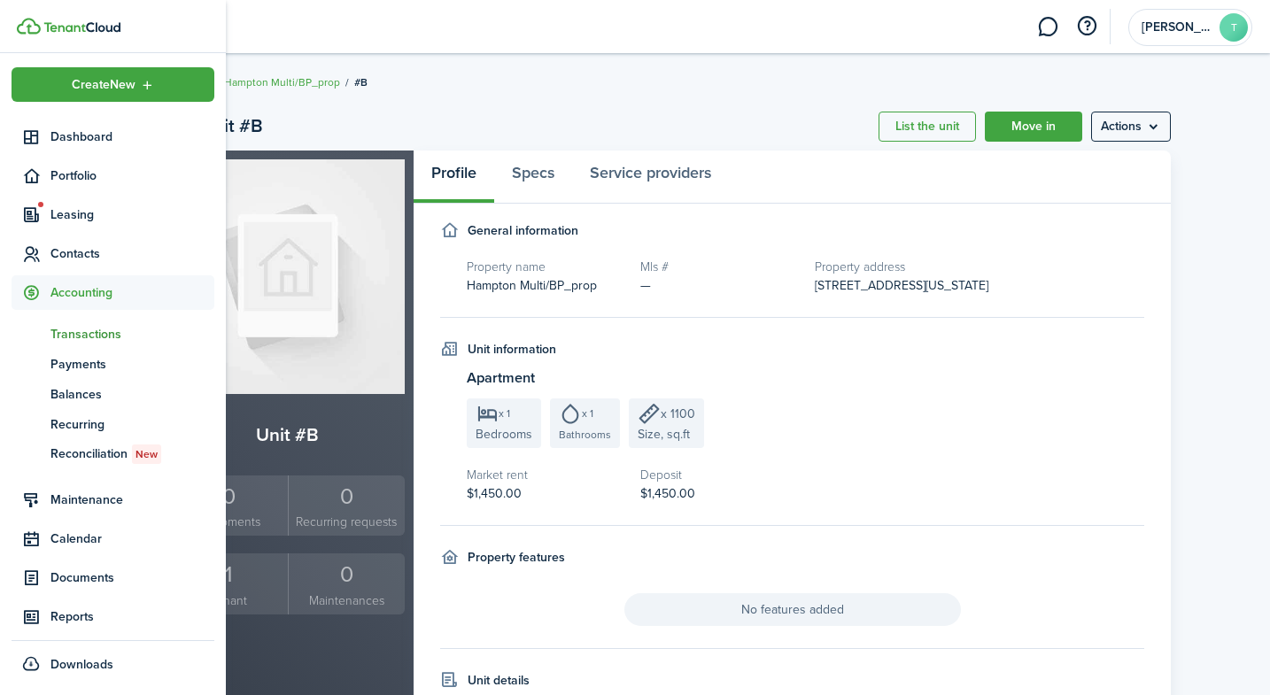
click at [88, 337] on span "Transactions" at bounding box center [132, 334] width 164 height 19
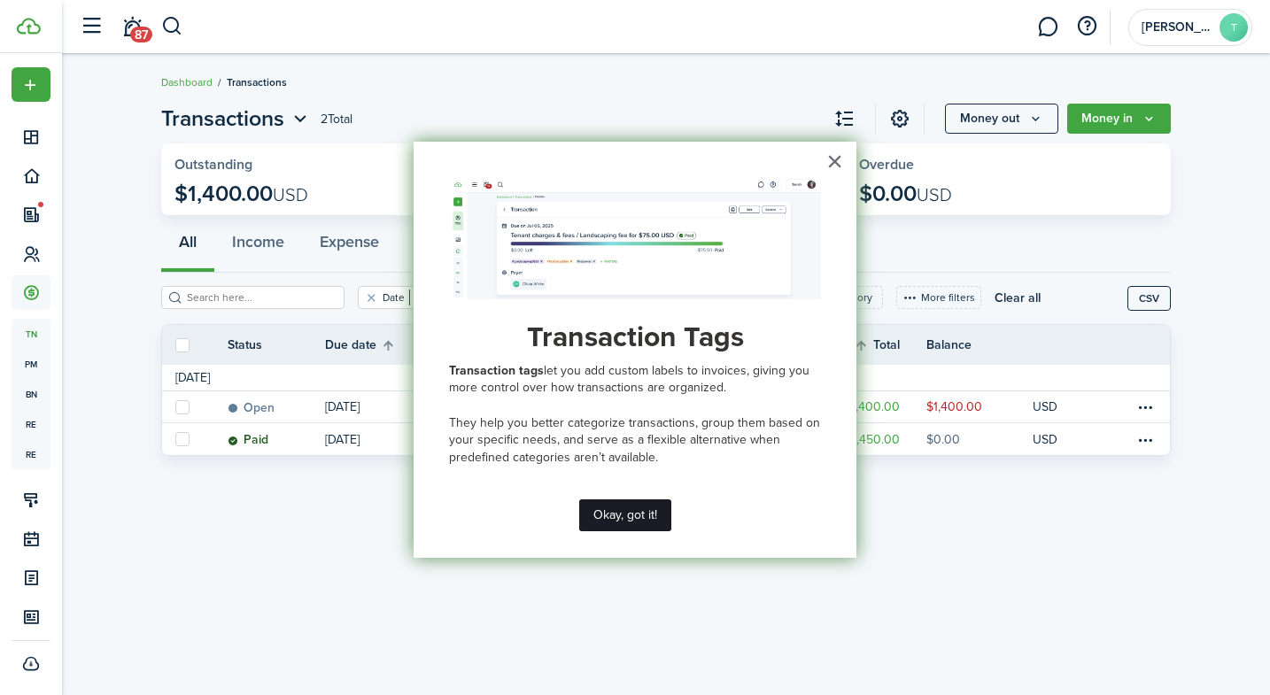
click at [616, 500] on button "Okay, got it!" at bounding box center [625, 515] width 92 height 32
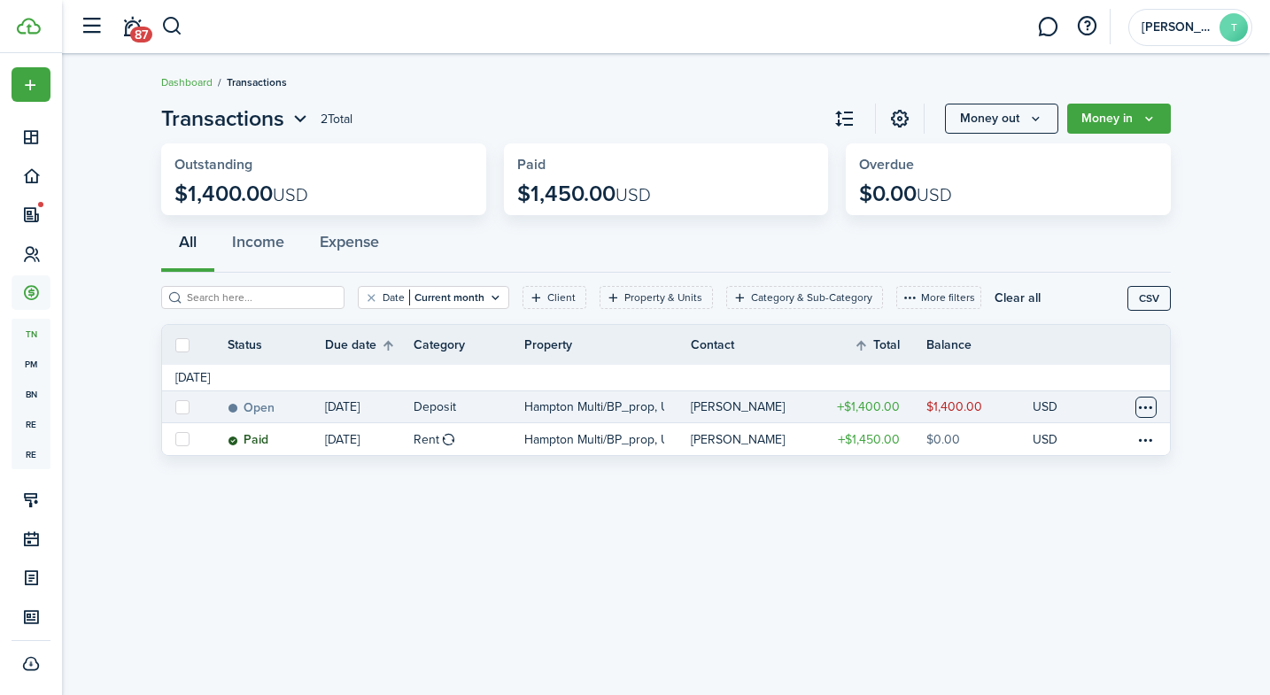
click at [1141, 406] on table-menu-btn-icon at bounding box center [1145, 407] width 21 height 21
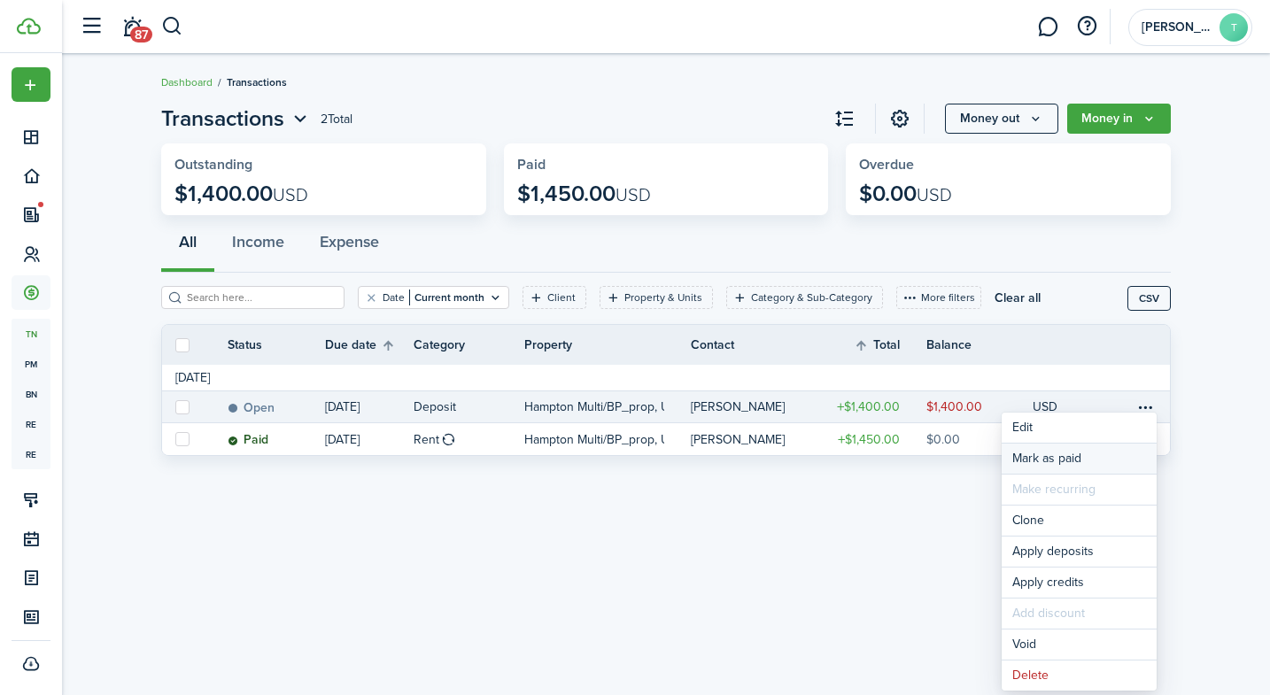
click at [1080, 460] on link "Mark as paid" at bounding box center [1079, 459] width 155 height 30
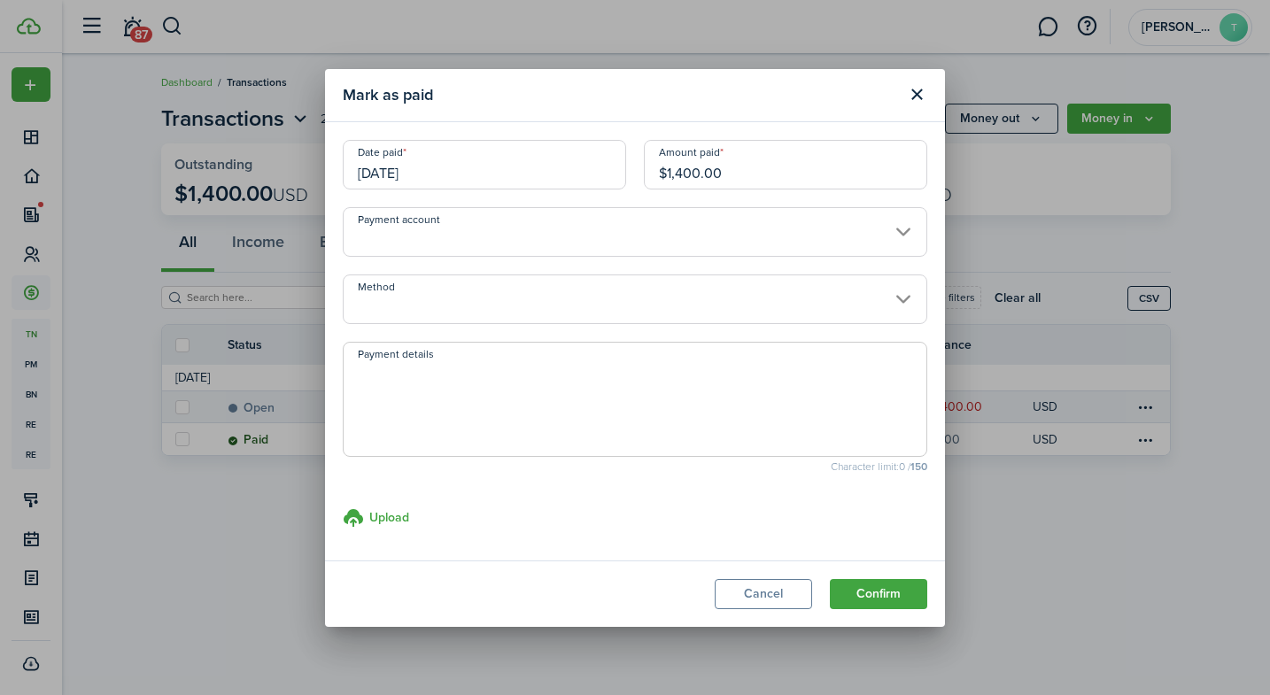
click at [492, 245] on input "Payment account" at bounding box center [635, 232] width 585 height 50
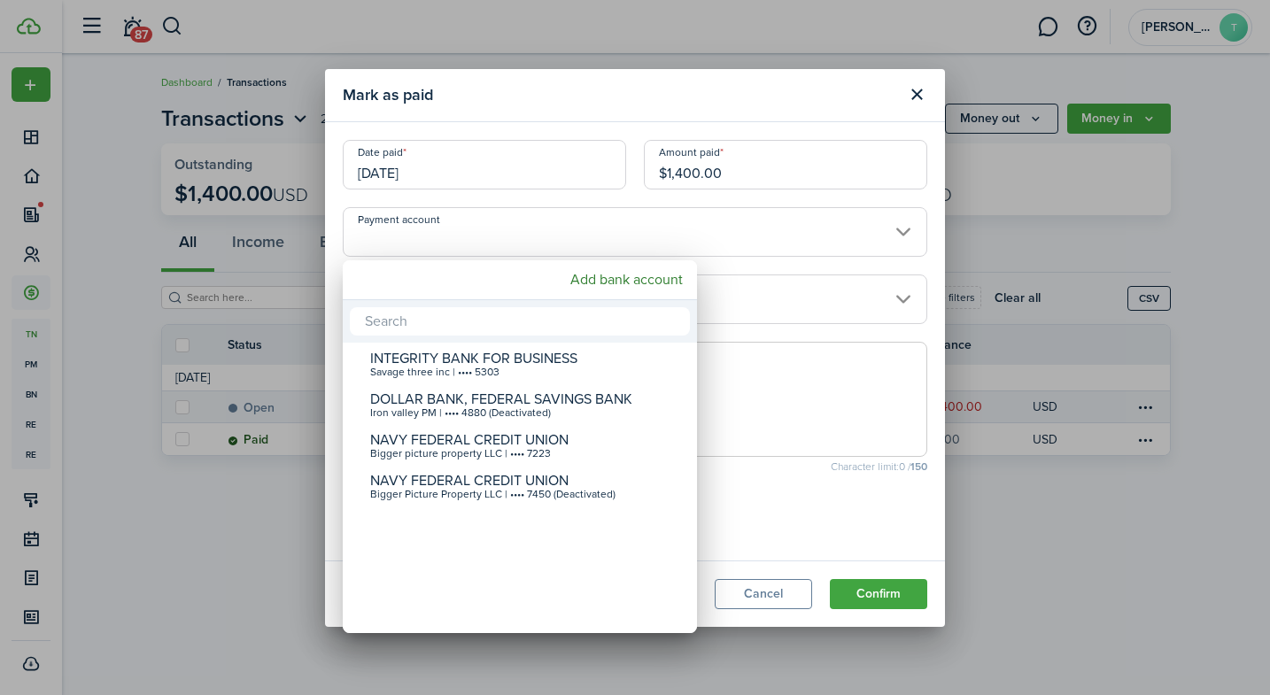
click at [703, 219] on div at bounding box center [634, 347] width 1553 height 979
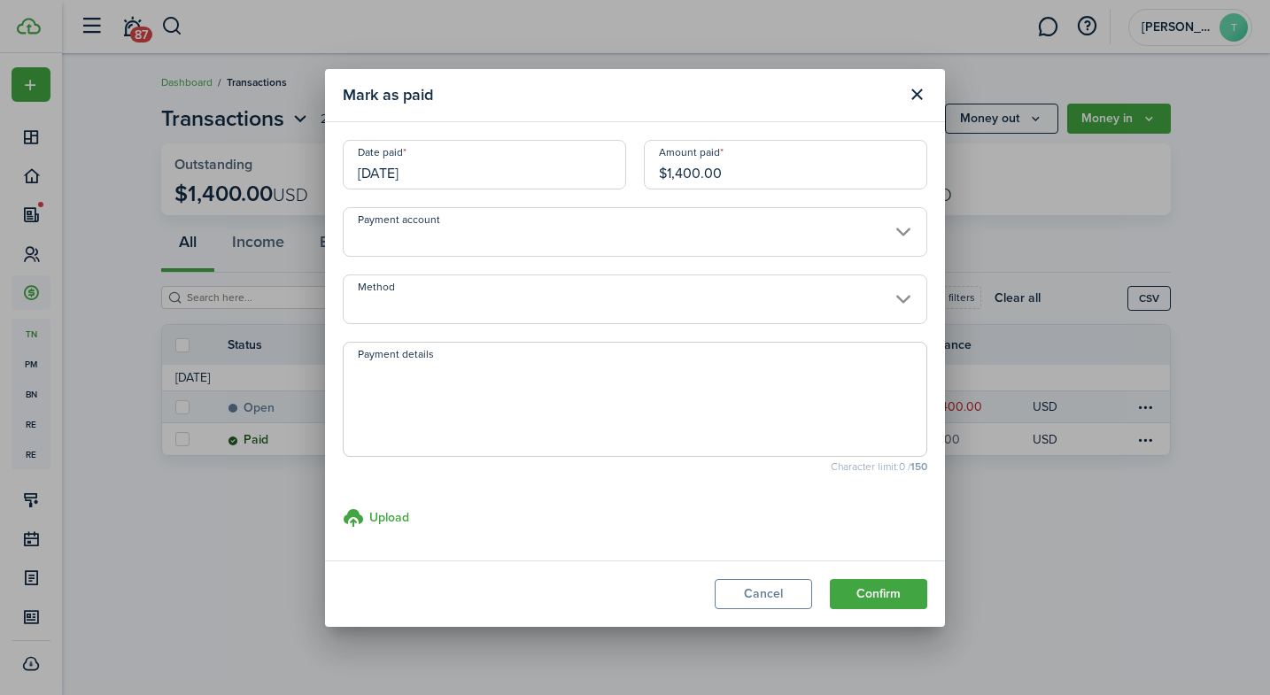
click at [599, 293] on input "Method" at bounding box center [635, 300] width 585 height 50
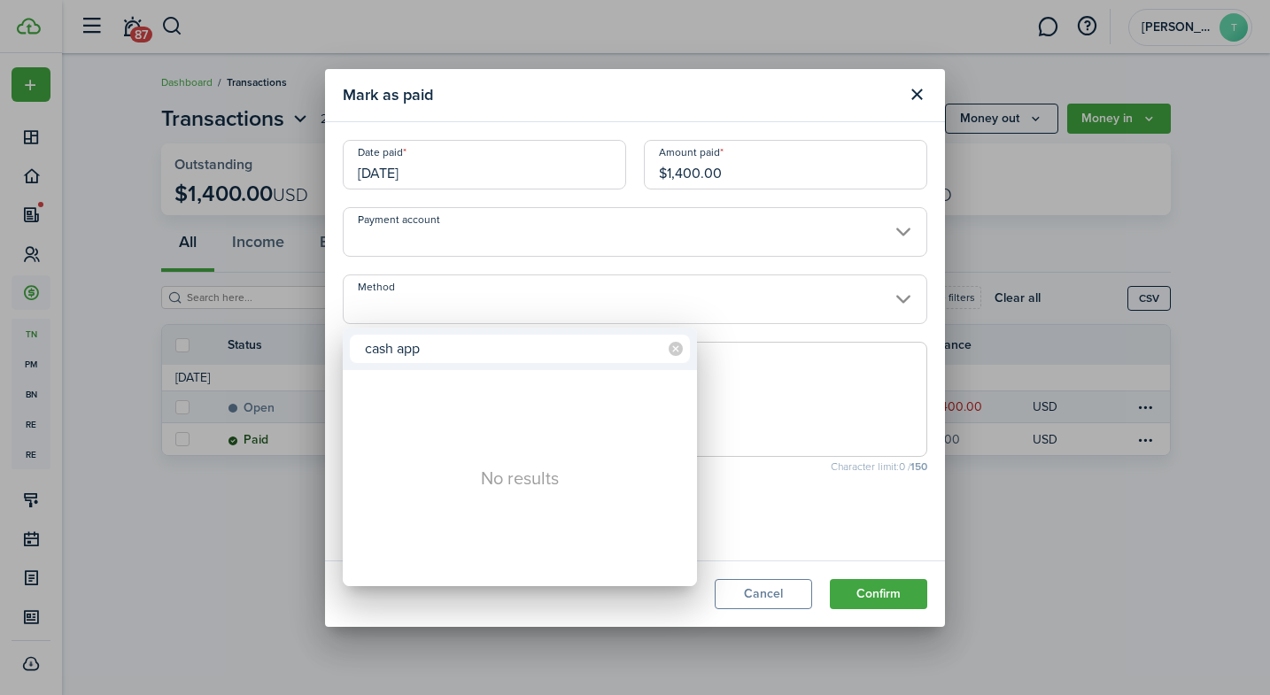
type input "cash app"
click at [755, 397] on div at bounding box center [634, 347] width 1553 height 979
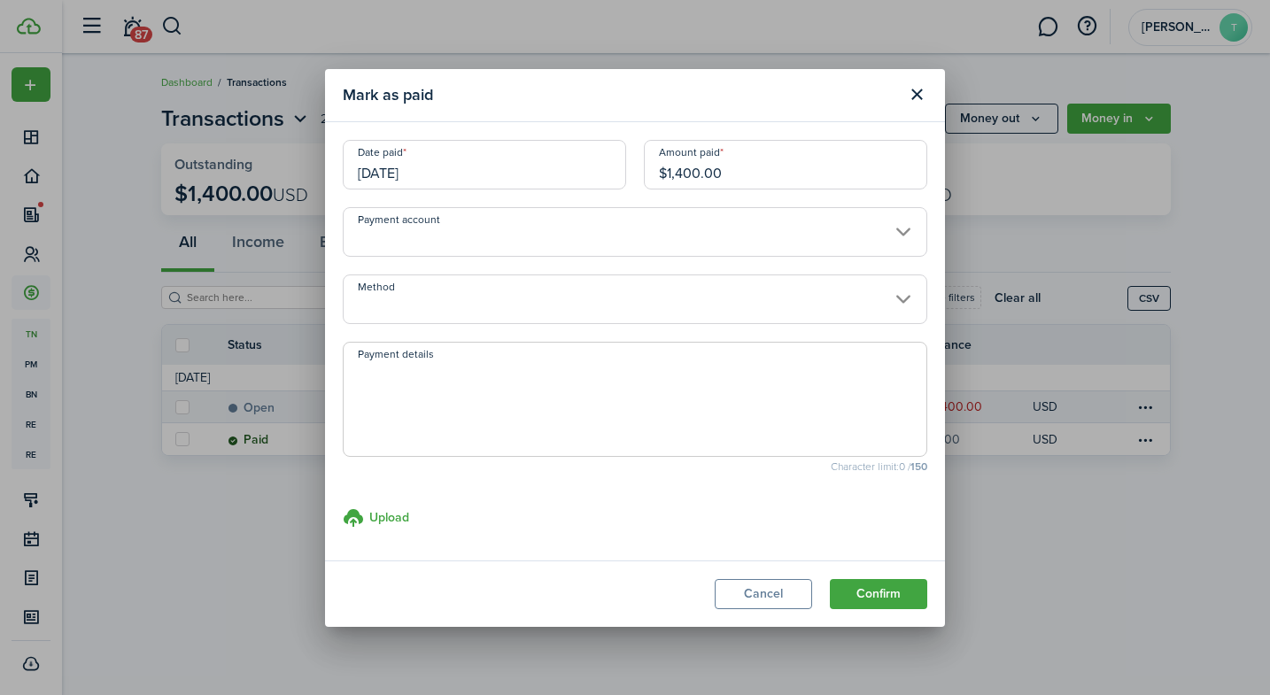
click at [590, 325] on modal-body "Date paid [DATE] Amount paid $1,400.00 Payment account Method Payment details C…" at bounding box center [635, 341] width 620 height 438
click at [582, 374] on textarea "Payment details" at bounding box center [635, 404] width 583 height 85
click at [563, 173] on input "[DATE]" at bounding box center [484, 165] width 283 height 50
type textarea "cash app payment received"
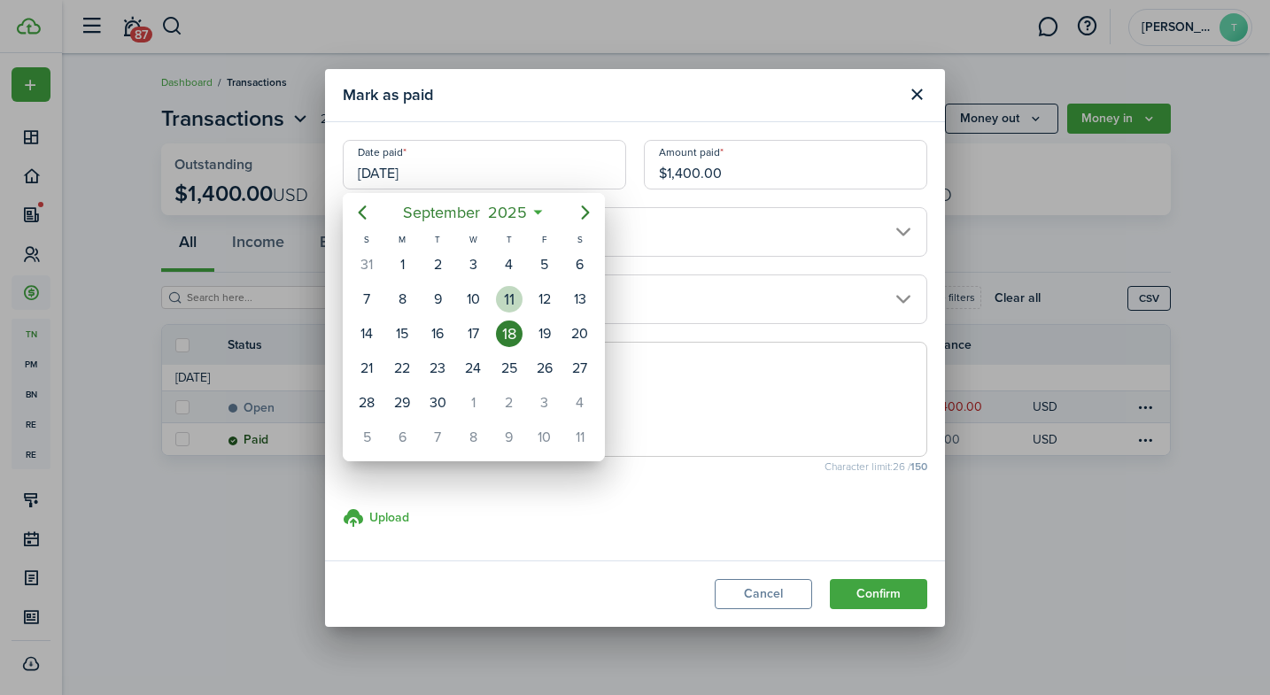
click at [507, 305] on div "11" at bounding box center [509, 299] width 27 height 27
type input "[DATE]"
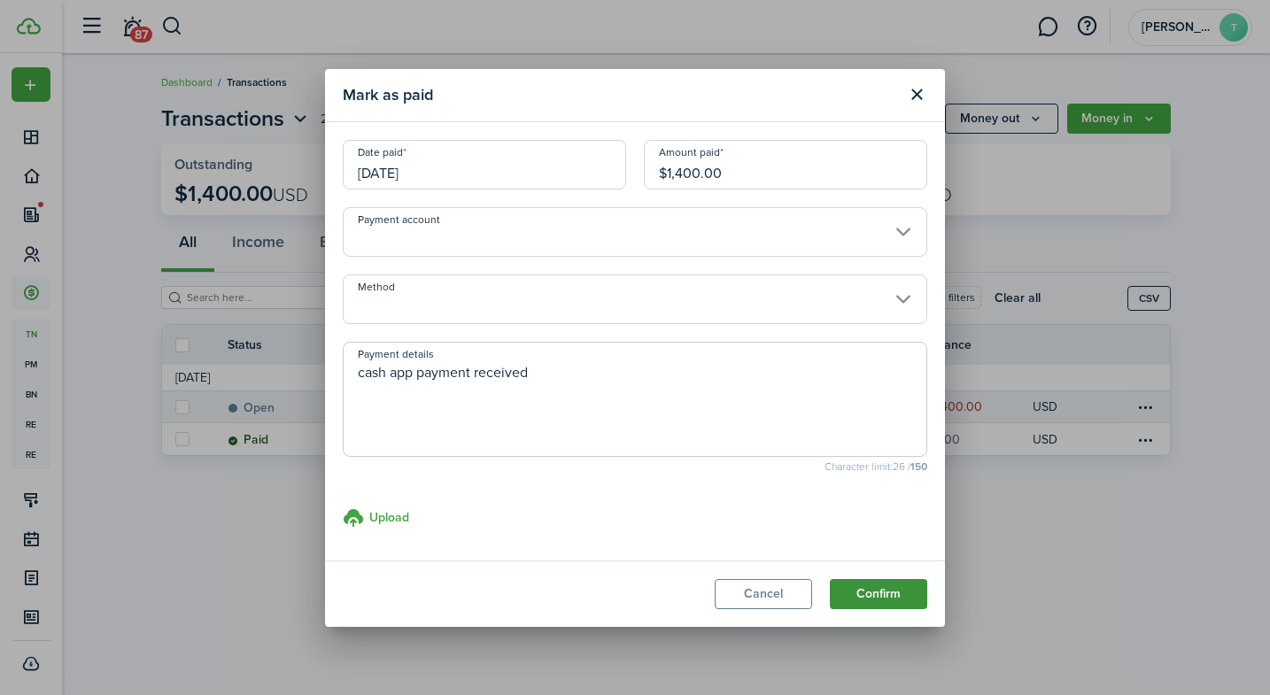
click at [867, 582] on button "Confirm" at bounding box center [878, 594] width 97 height 30
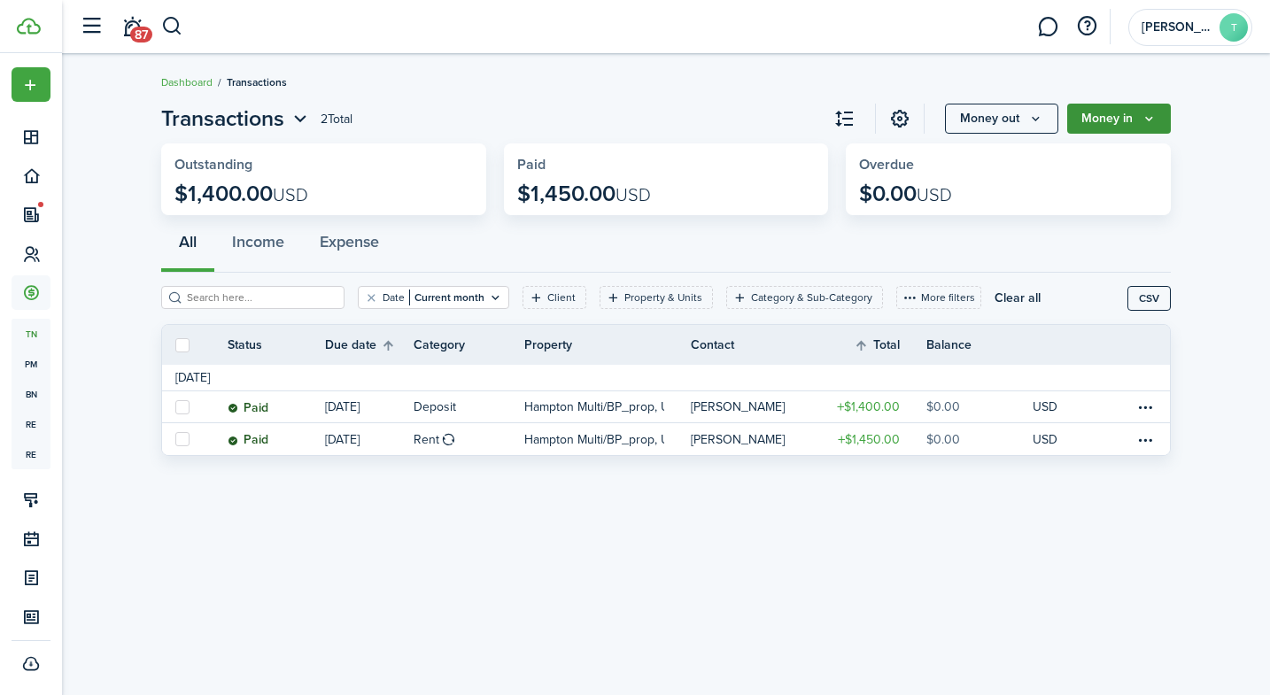
click at [1101, 120] on button "Money in" at bounding box center [1119, 119] width 104 height 30
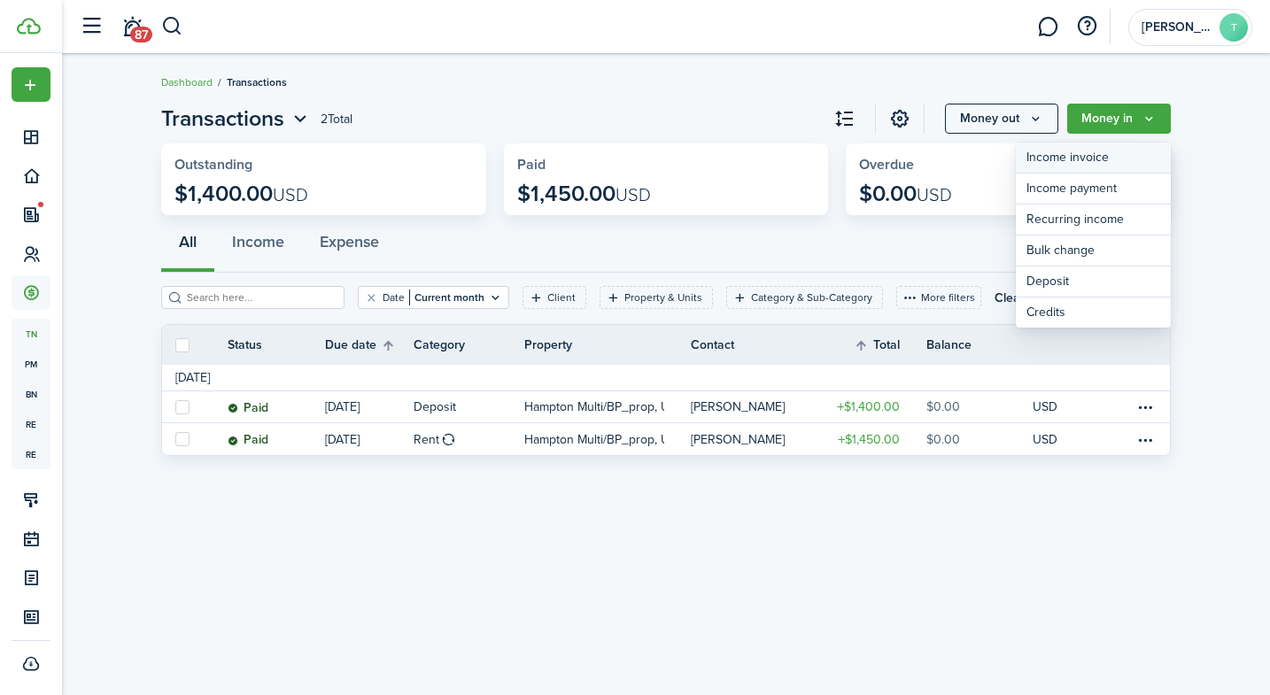
click at [1080, 163] on link "Income invoice" at bounding box center [1093, 158] width 155 height 31
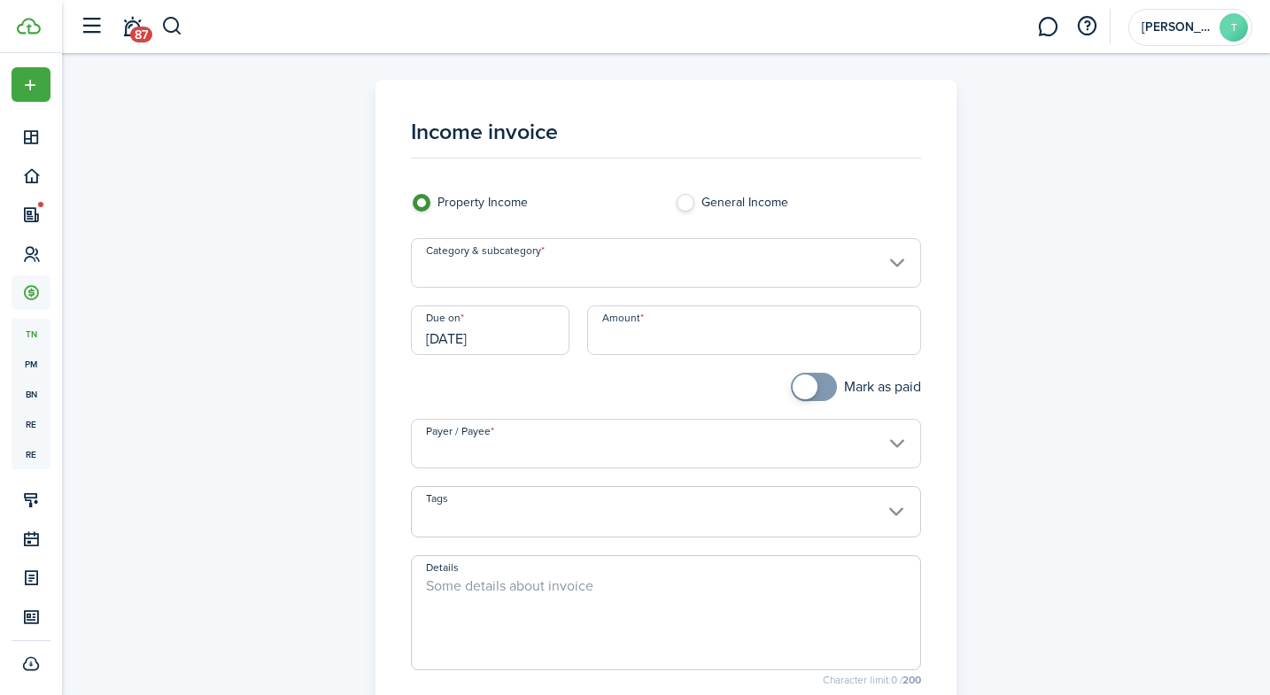
click at [637, 320] on input "Amount" at bounding box center [754, 331] width 335 height 50
click at [592, 275] on input "Category & subcategory" at bounding box center [666, 263] width 511 height 50
type input "$250.00"
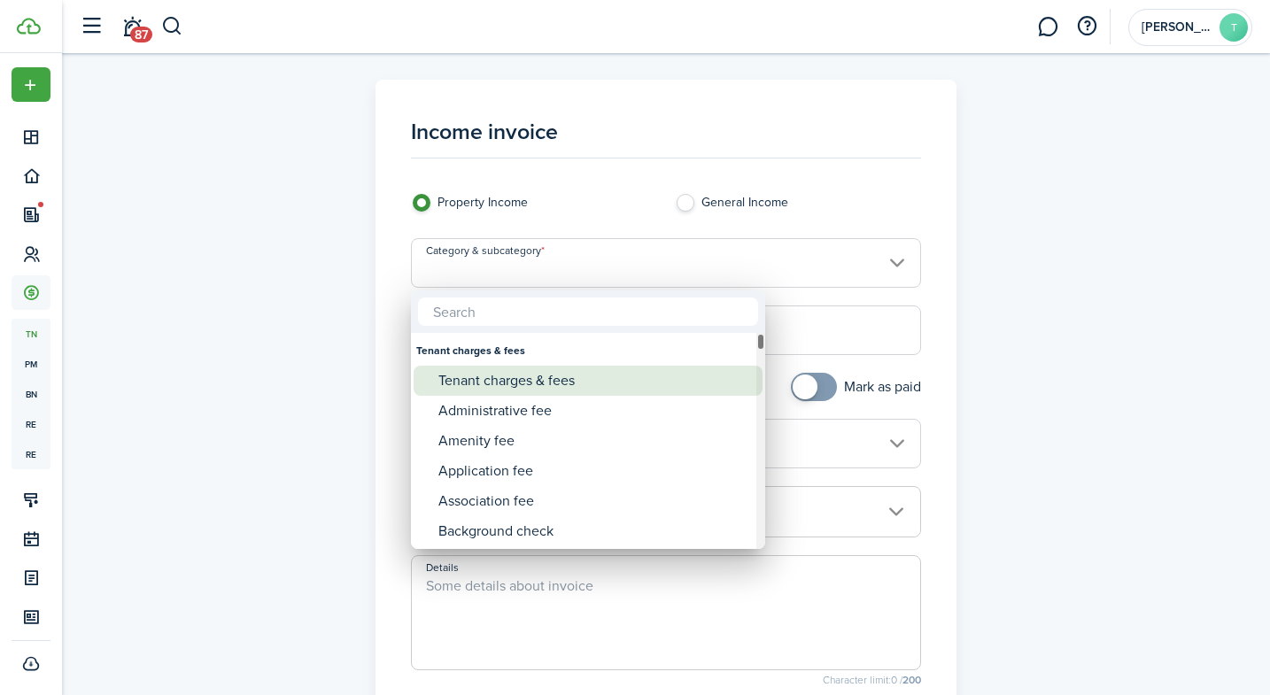
click at [555, 387] on div "Tenant charges & fees" at bounding box center [595, 381] width 314 height 30
type input "Tenant charges & fees"
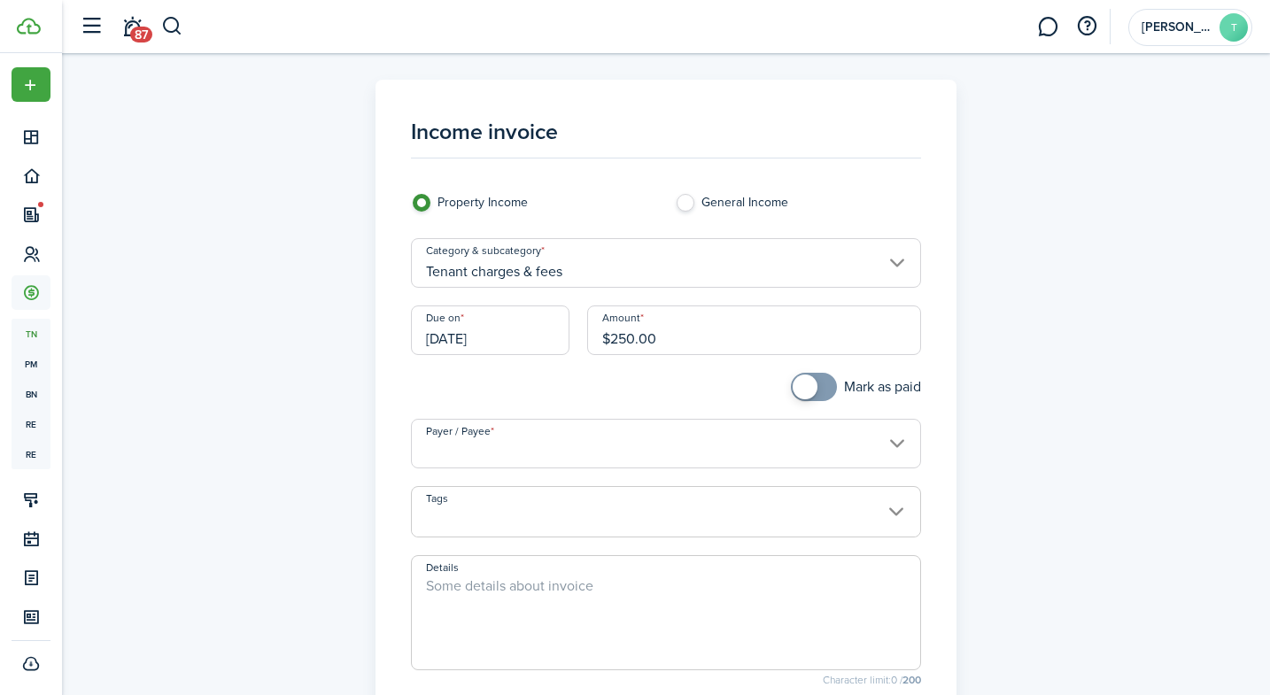
click at [465, 329] on input "[DATE]" at bounding box center [490, 331] width 159 height 50
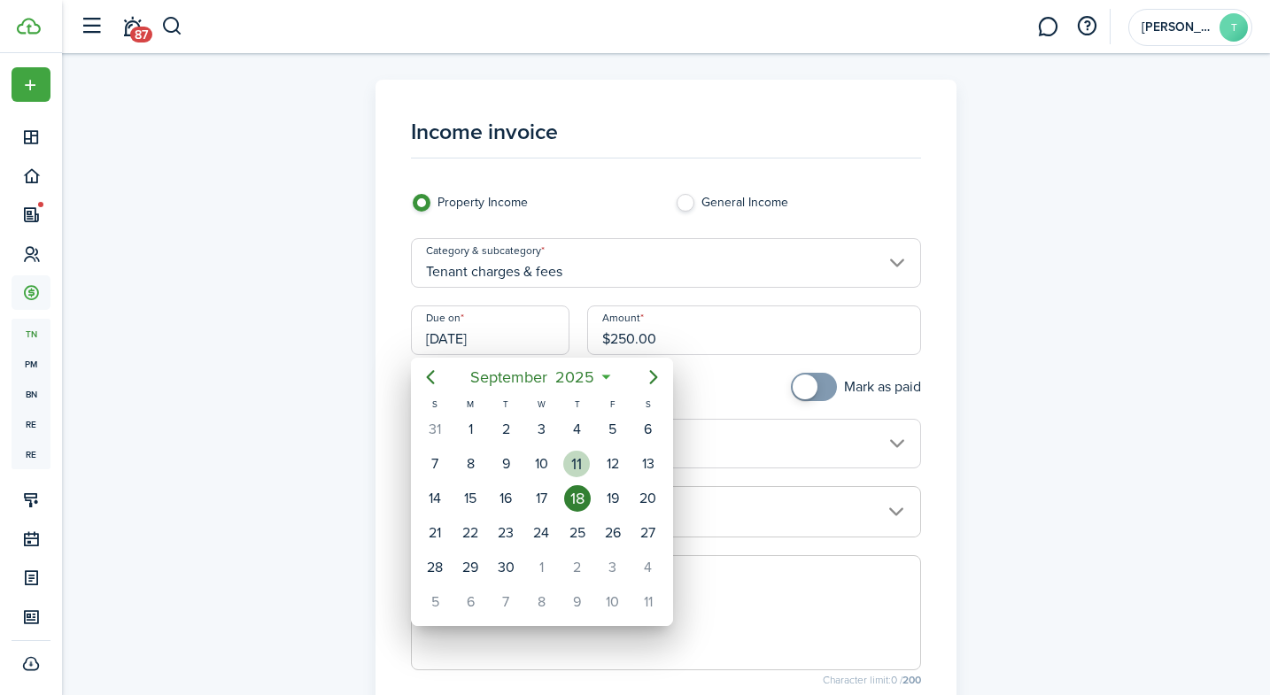
click at [574, 472] on div "11" at bounding box center [576, 464] width 27 height 27
type input "[DATE]"
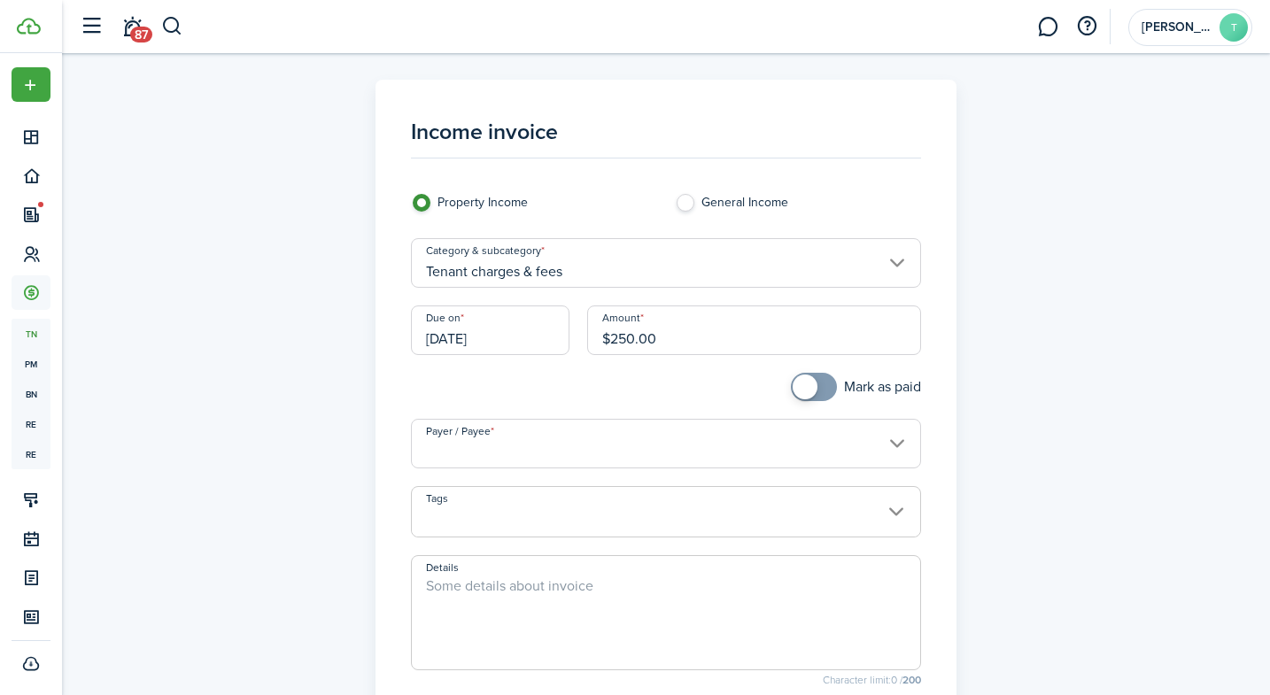
click at [518, 452] on input "Payer / Payee" at bounding box center [666, 444] width 511 height 50
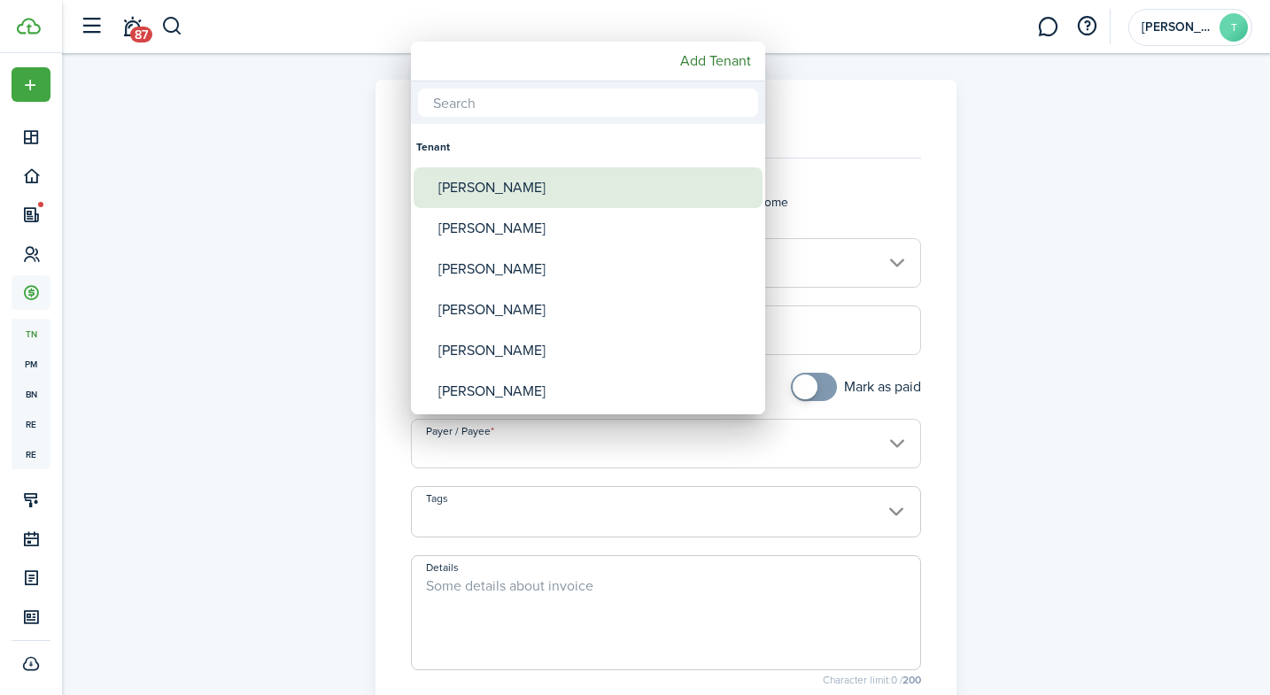
click at [510, 190] on div "[PERSON_NAME]" at bounding box center [595, 187] width 314 height 41
type input "[PERSON_NAME]"
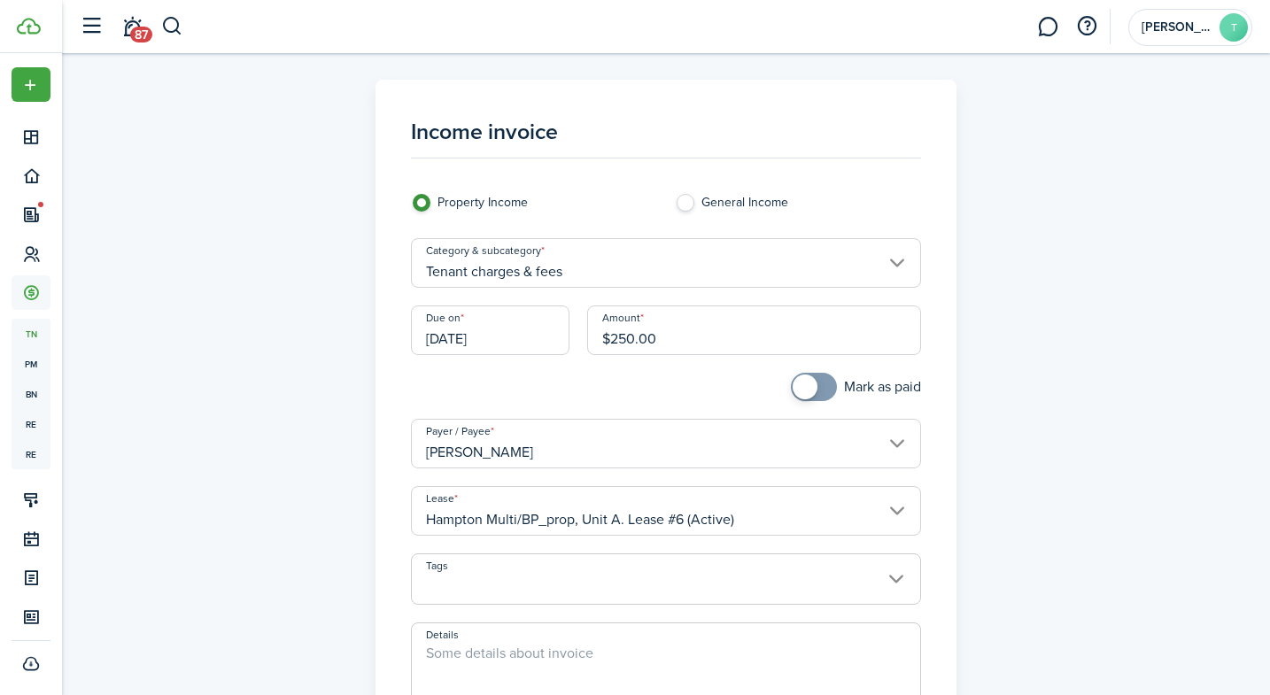
checkbox input "true"
click at [811, 397] on span at bounding box center [814, 387] width 18 height 28
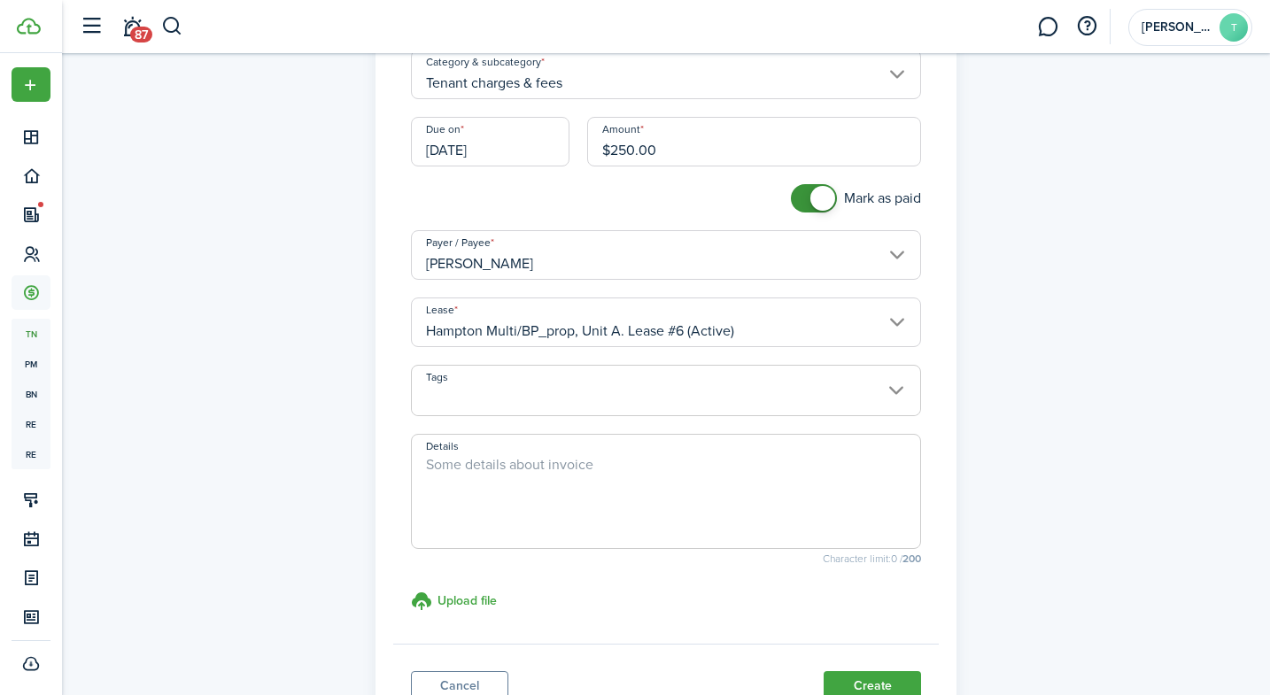
scroll to position [199, 0]
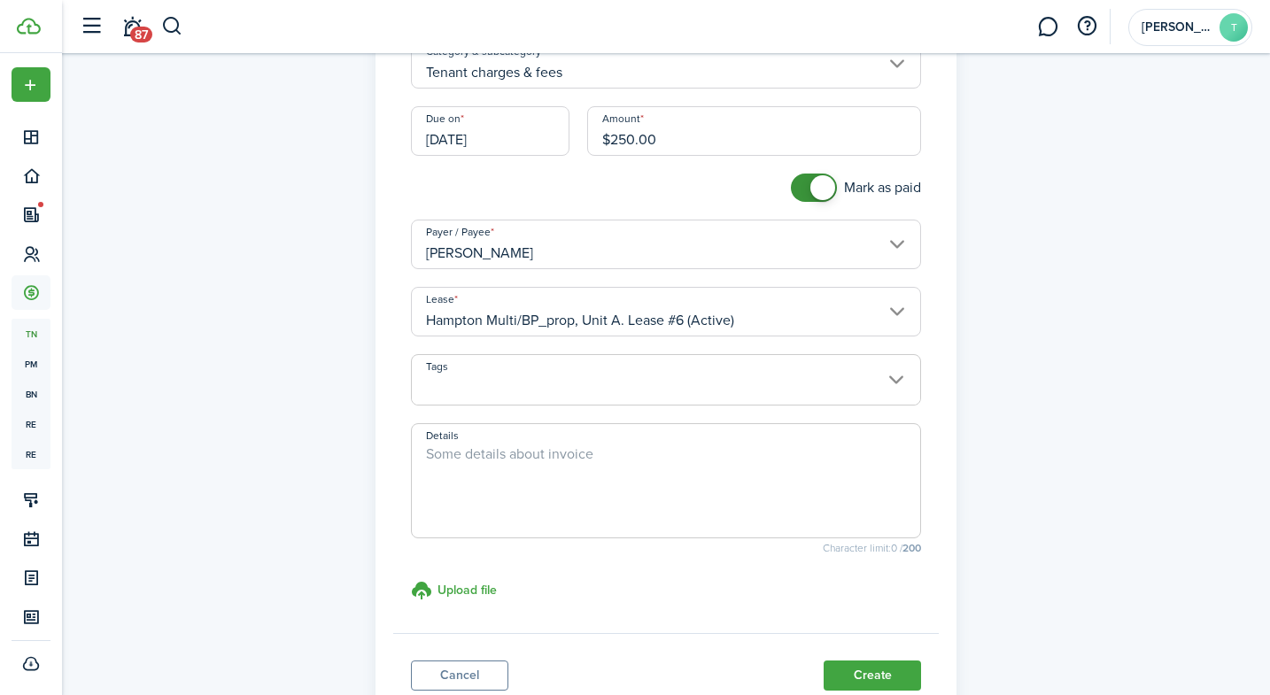
click at [561, 389] on span at bounding box center [666, 390] width 509 height 30
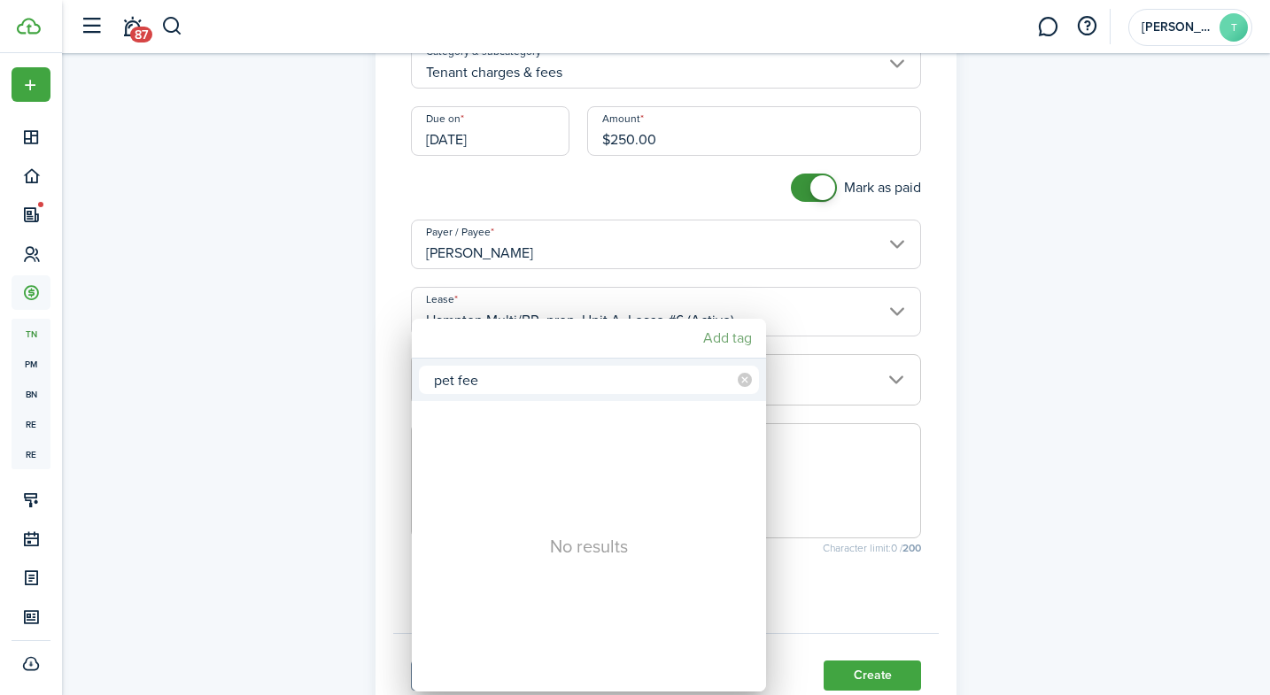
type input "pet fee"
click at [737, 343] on mbsc-button "Add tag" at bounding box center [727, 338] width 63 height 32
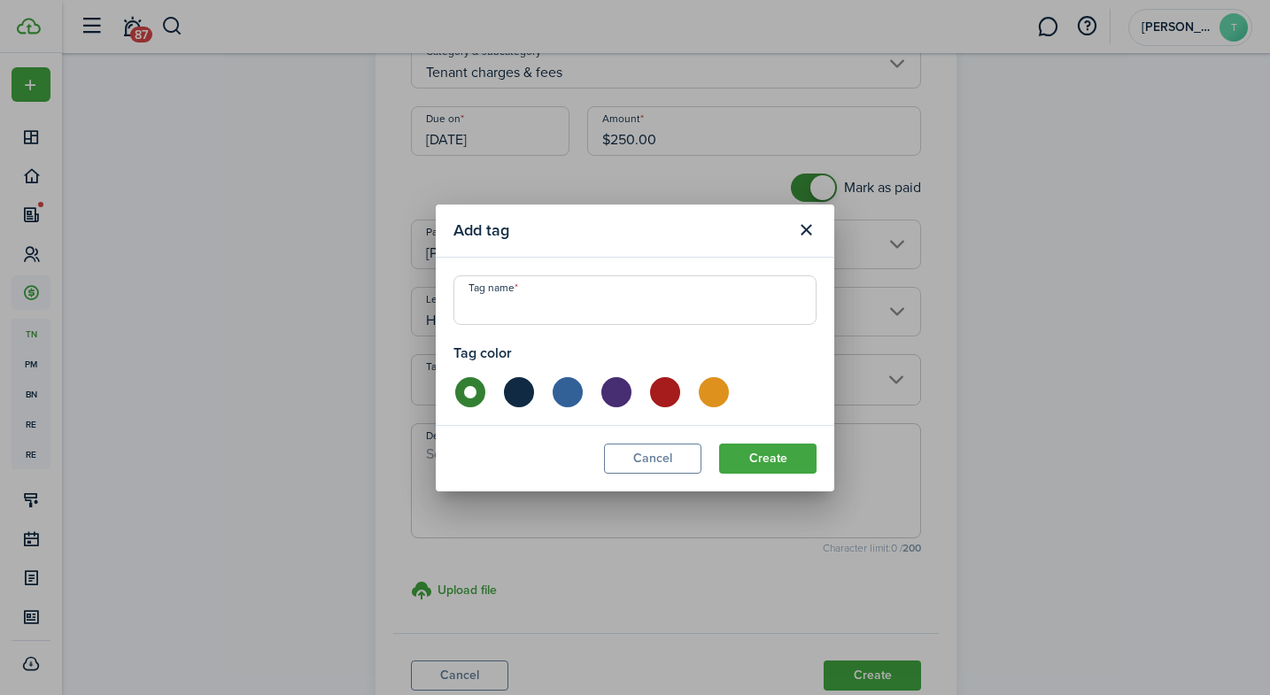
click at [652, 392] on label at bounding box center [663, 392] width 31 height 30
radio input "false"
radio input "true"
click at [743, 458] on button "Create" at bounding box center [767, 459] width 97 height 30
click at [805, 233] on button "Close modal" at bounding box center [806, 230] width 30 height 30
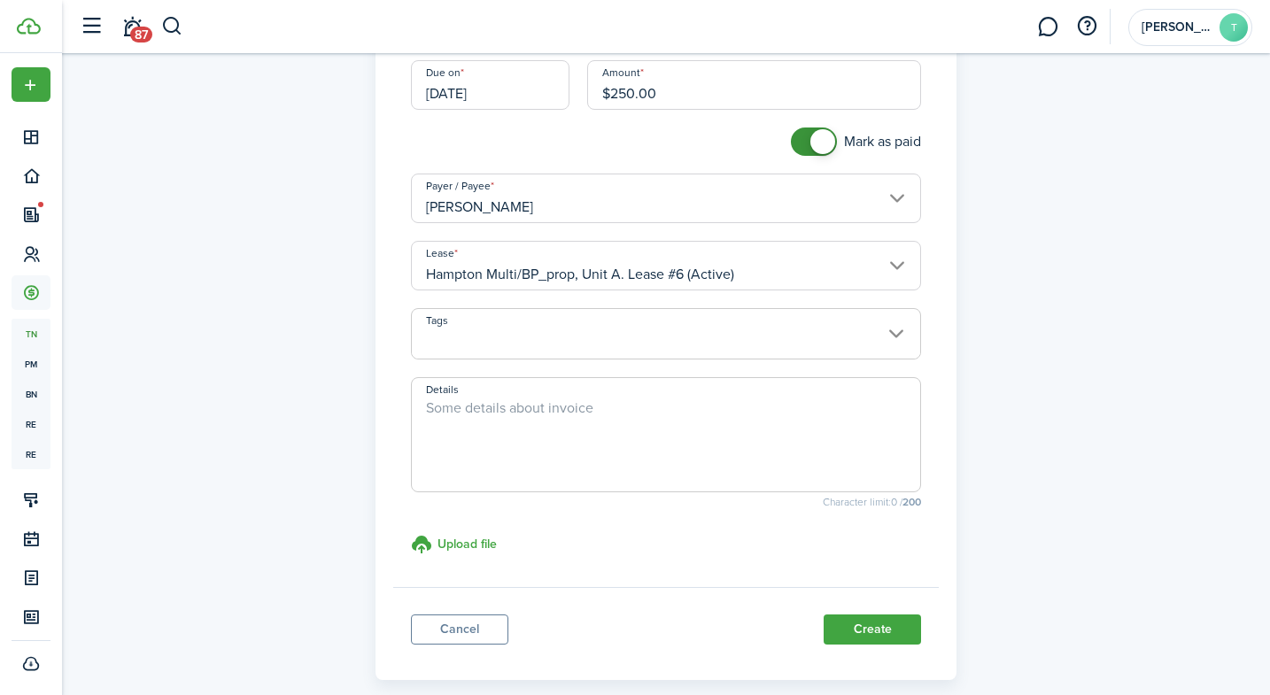
scroll to position [261, 0]
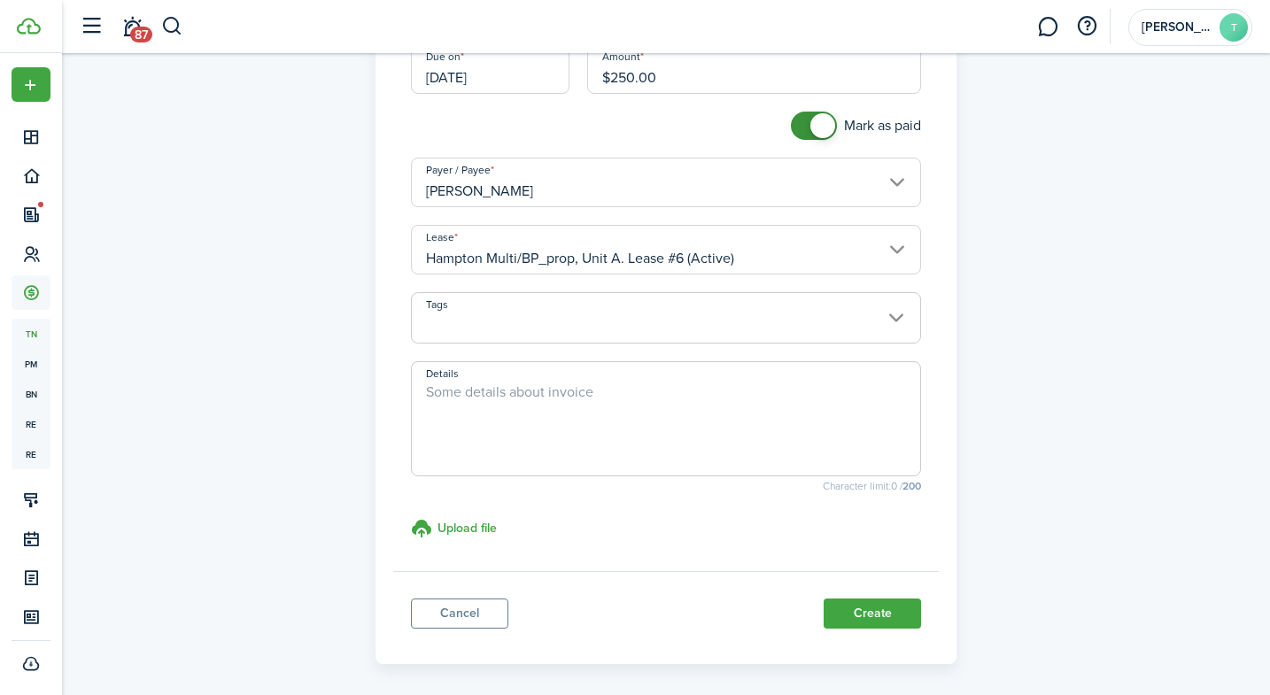
click at [530, 423] on textarea "Details" at bounding box center [666, 424] width 509 height 85
type textarea "pet fee (dog)"
click at [884, 619] on button "Create" at bounding box center [872, 614] width 97 height 30
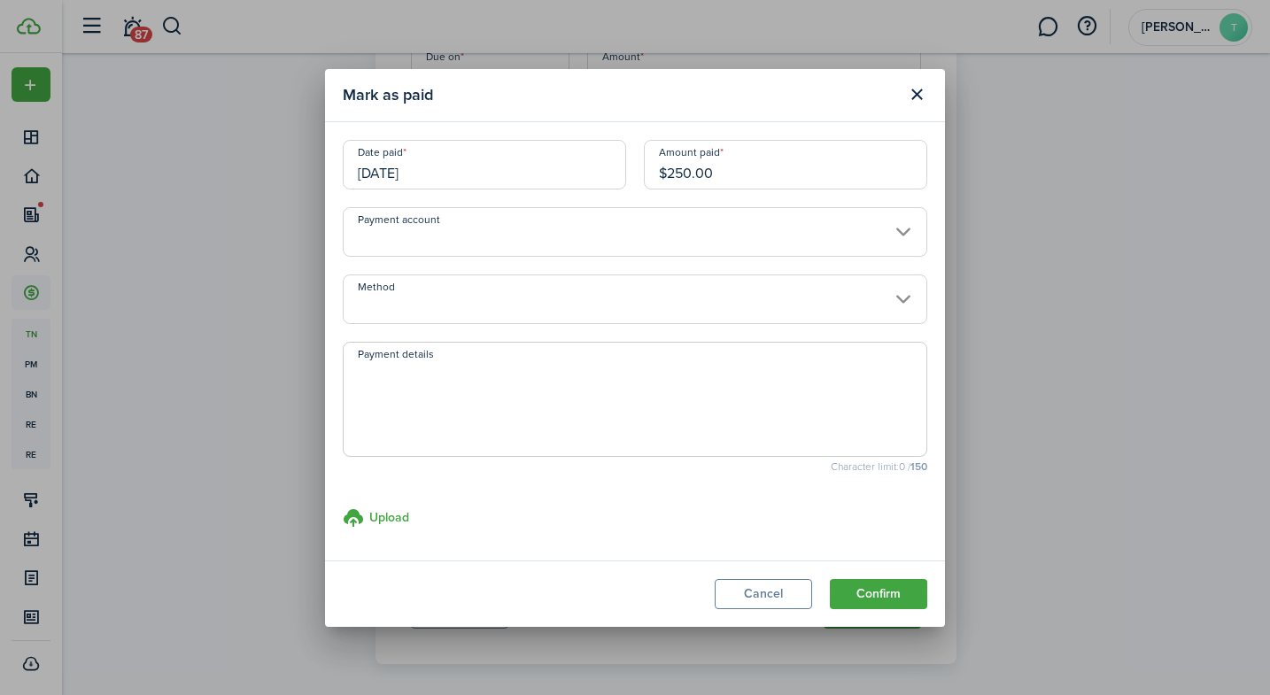
click at [646, 370] on textarea "Payment details" at bounding box center [635, 404] width 583 height 85
type textarea "Pet fee (Dog)"
drag, startPoint x: 863, startPoint y: 582, endPoint x: 856, endPoint y: 569, distance: 14.7
click at [863, 582] on button "Confirm" at bounding box center [878, 594] width 97 height 30
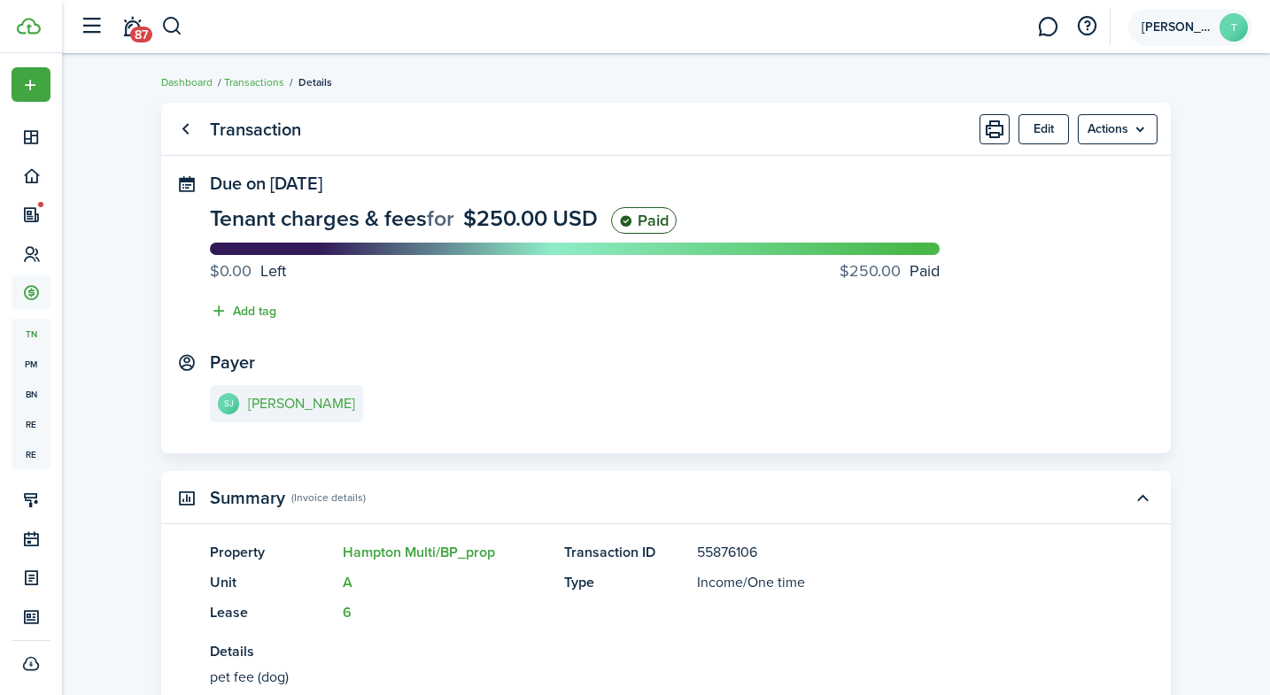
click at [1190, 26] on span "[PERSON_NAME]" at bounding box center [1177, 27] width 71 height 12
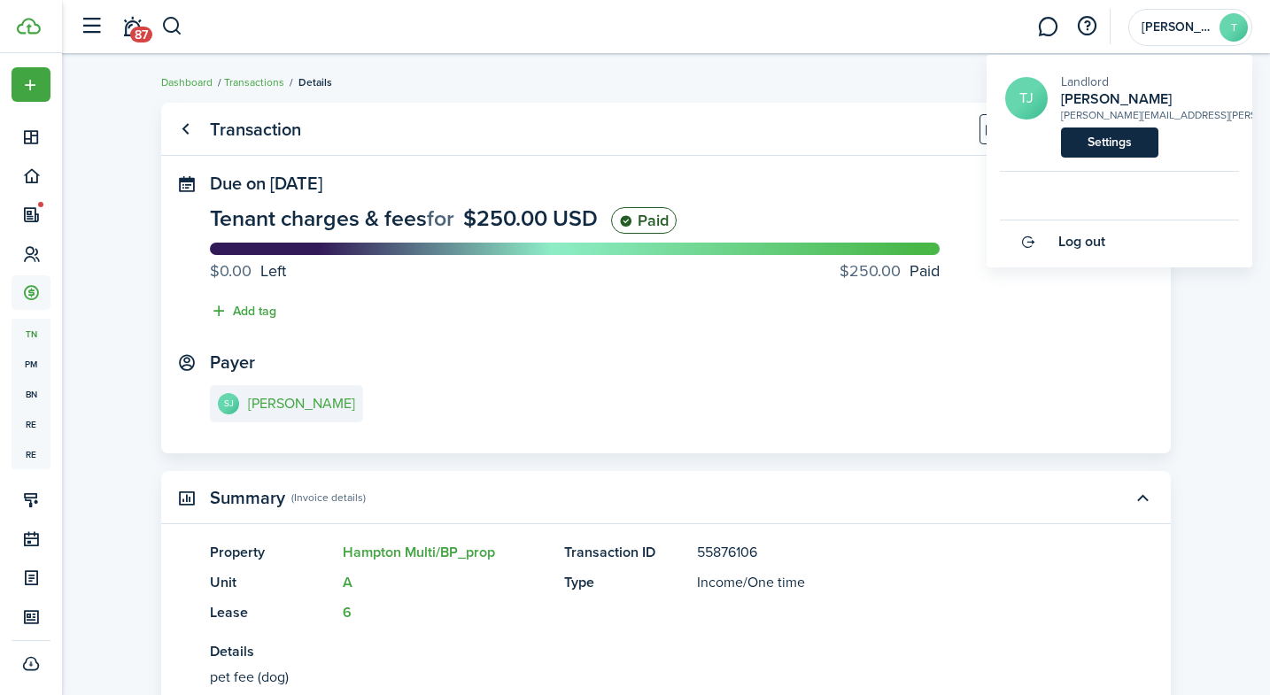
click at [1108, 136] on link "Settings" at bounding box center [1109, 143] width 97 height 30
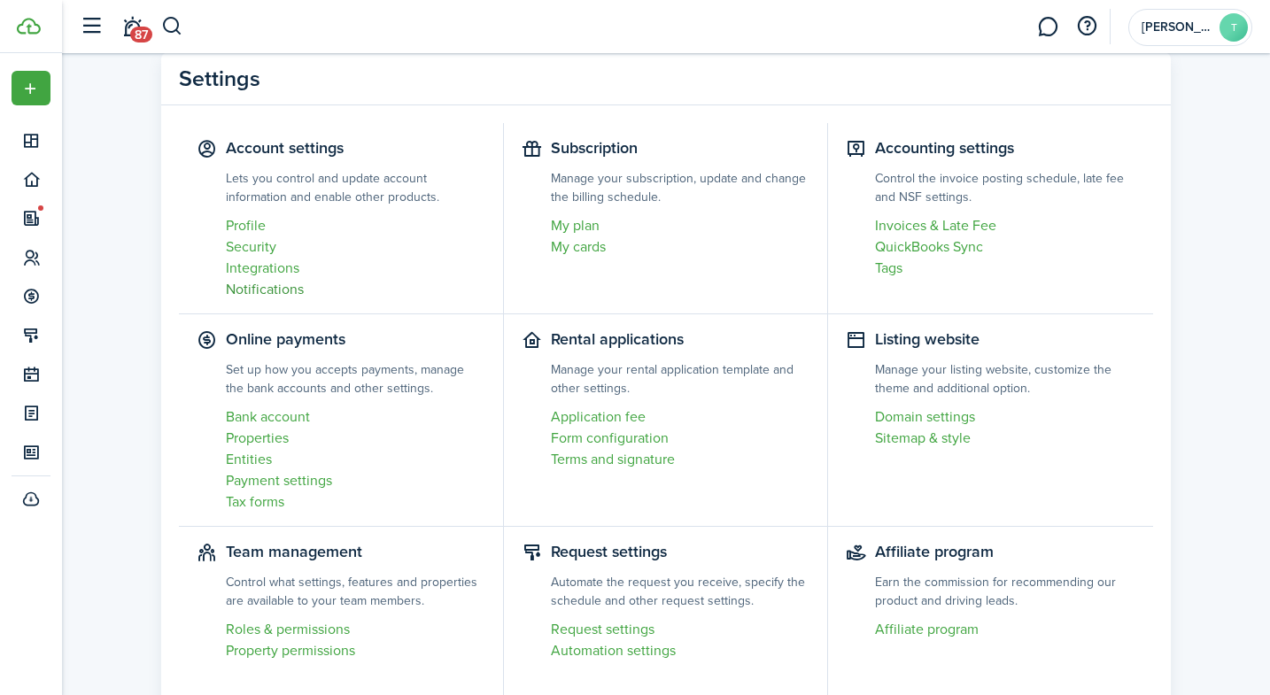
scroll to position [64, 0]
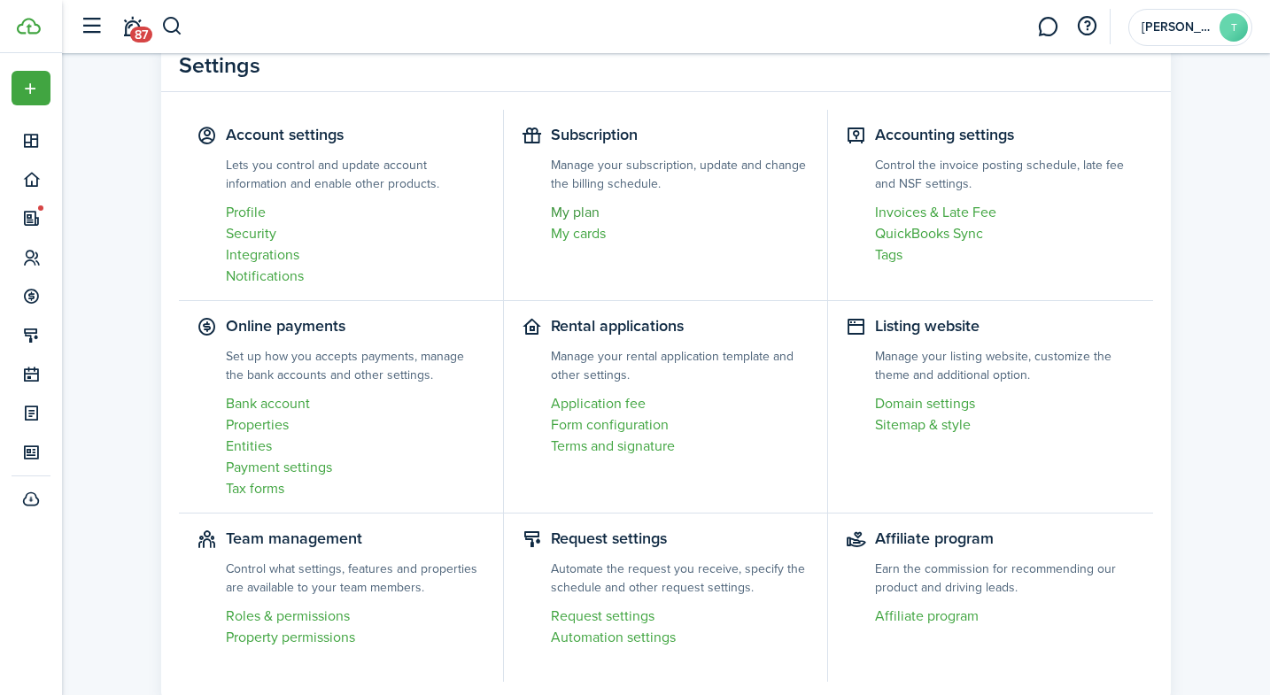
click at [572, 211] on link "My plan" at bounding box center [680, 212] width 259 height 21
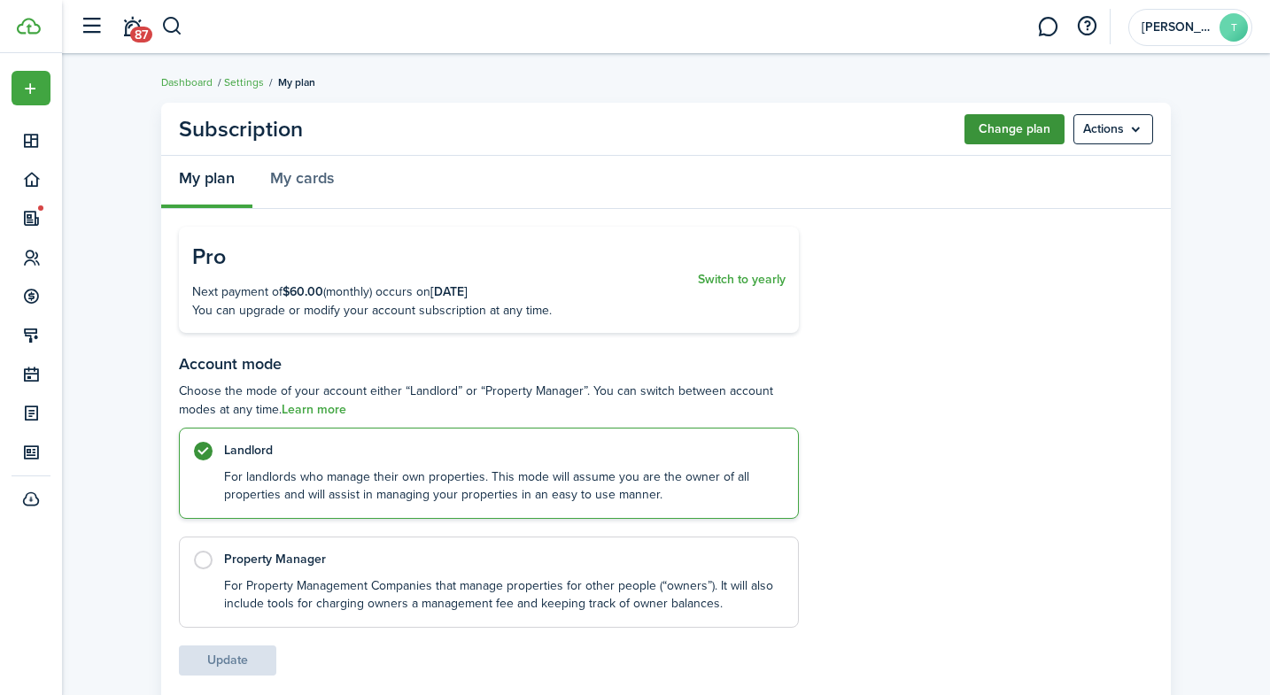
click at [995, 128] on button "Change plan" at bounding box center [1014, 129] width 100 height 30
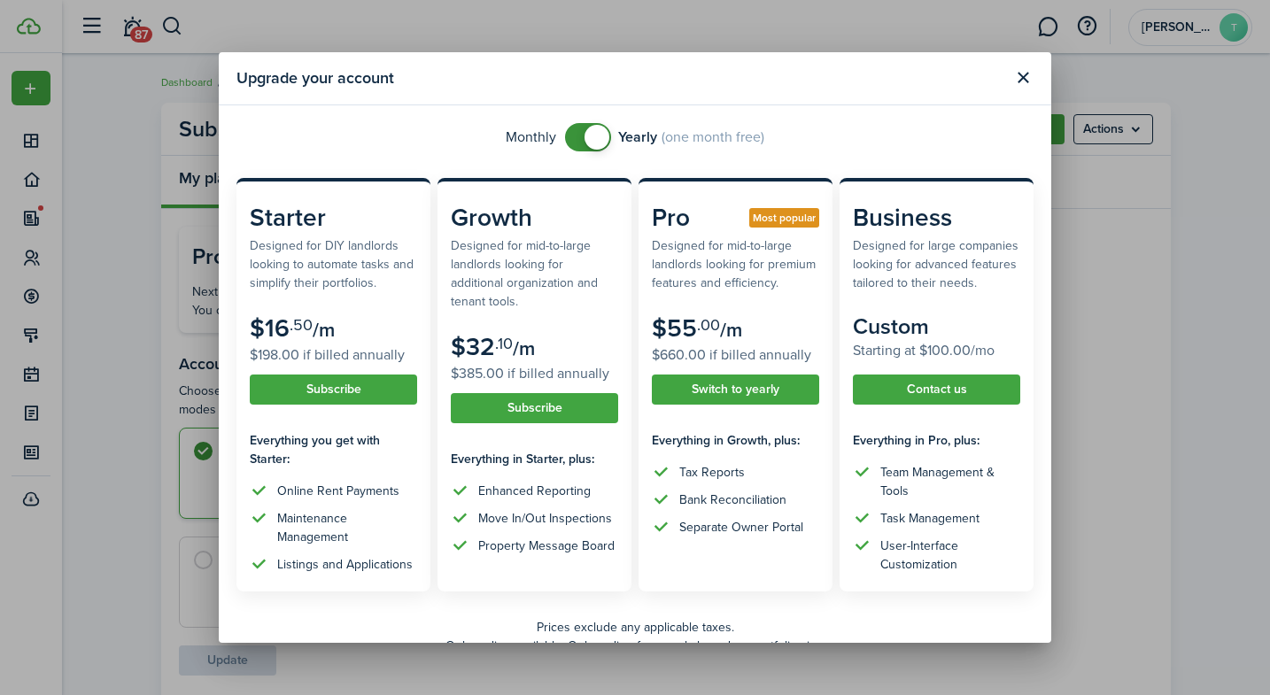
checkbox input "false"
click at [594, 139] on span at bounding box center [597, 137] width 25 height 25
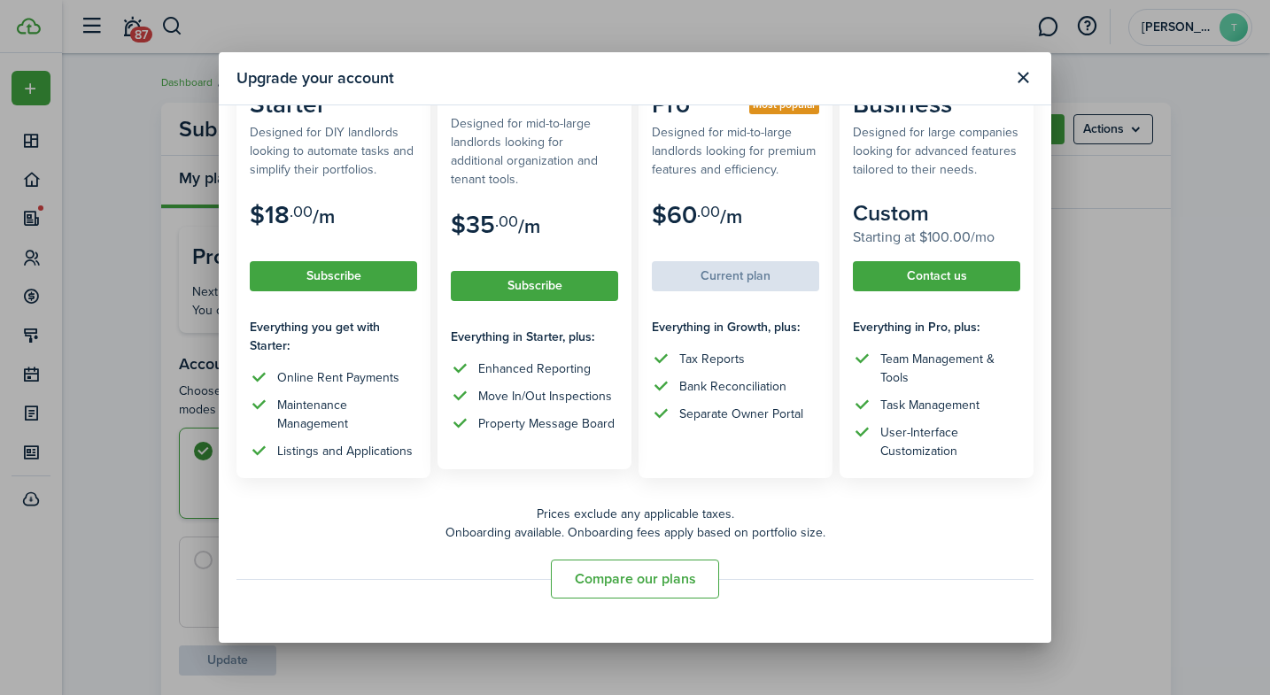
scroll to position [113, 0]
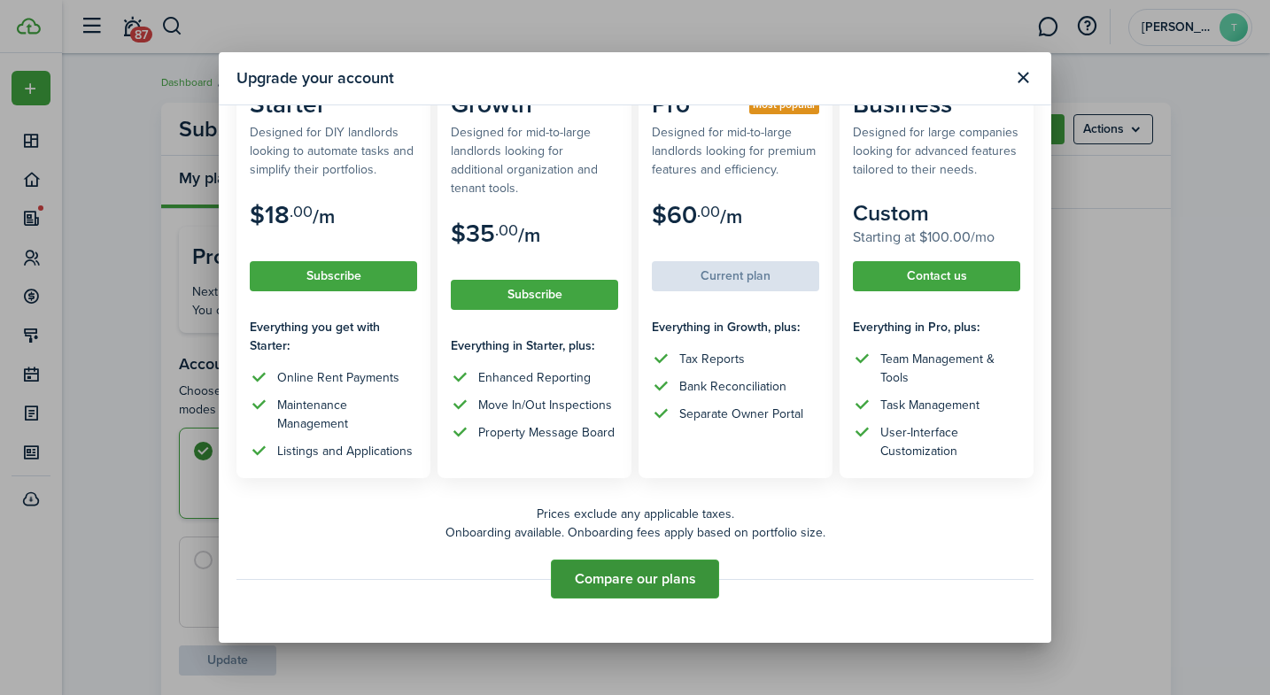
click at [661, 584] on button "Compare our plans" at bounding box center [635, 579] width 168 height 39
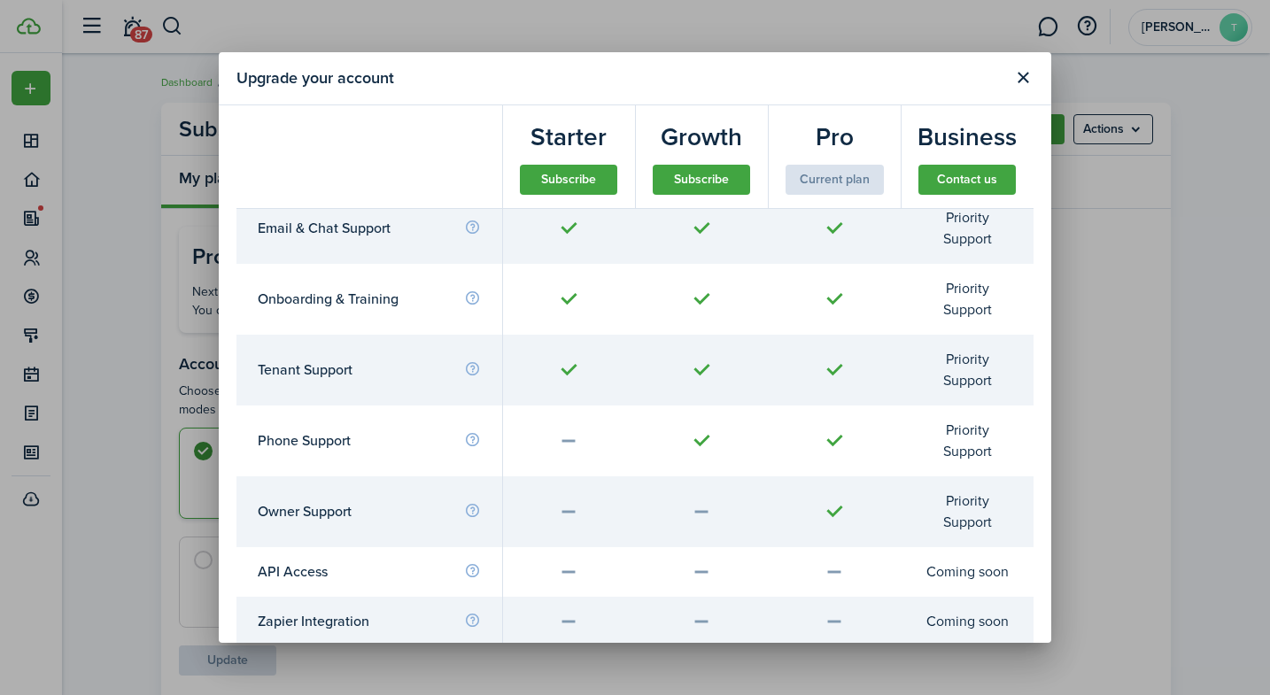
scroll to position [7513, 0]
click at [1018, 88] on button "Close modal" at bounding box center [1023, 78] width 30 height 30
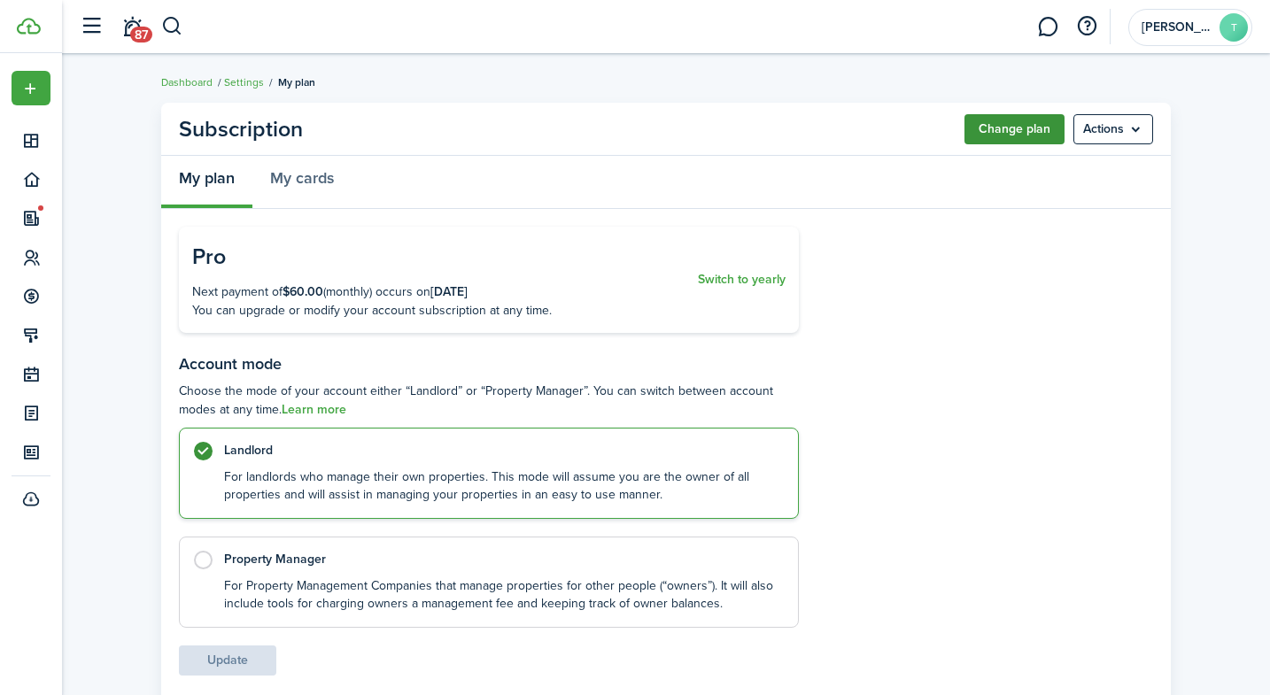
click at [1025, 128] on button "Change plan" at bounding box center [1014, 129] width 100 height 30
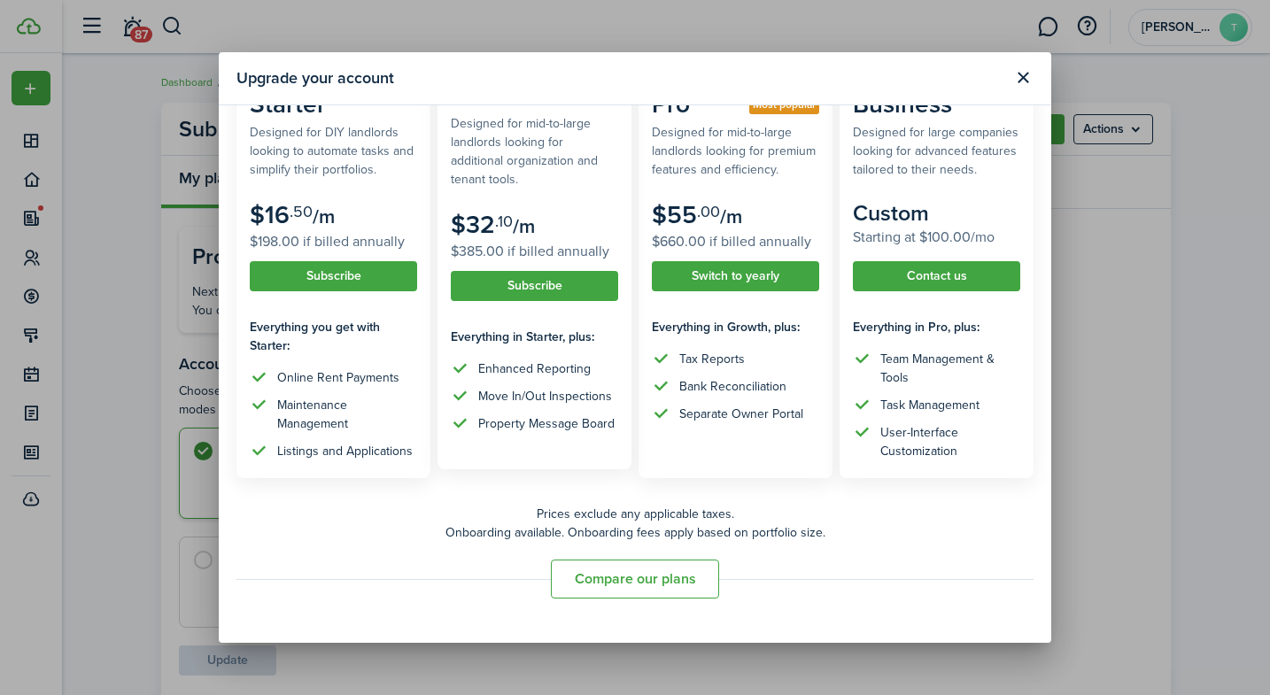
scroll to position [113, 0]
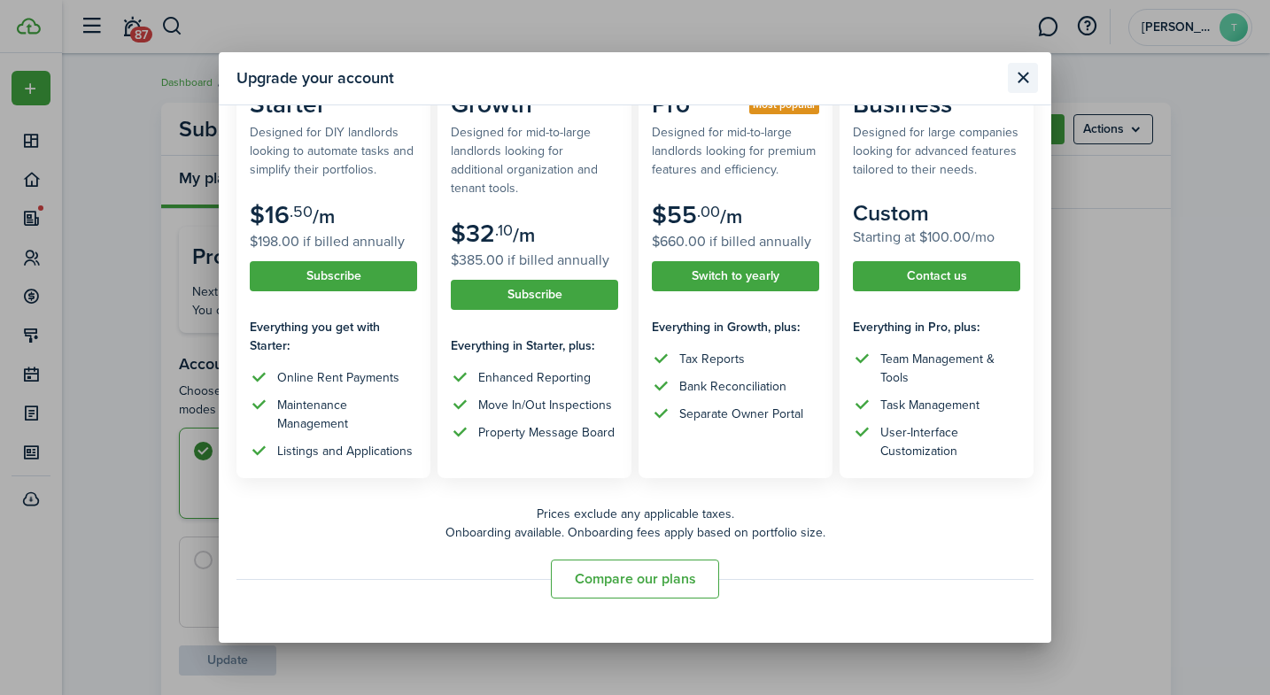
click at [1011, 75] on button "Close modal" at bounding box center [1023, 78] width 30 height 30
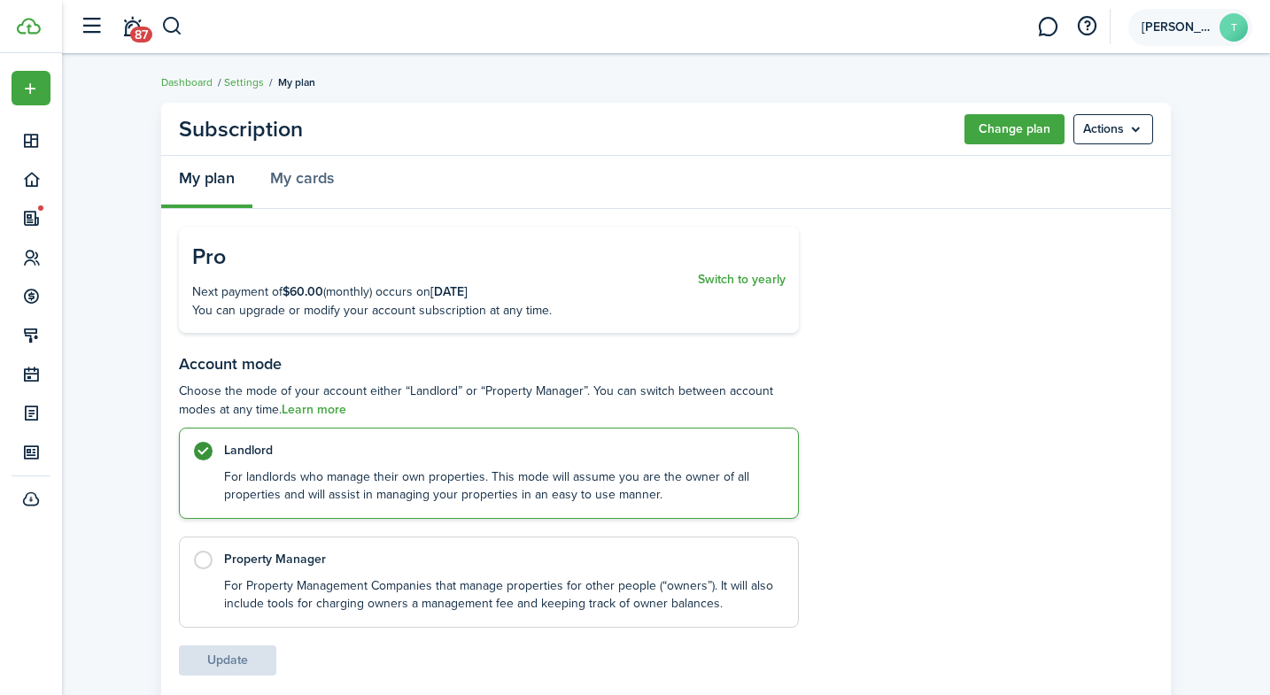
click at [1189, 35] on account-user-avatar "[PERSON_NAME]" at bounding box center [1190, 27] width 124 height 37
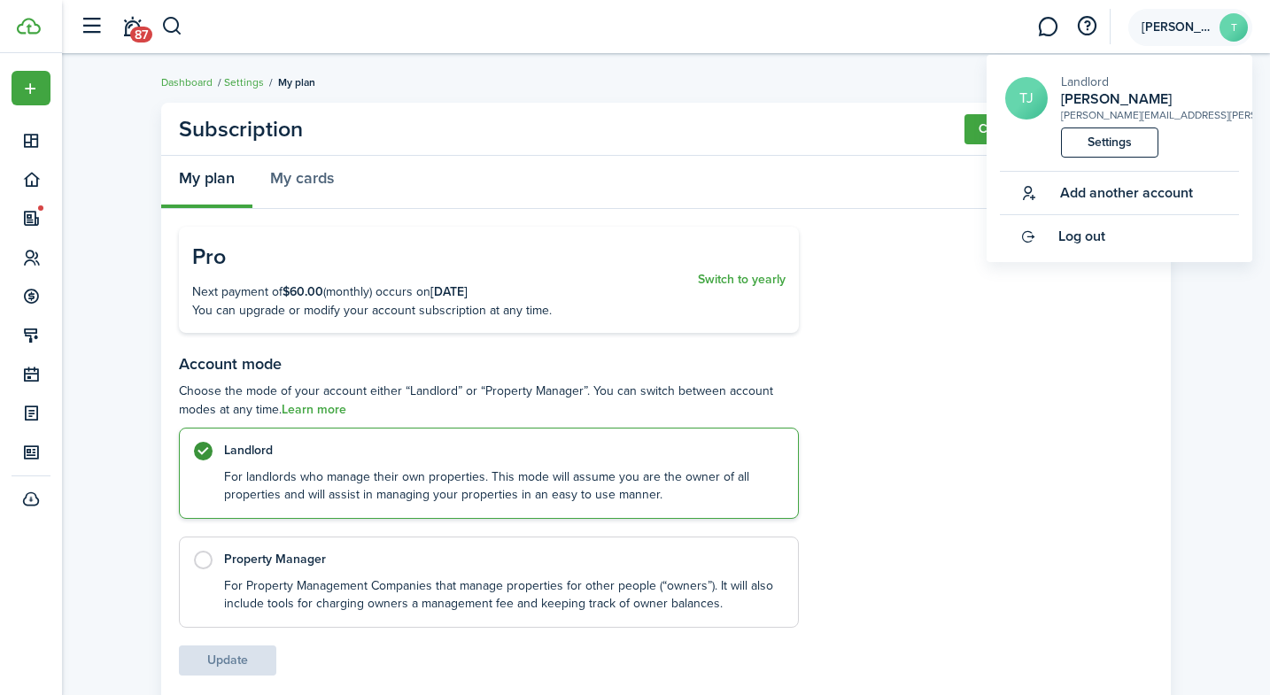
scroll to position [0, 1]
click at [1045, 27] on link at bounding box center [1048, 26] width 34 height 45
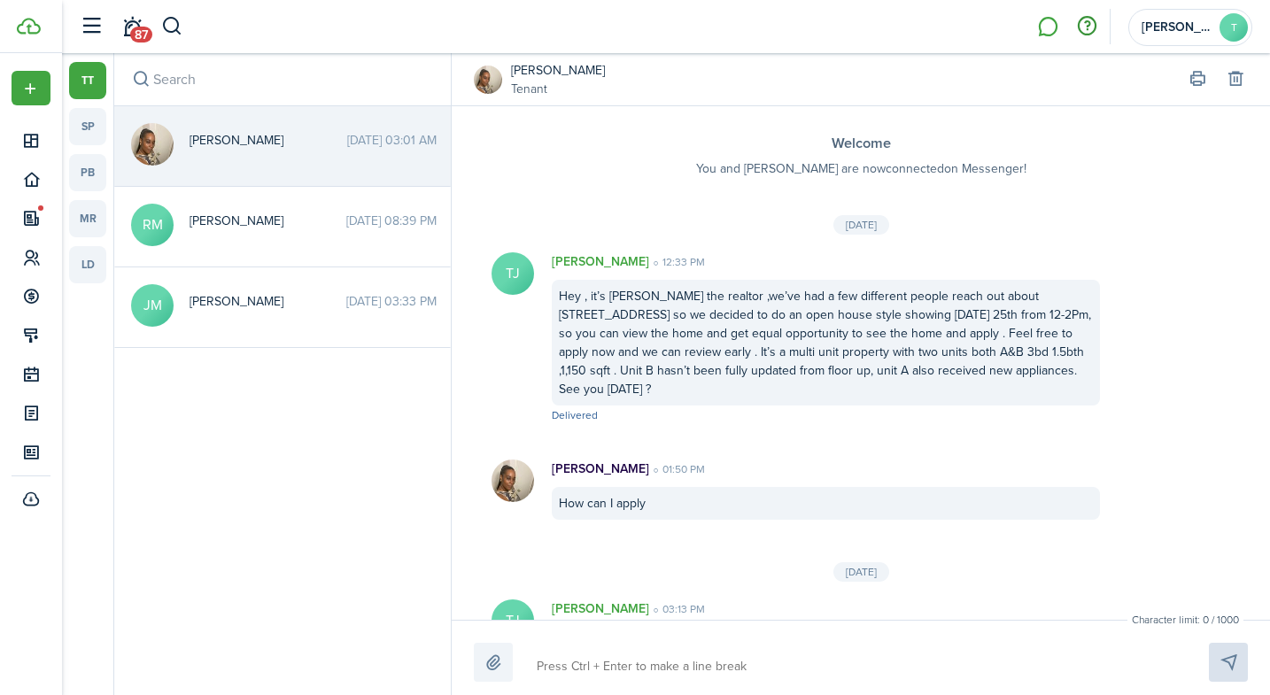
scroll to position [621, 0]
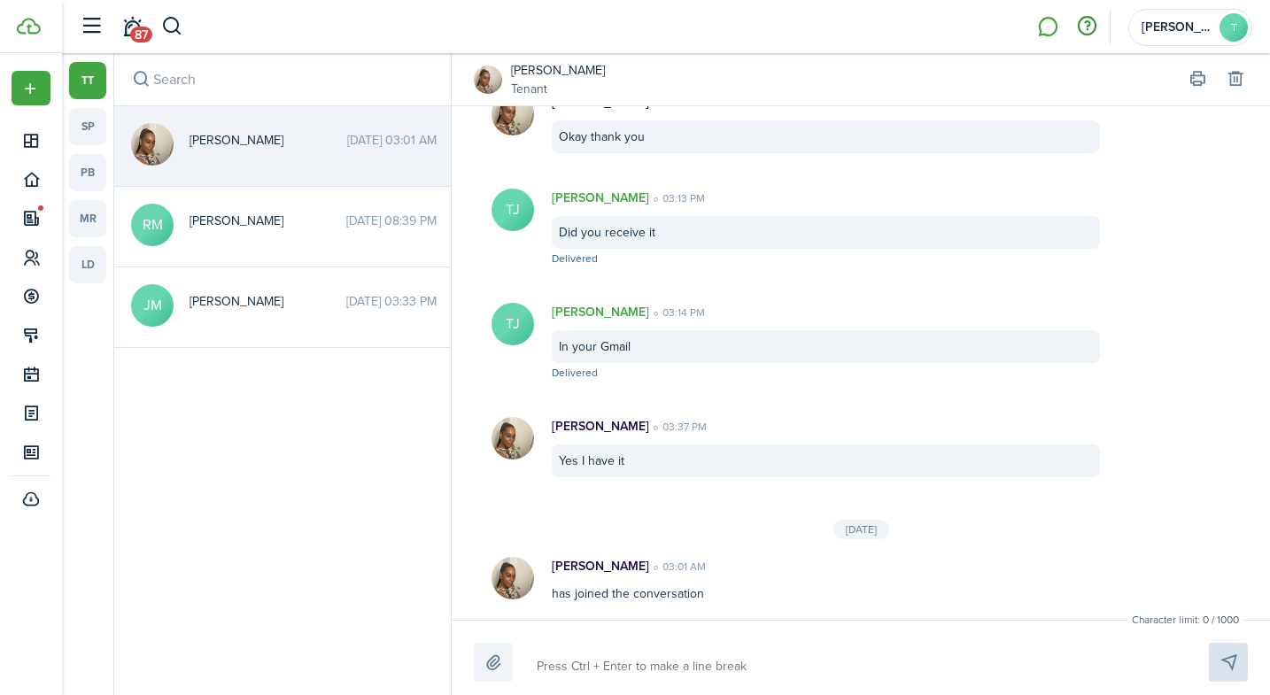
click at [1093, 21] on button "button" at bounding box center [1087, 27] width 30 height 30
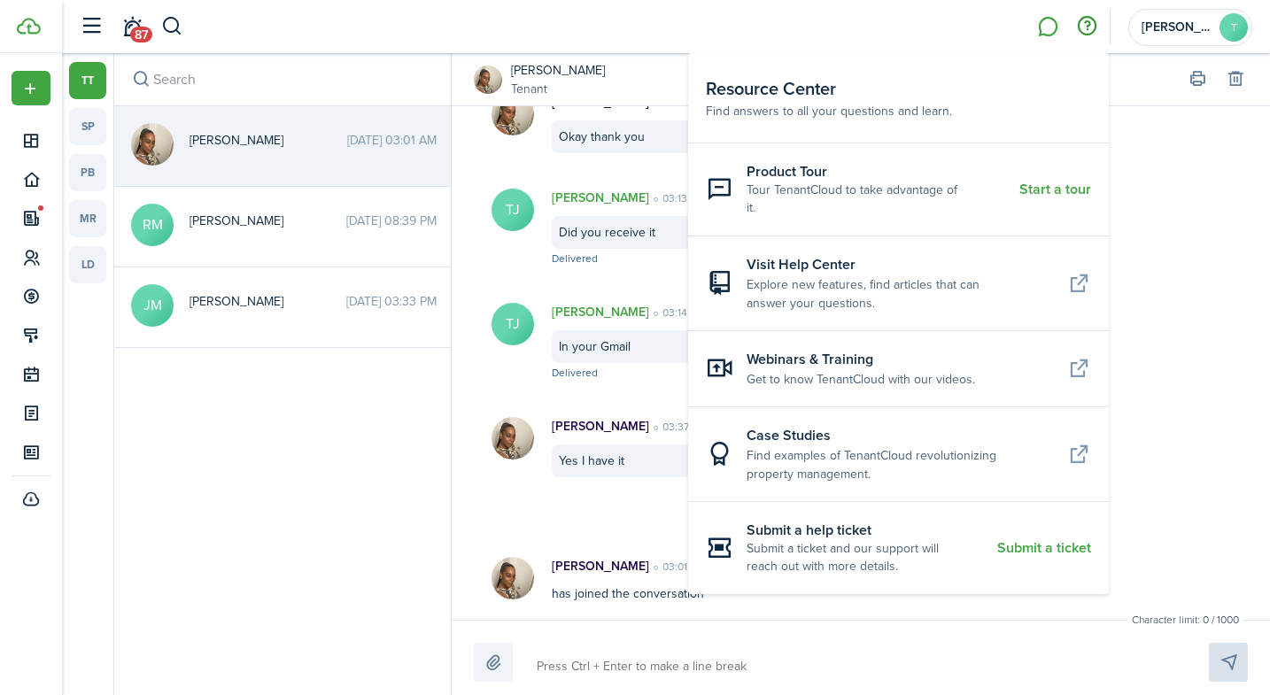
click at [848, 254] on resource-center-item-title "Visit Help Center" at bounding box center [900, 264] width 307 height 21
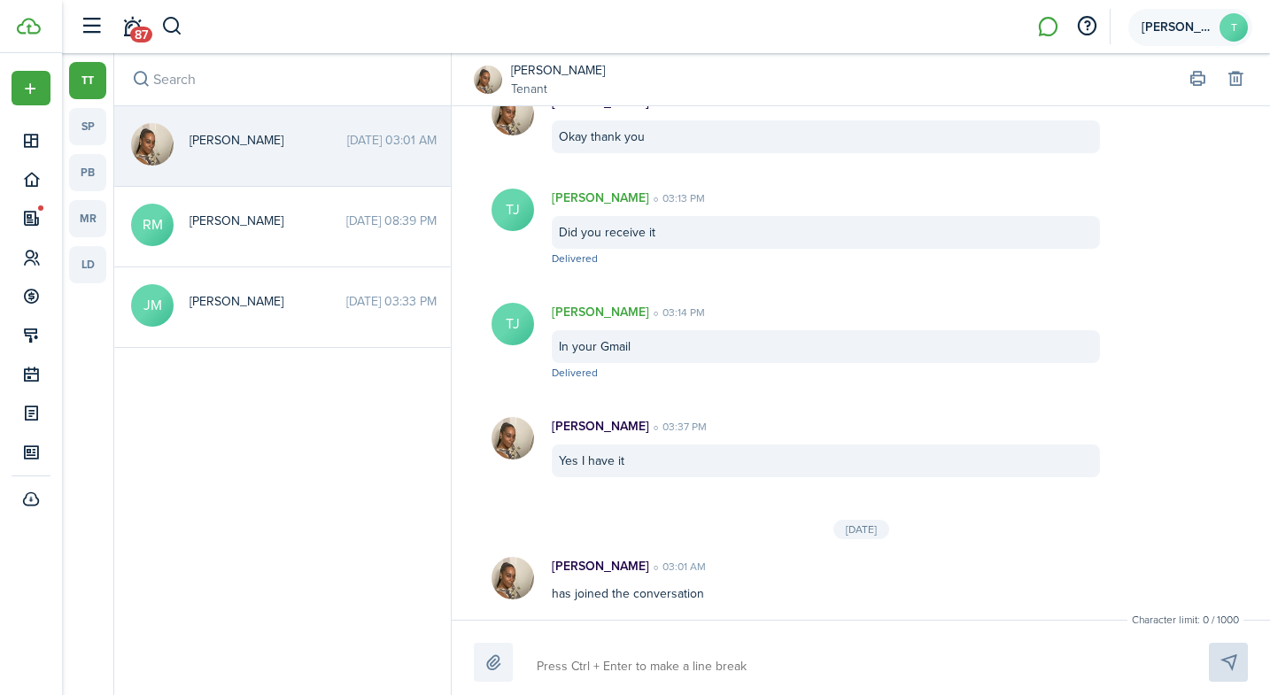
click at [1218, 28] on account-user-avatar "[PERSON_NAME]" at bounding box center [1190, 27] width 124 height 37
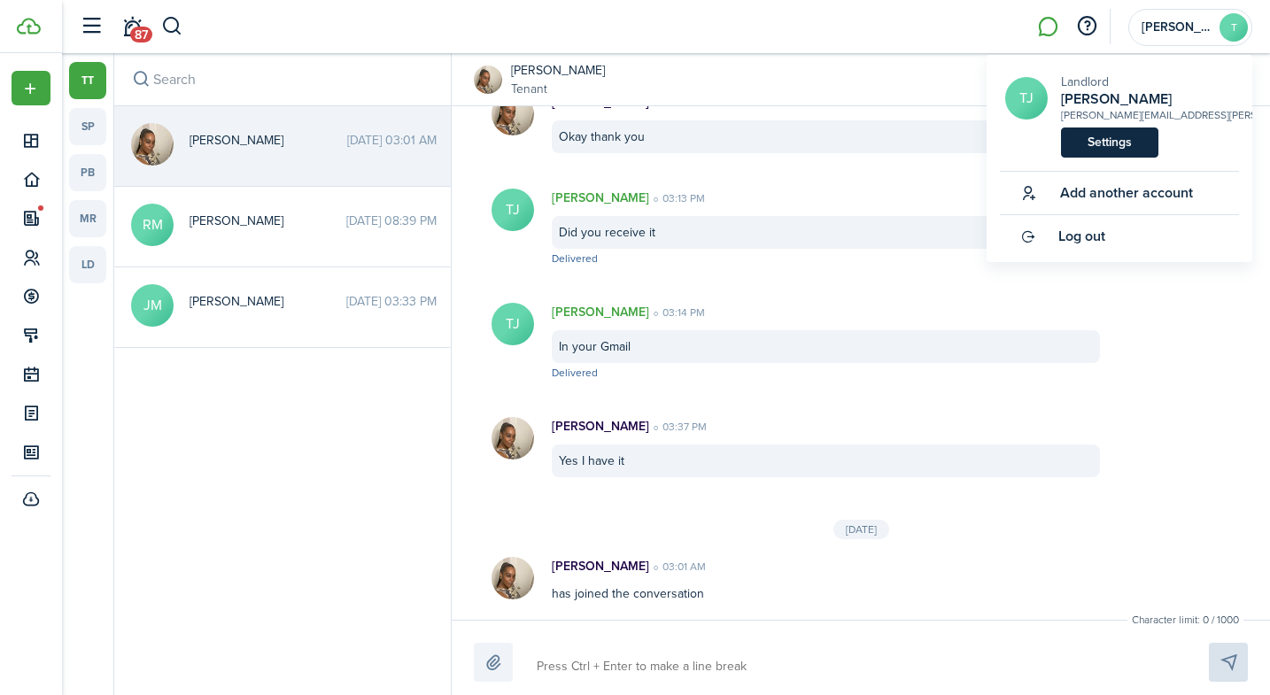
click at [1116, 135] on link "Settings" at bounding box center [1109, 143] width 97 height 30
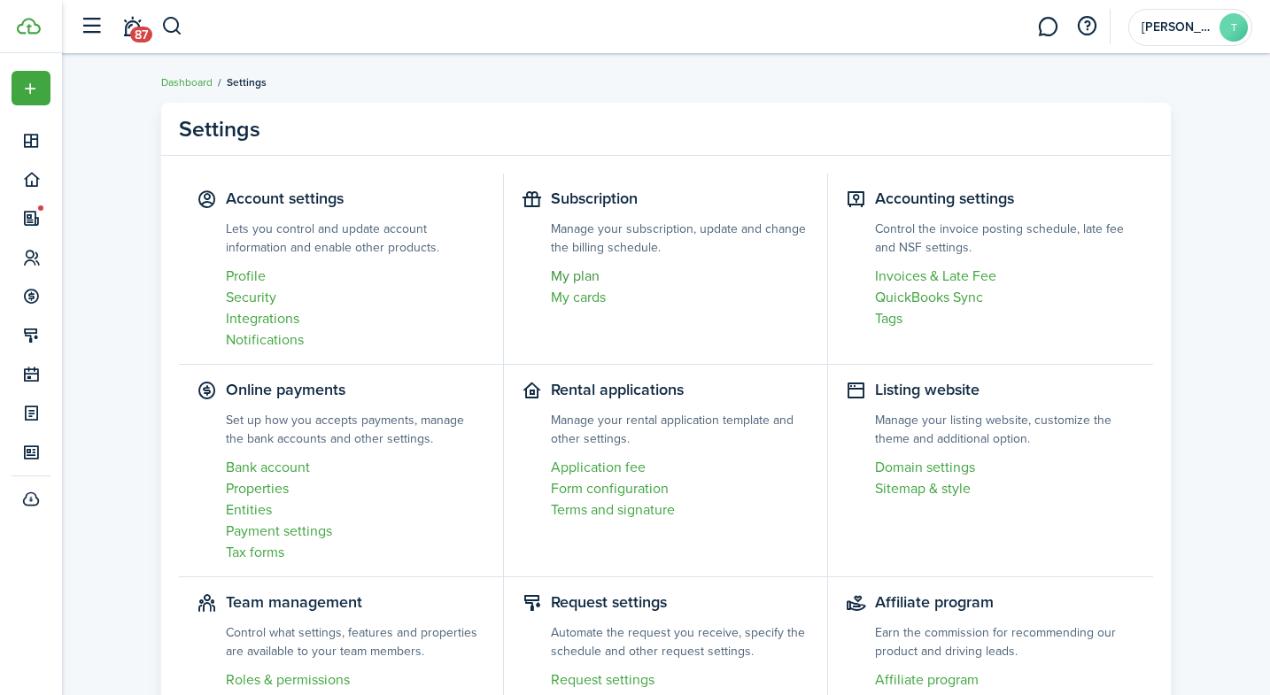
click at [562, 279] on link "My plan" at bounding box center [680, 276] width 259 height 21
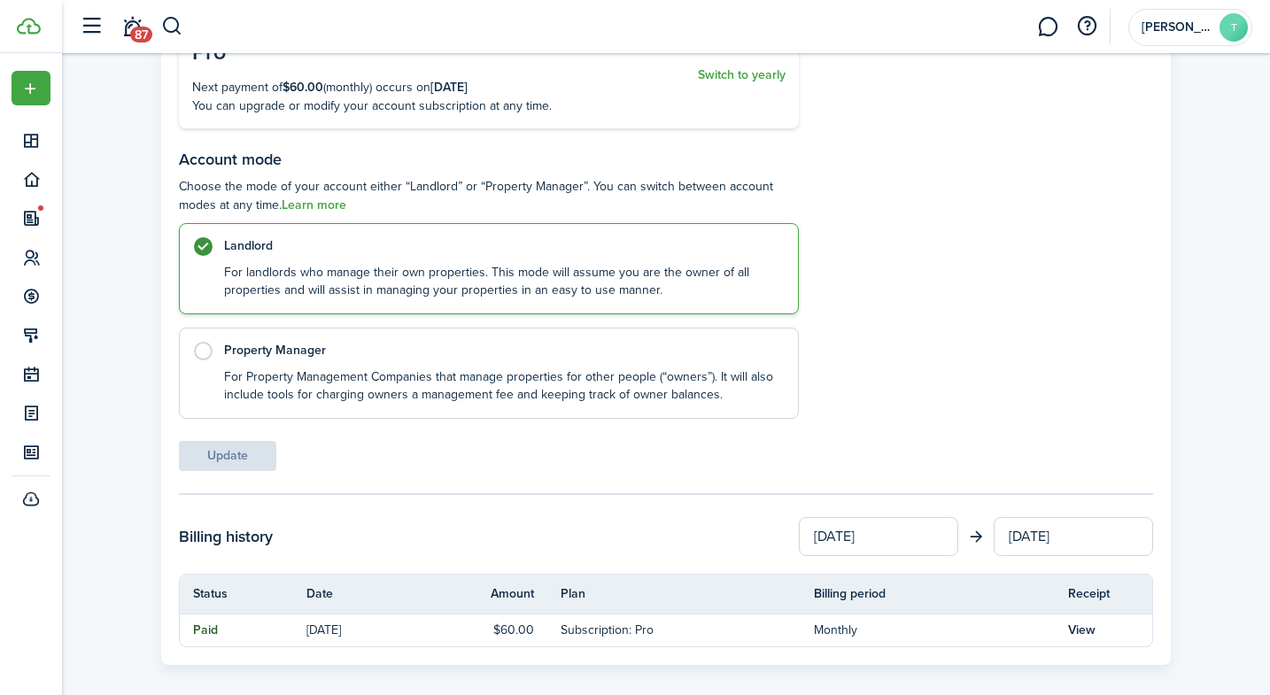
scroll to position [206, 1]
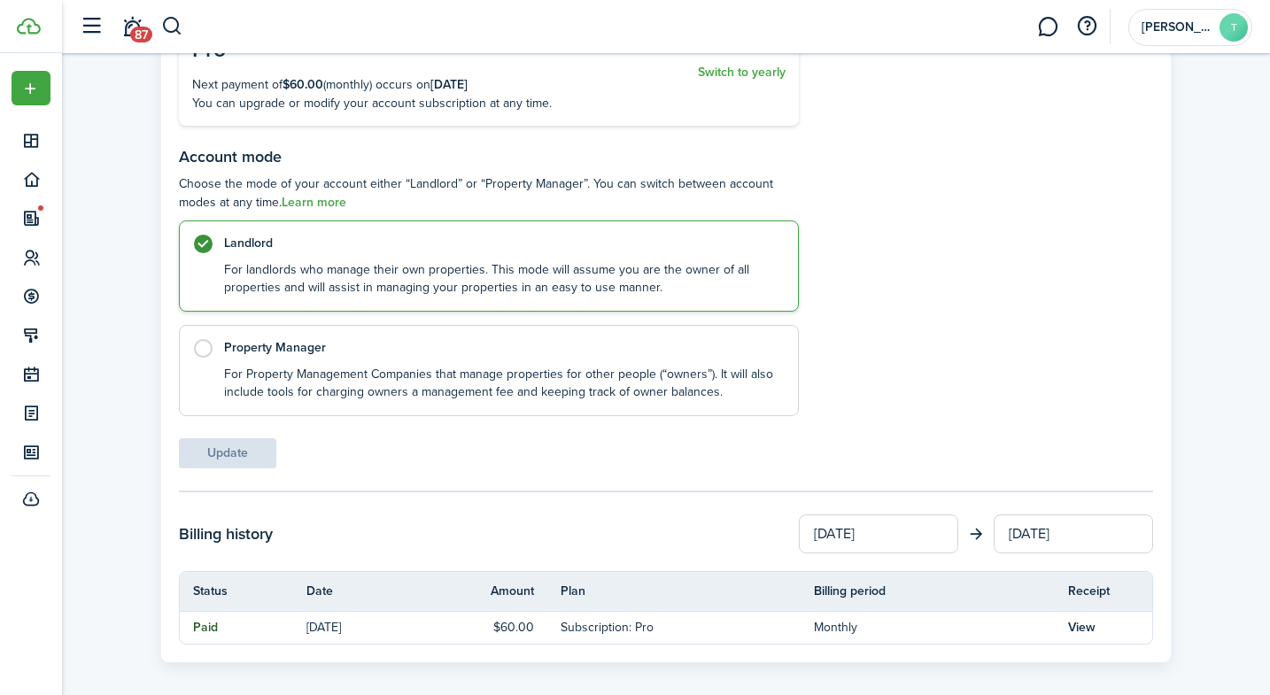
click at [599, 368] on p "For Property Management Companies that manage properties for other people (“own…" at bounding box center [502, 384] width 556 height 36
radio input "false"
radio input "true"
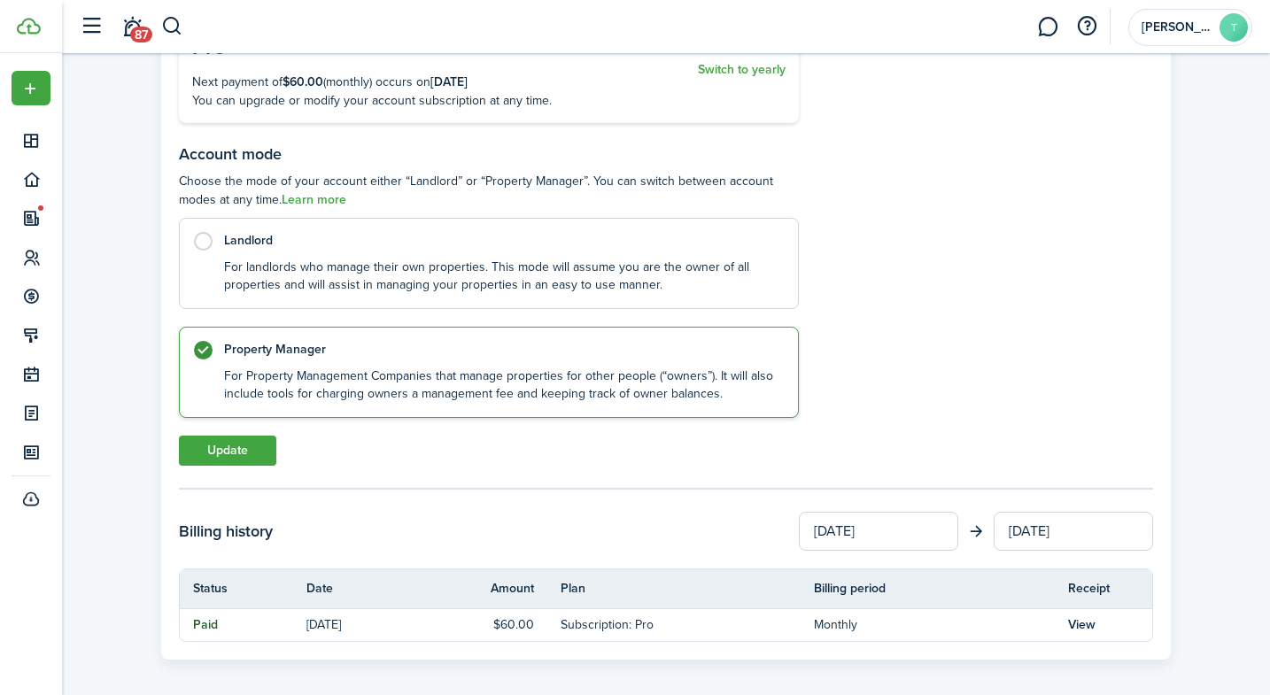
scroll to position [211, 0]
click at [603, 276] on p "For landlords who manage their own properties. This mode will assume you are th…" at bounding box center [502, 271] width 556 height 36
radio input "true"
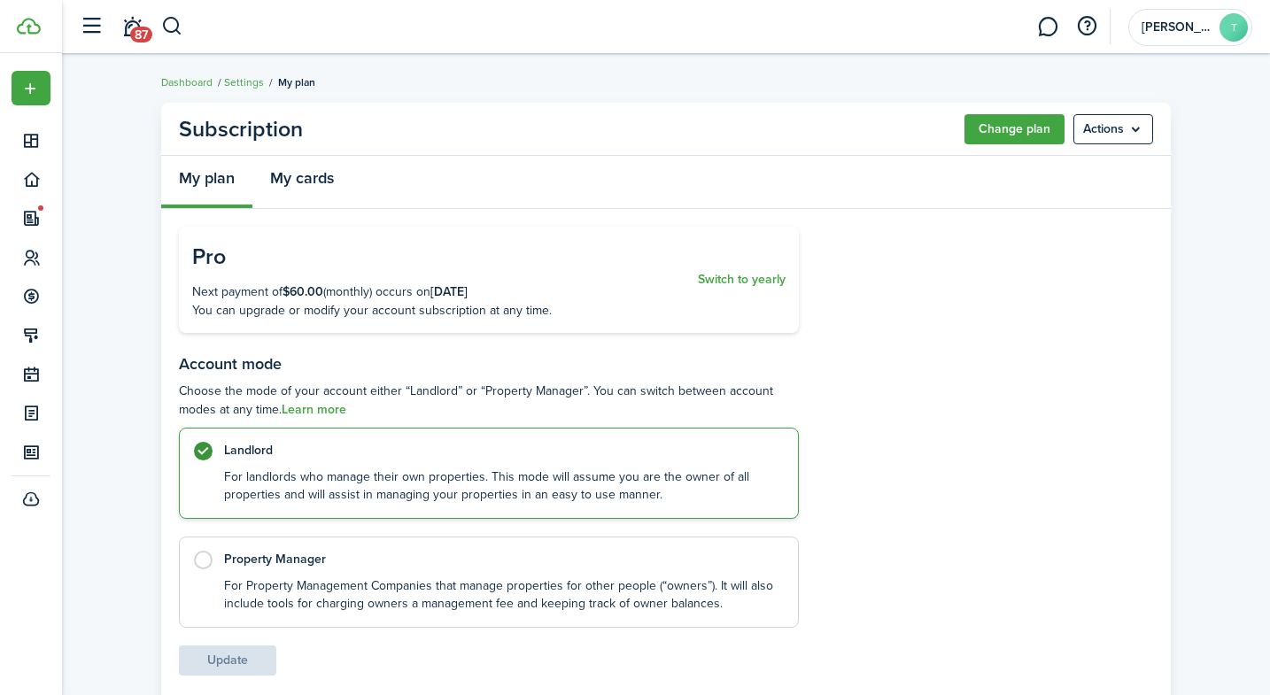
scroll to position [0, 0]
click at [965, 122] on button "Change plan" at bounding box center [1014, 129] width 100 height 30
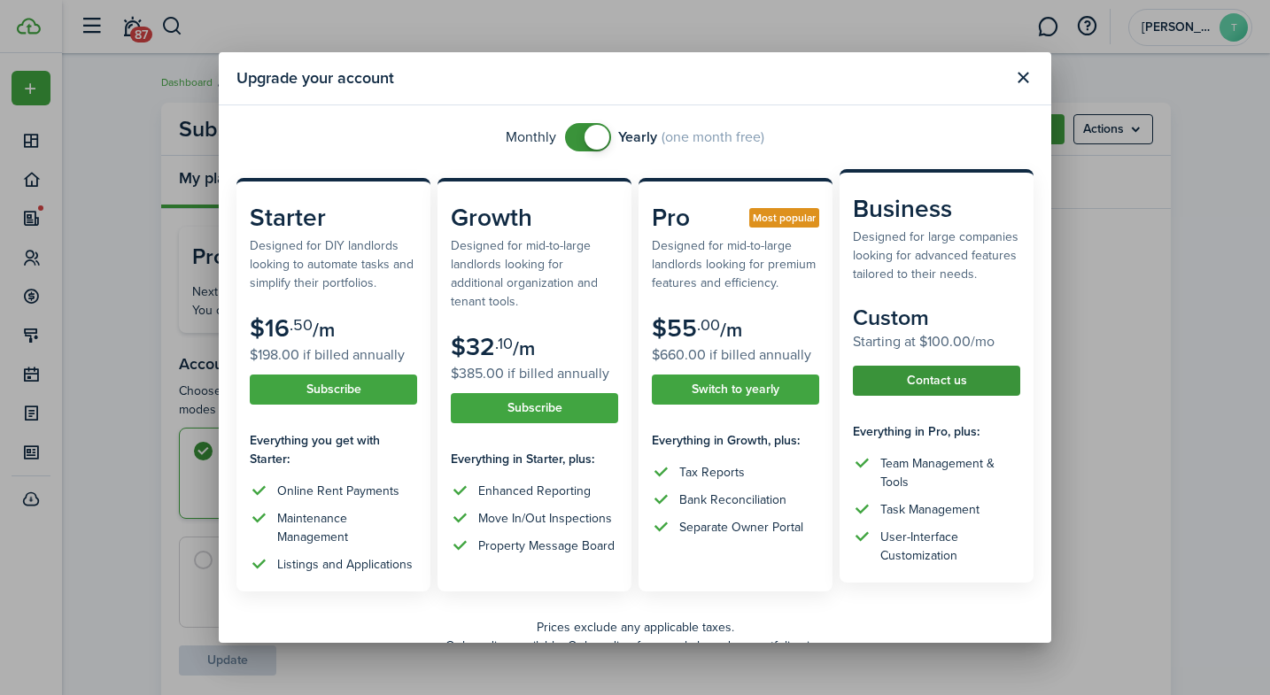
click at [945, 385] on button "Contact us" at bounding box center [936, 381] width 167 height 30
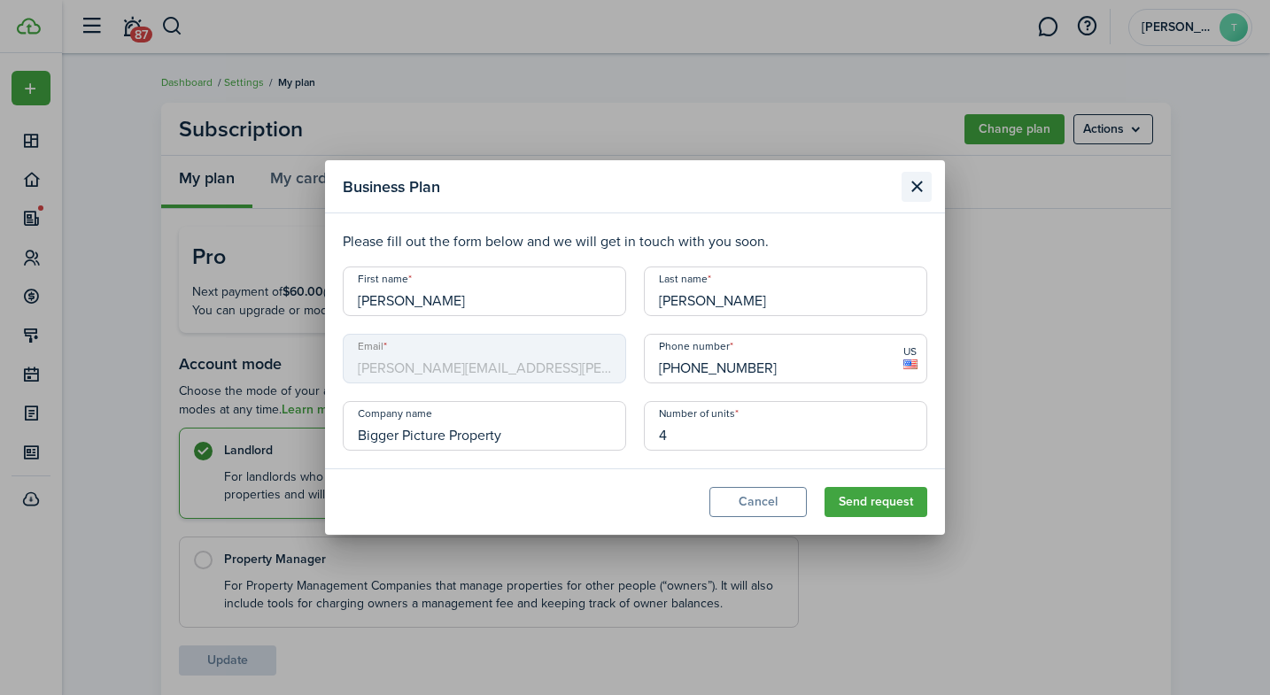
click at [923, 189] on button "Close modal" at bounding box center [917, 187] width 30 height 30
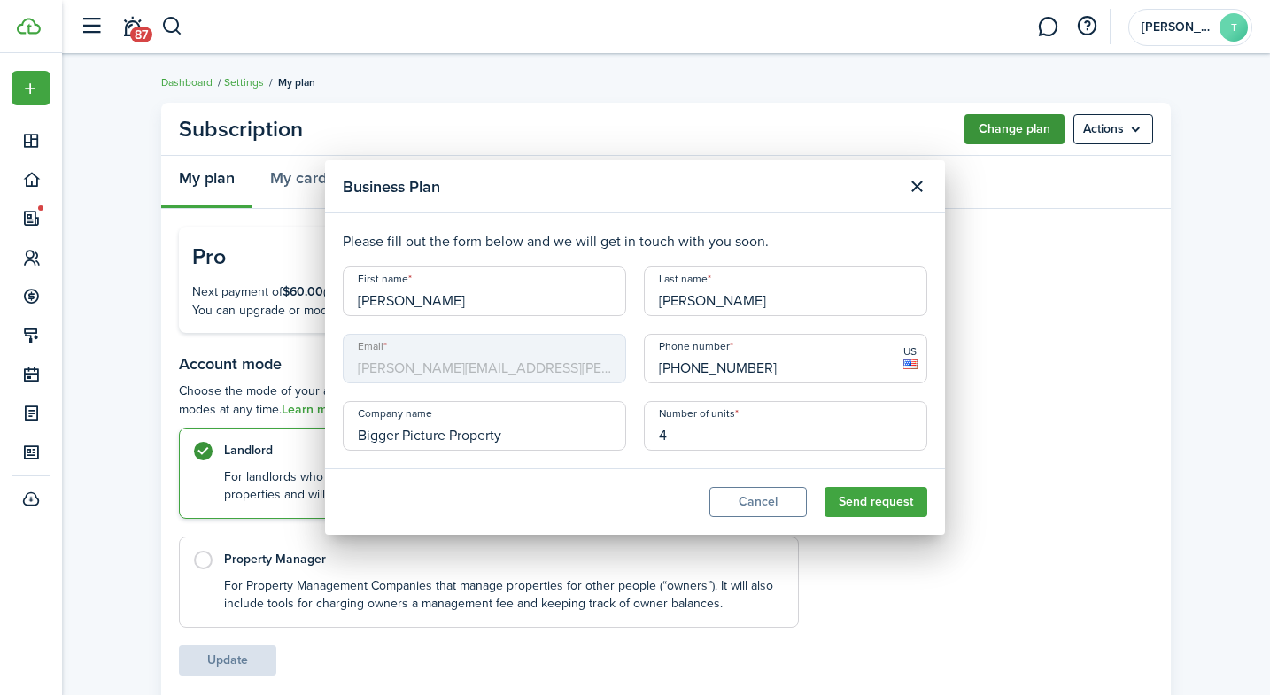
click at [1018, 135] on button "Change plan" at bounding box center [1014, 129] width 100 height 30
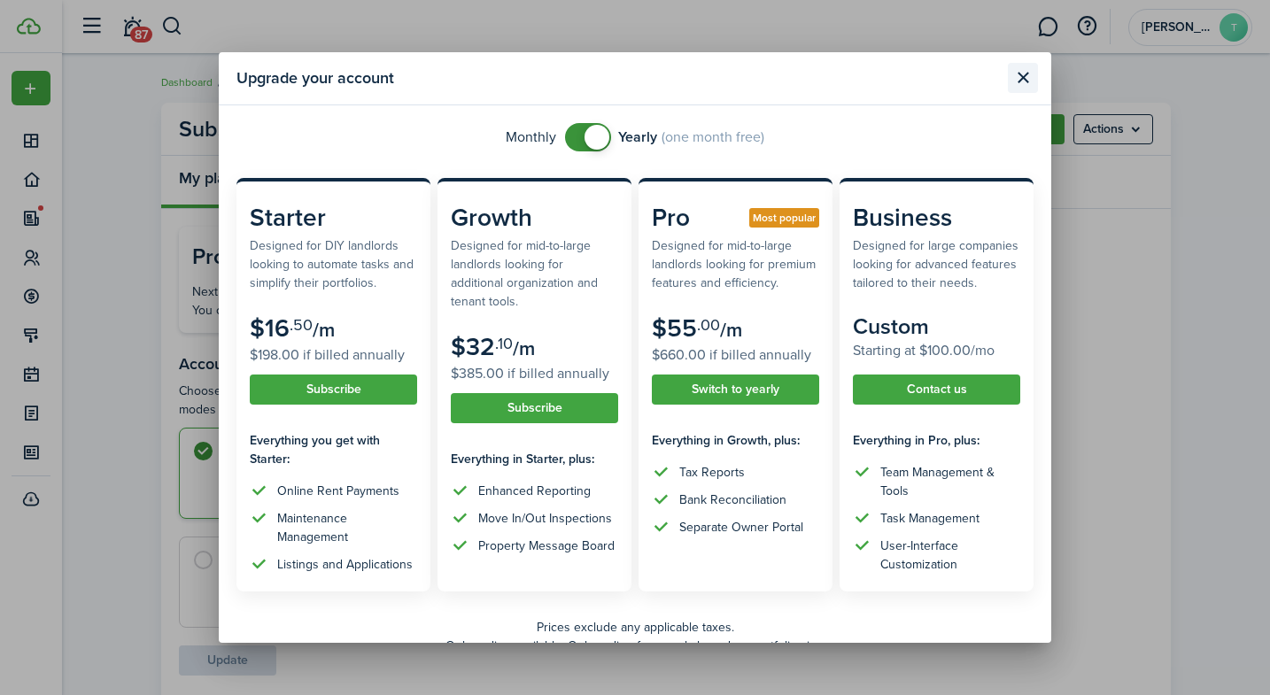
click at [1012, 76] on button "Close modal" at bounding box center [1023, 78] width 30 height 30
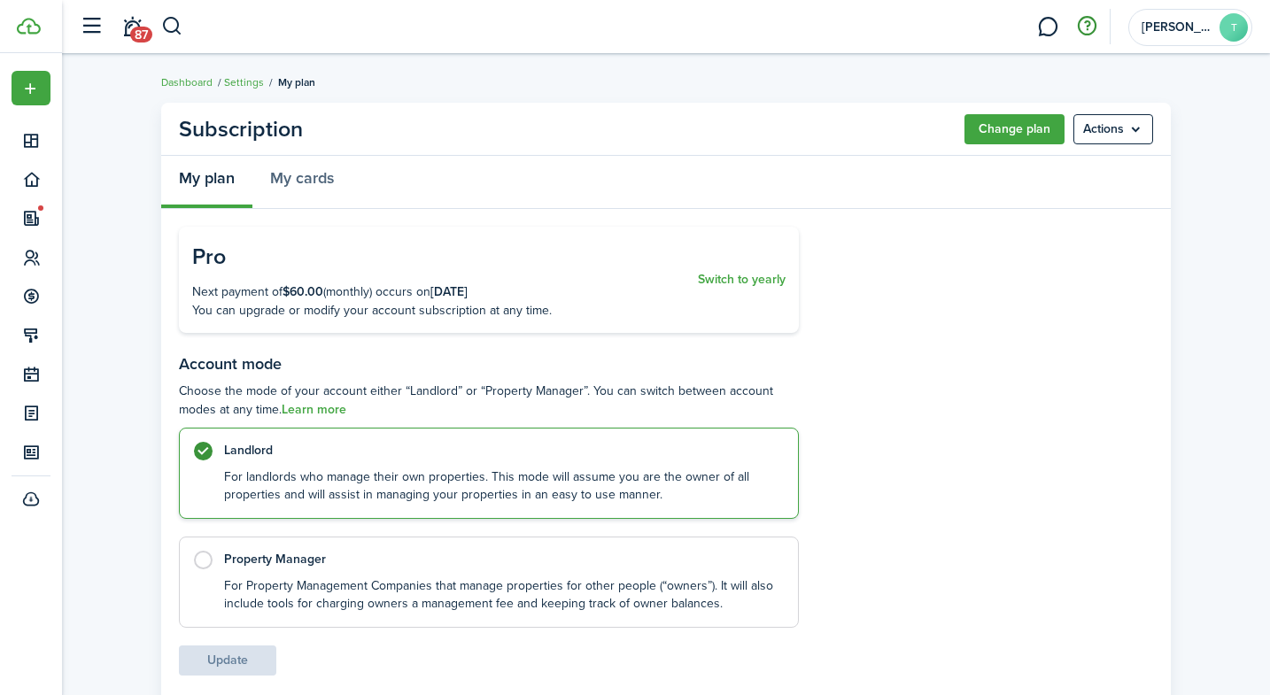
scroll to position [1, 0]
click at [1101, 111] on panel-main-header "Subscription Change plan Actions" at bounding box center [666, 128] width 1010 height 53
click at [1098, 128] on menu-btn "Actions" at bounding box center [1113, 128] width 80 height 30
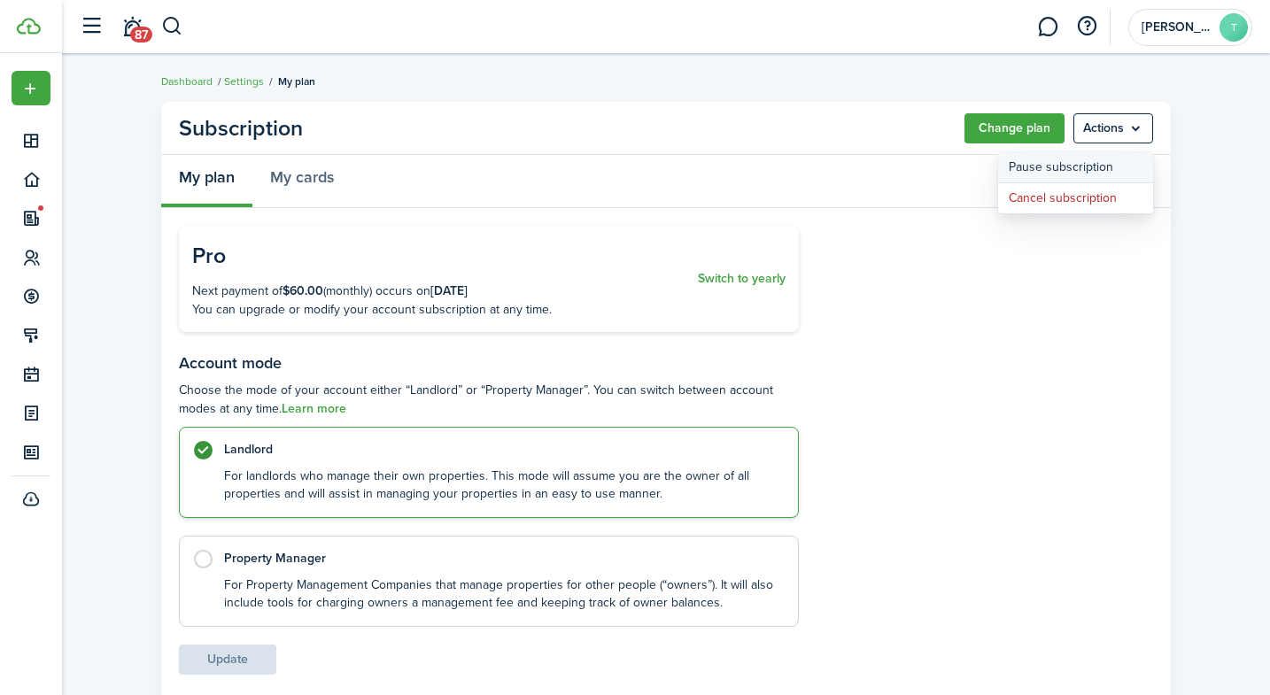
click at [1093, 162] on button "Pause subscription" at bounding box center [1075, 167] width 155 height 31
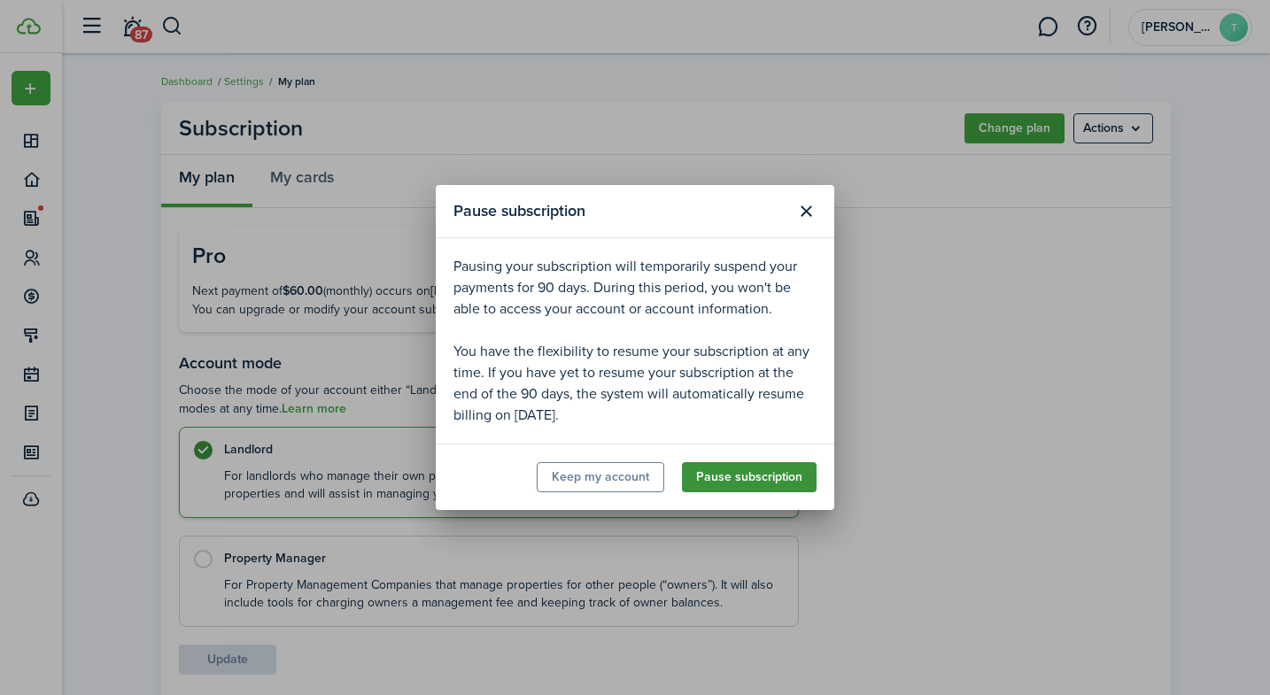
click at [765, 482] on button "Pause subscription" at bounding box center [749, 477] width 135 height 30
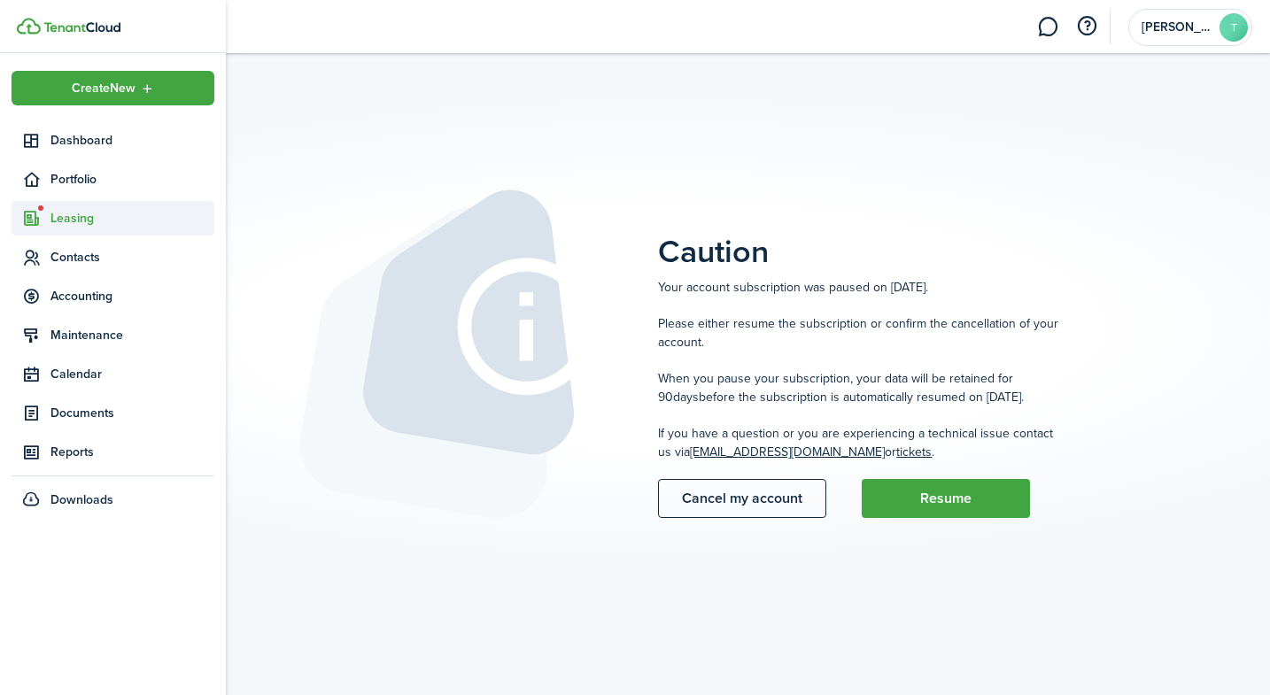
click at [22, 210] on icon at bounding box center [31, 219] width 19 height 18
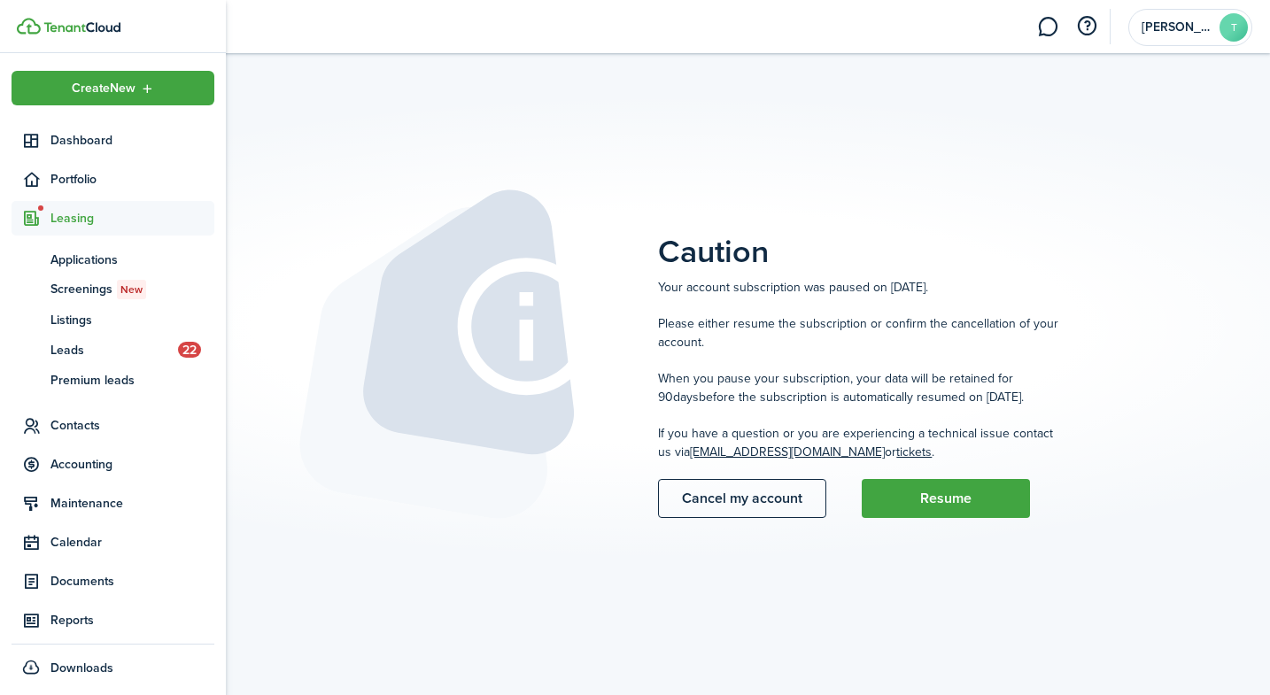
click at [54, 215] on span "Leasing" at bounding box center [132, 218] width 164 height 19
